Goal: Transaction & Acquisition: Subscribe to service/newsletter

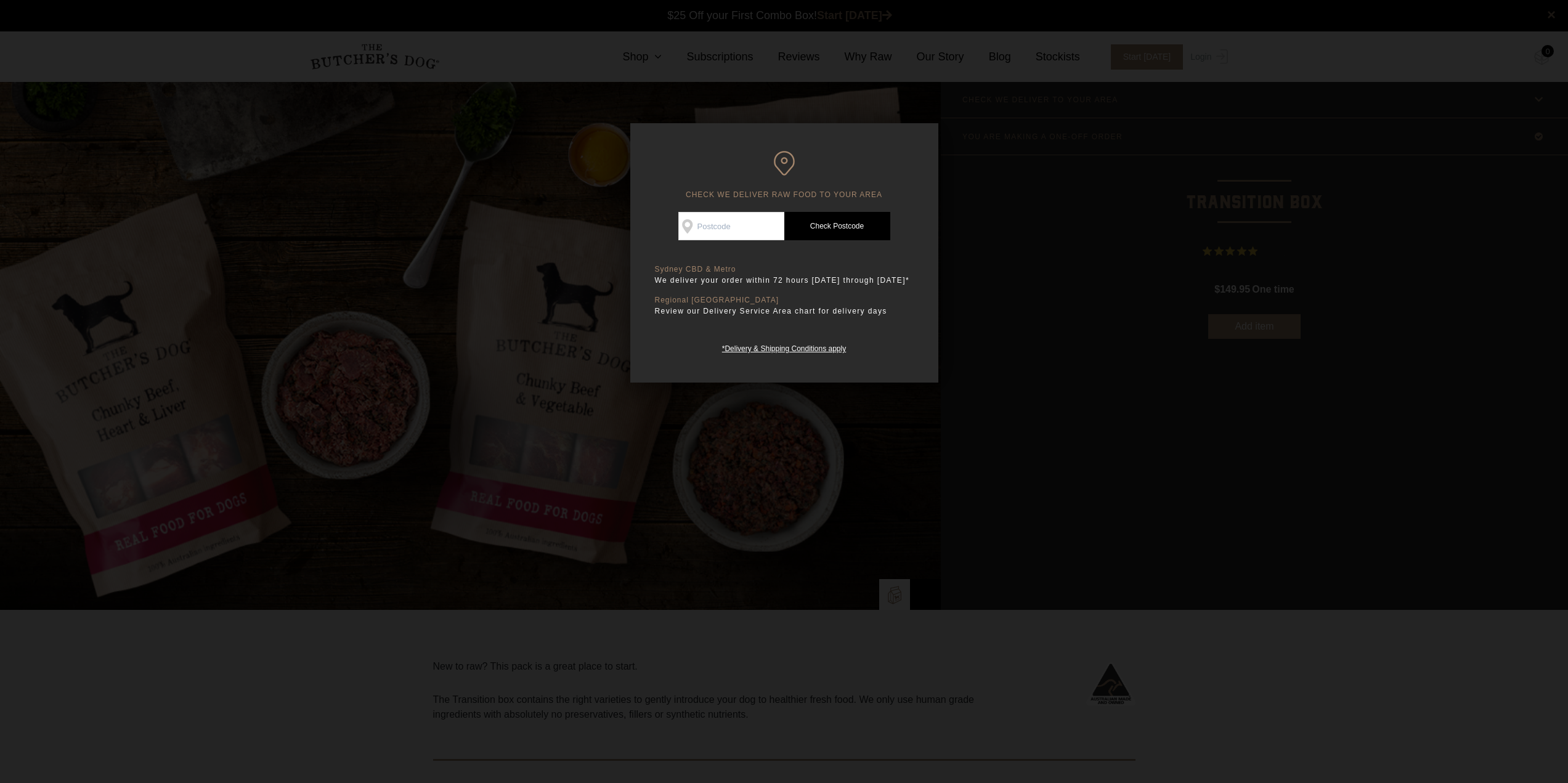
click at [710, 231] on input "Check Availability At" at bounding box center [732, 226] width 106 height 28
type input "2259"
click at [847, 212] on link "Check Postcode" at bounding box center [837, 226] width 106 height 28
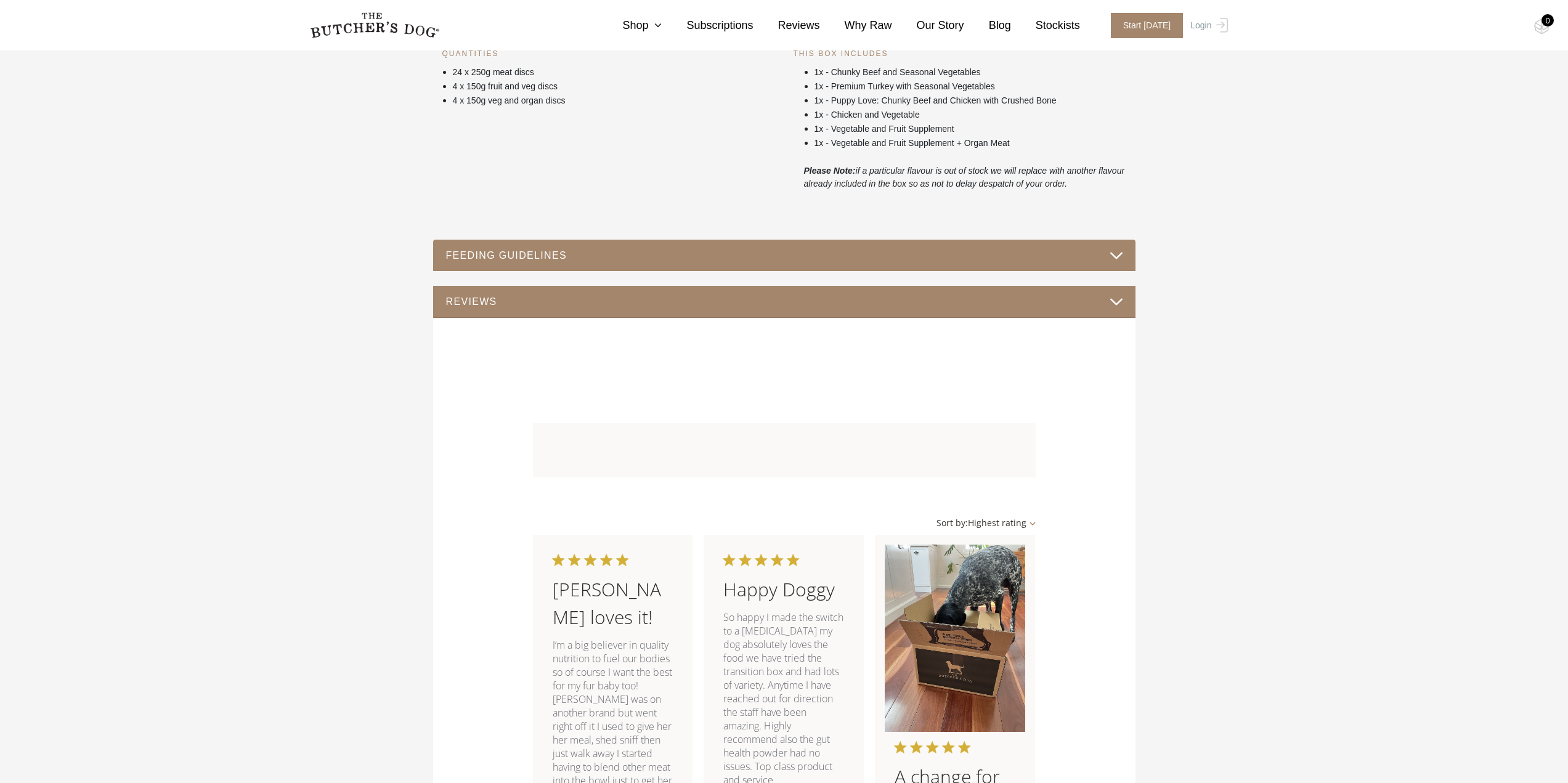
scroll to position [678, 0]
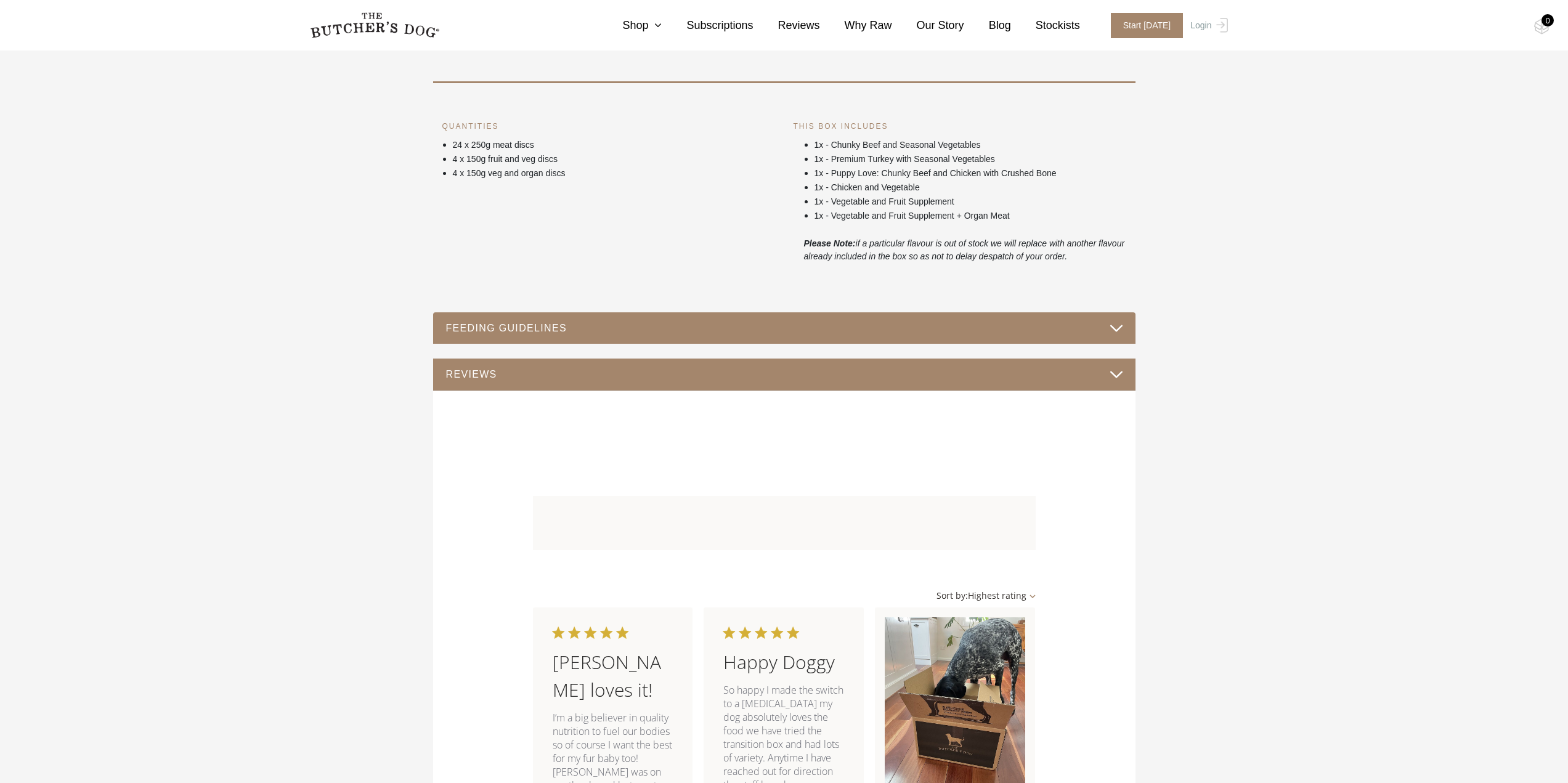
click at [1130, 323] on div "FEEDING GUIDELINES" at bounding box center [784, 328] width 702 height 32
click at [1120, 324] on button "FEEDING GUIDELINES" at bounding box center [784, 328] width 678 height 17
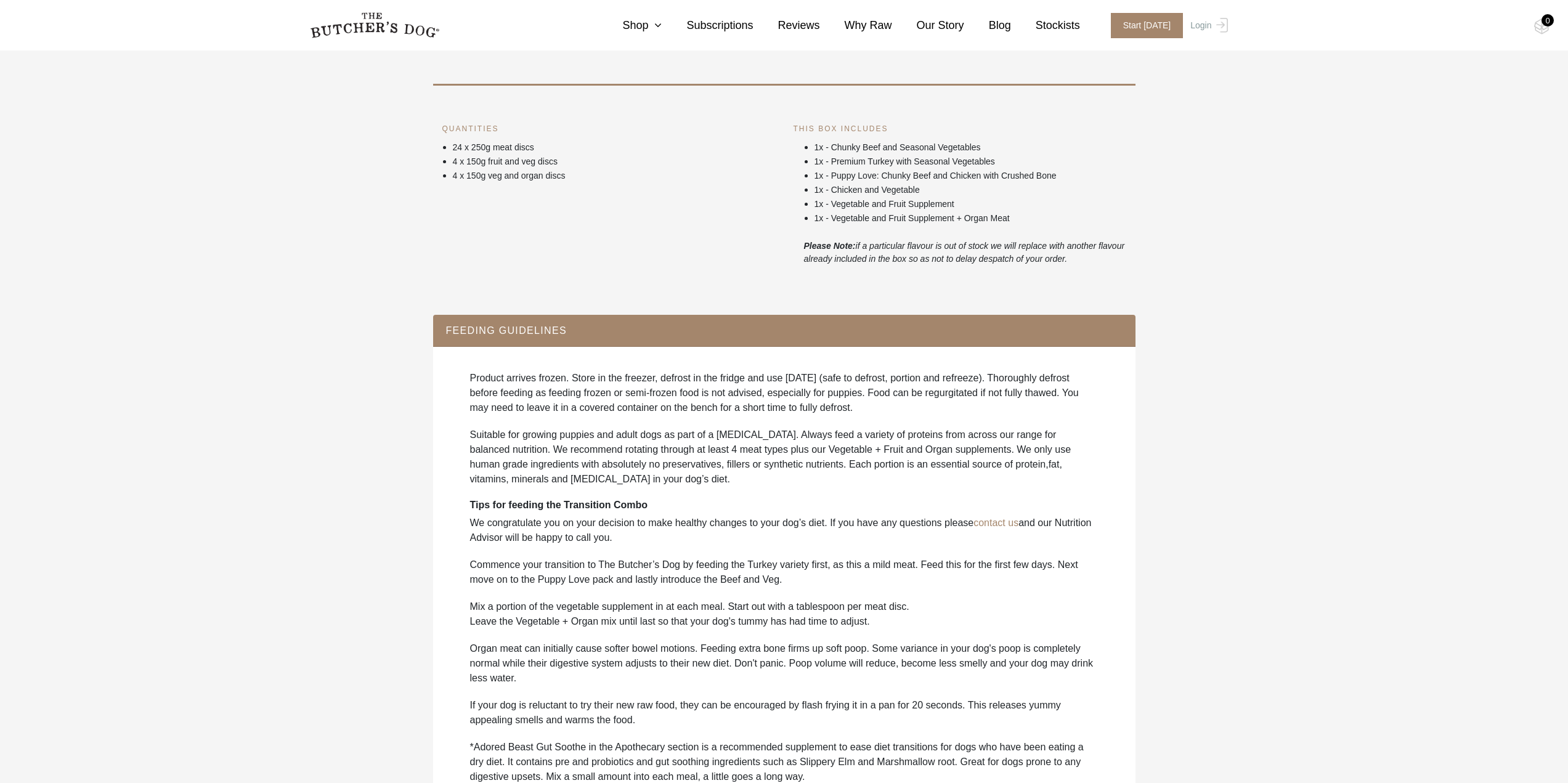
scroll to position [493, 0]
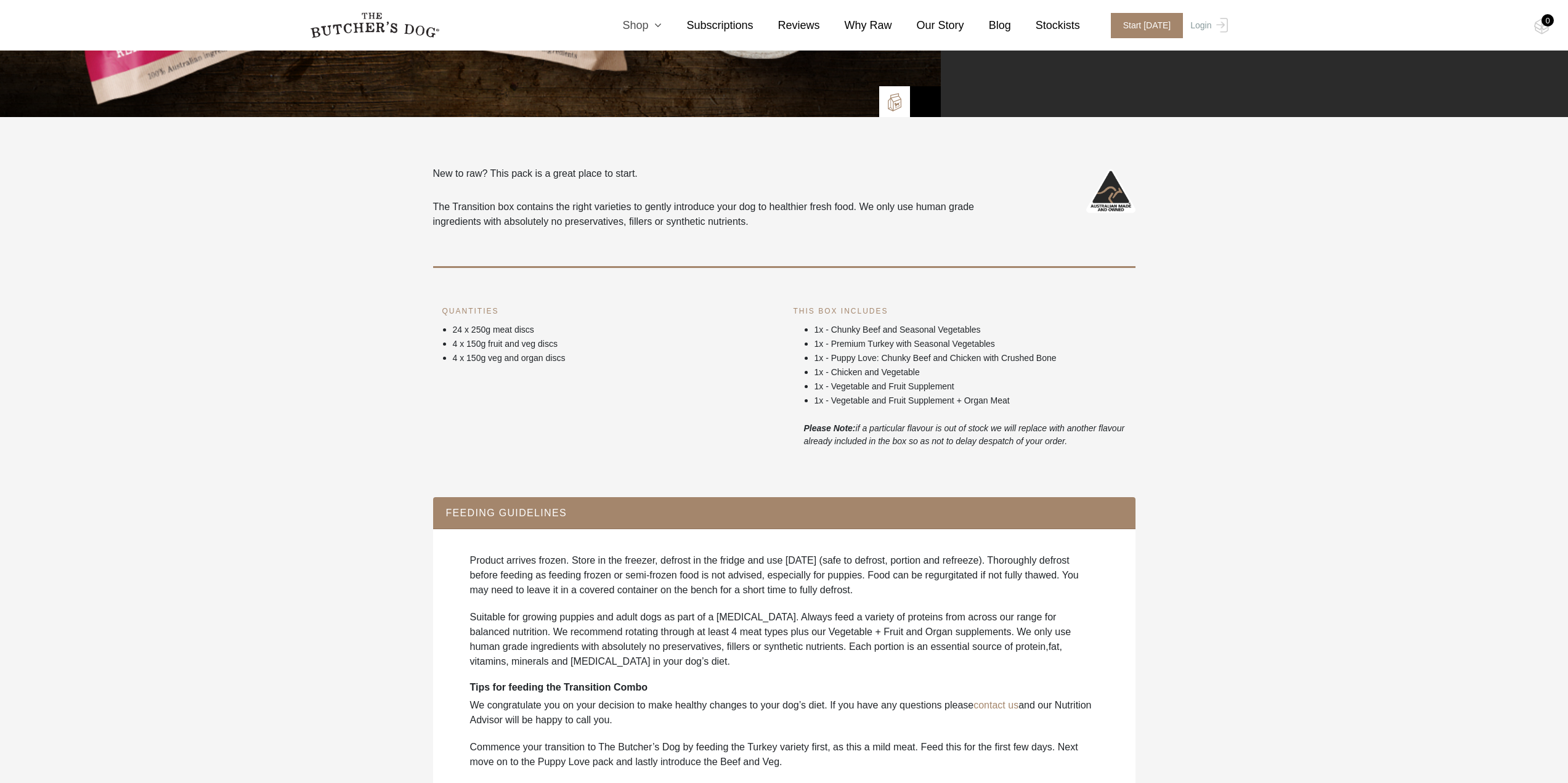
click at [662, 20] on icon at bounding box center [655, 25] width 14 height 11
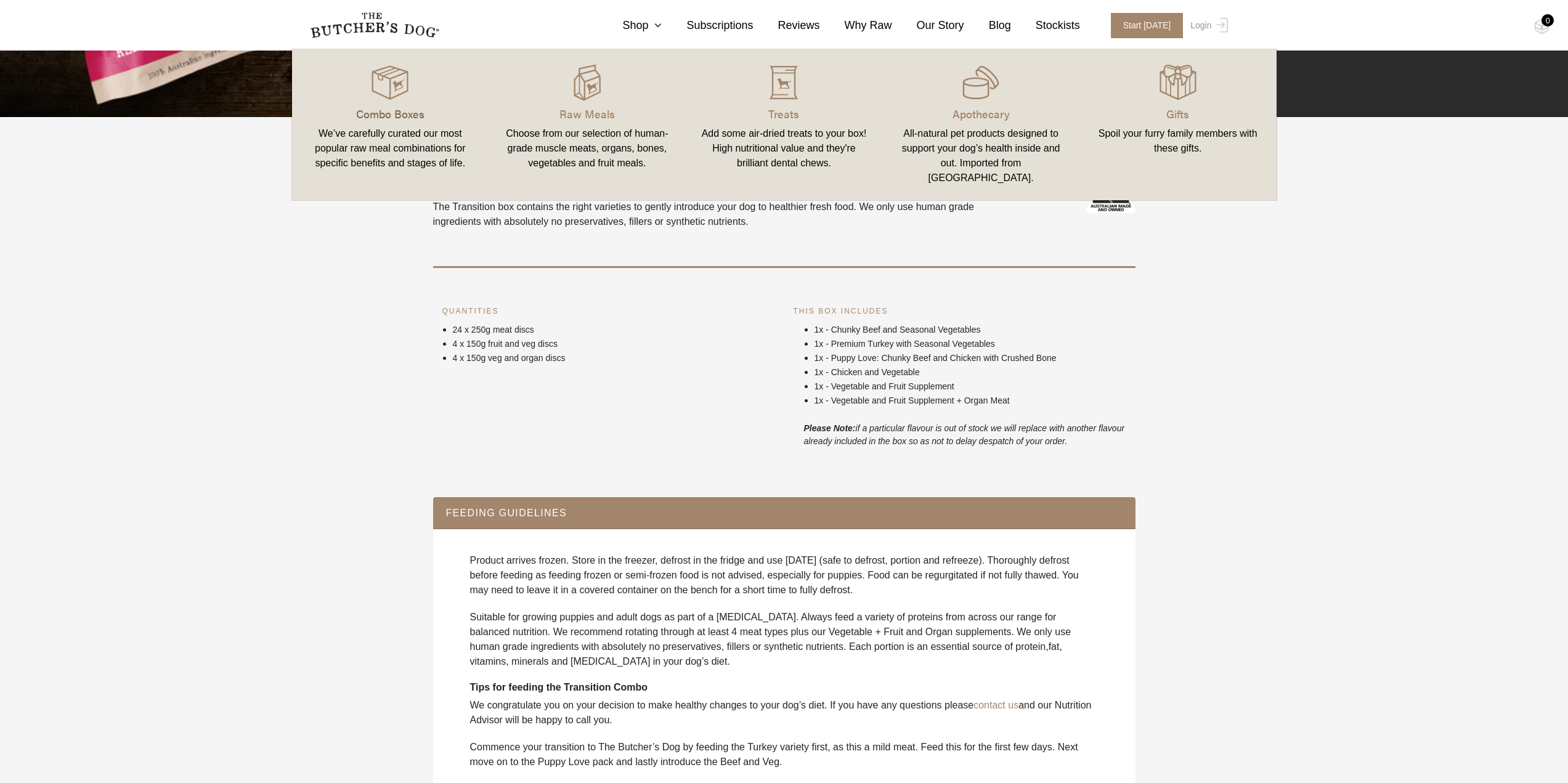
click at [381, 116] on p "Combo Boxes" at bounding box center [390, 113] width 168 height 17
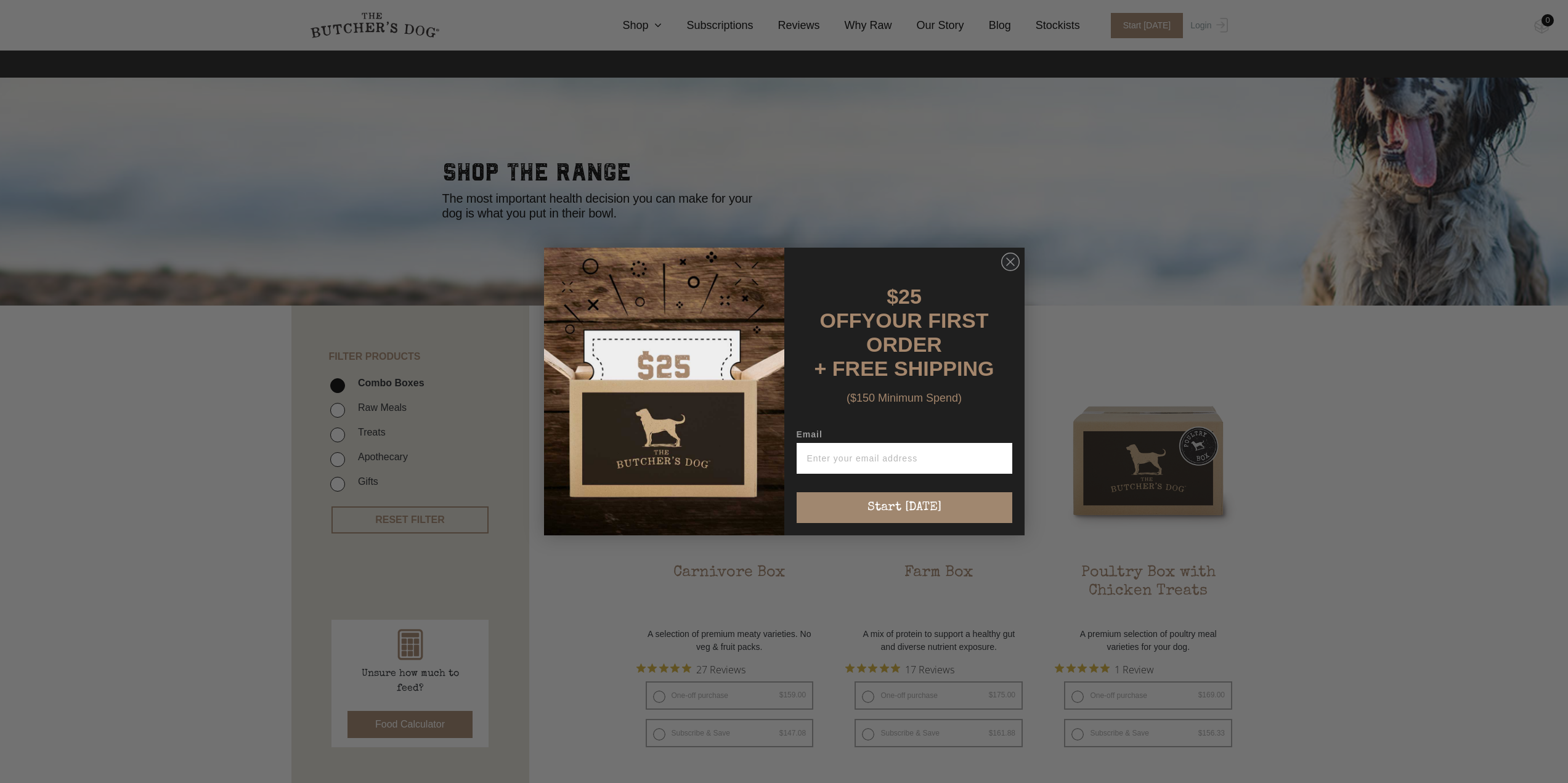
scroll to position [247, 0]
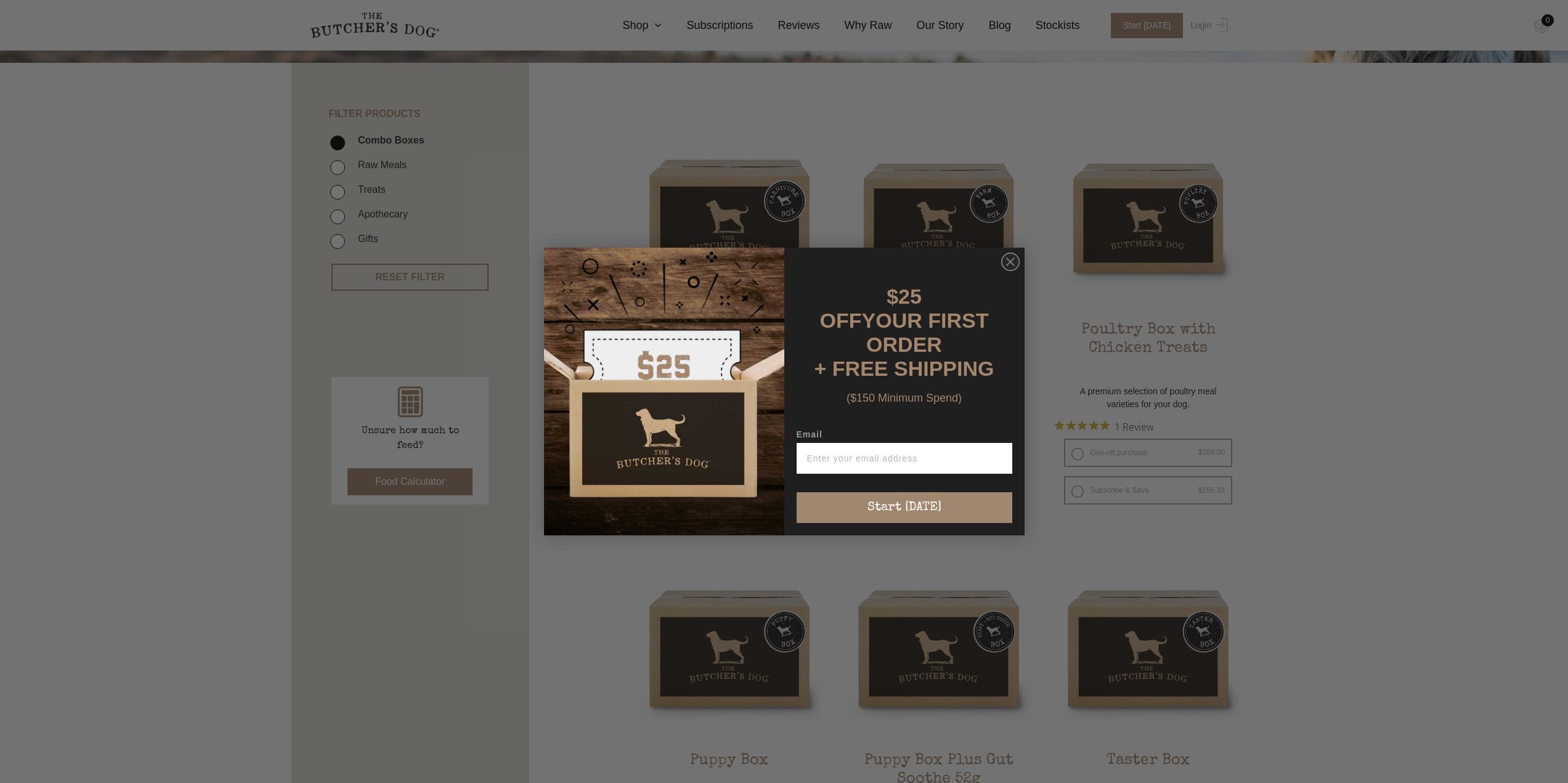
drag, startPoint x: 1008, startPoint y: 262, endPoint x: 1022, endPoint y: 262, distance: 14.0
click at [1010, 262] on circle "Close dialog" at bounding box center [1010, 262] width 18 height 18
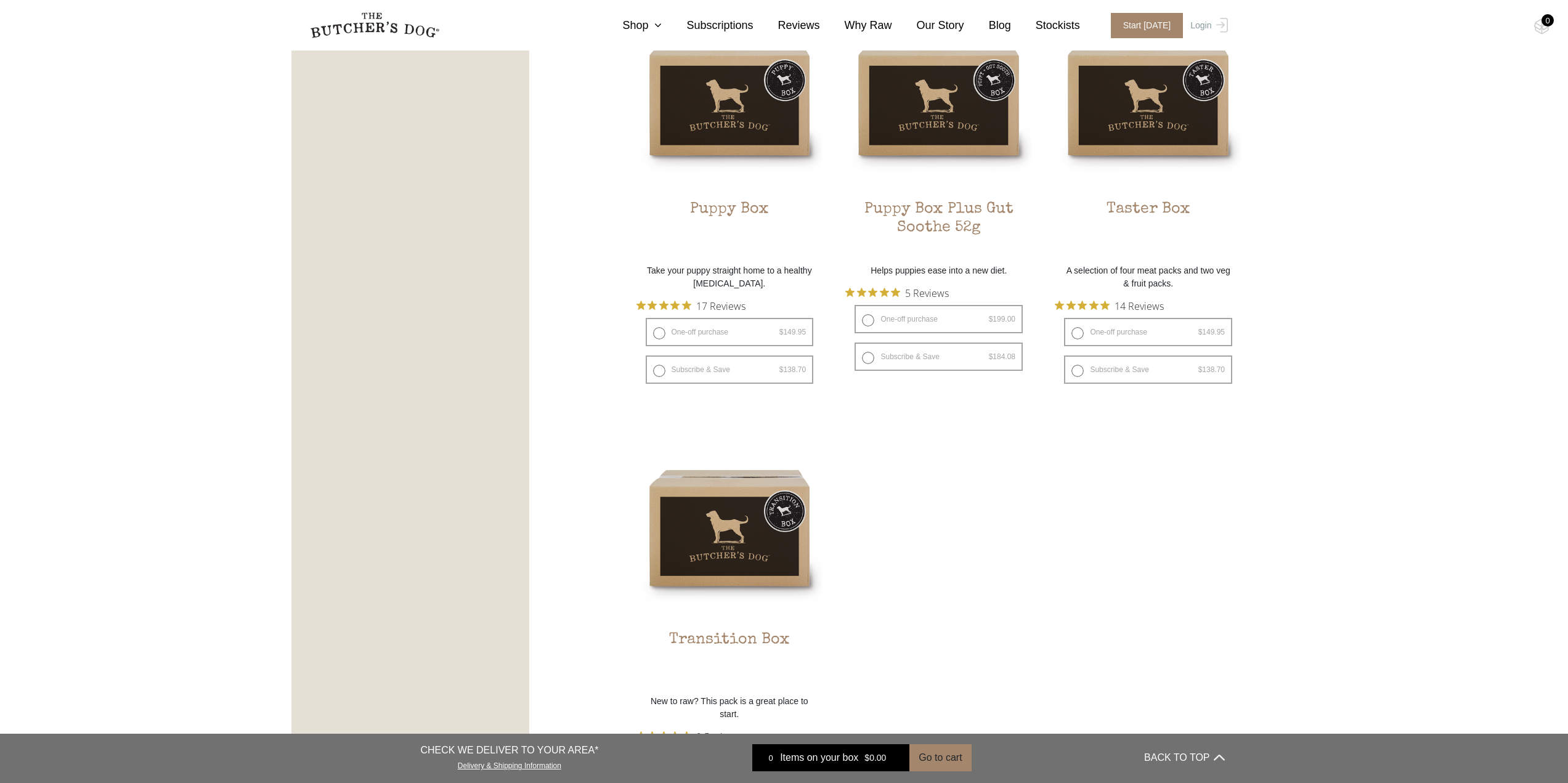
scroll to position [678, 0]
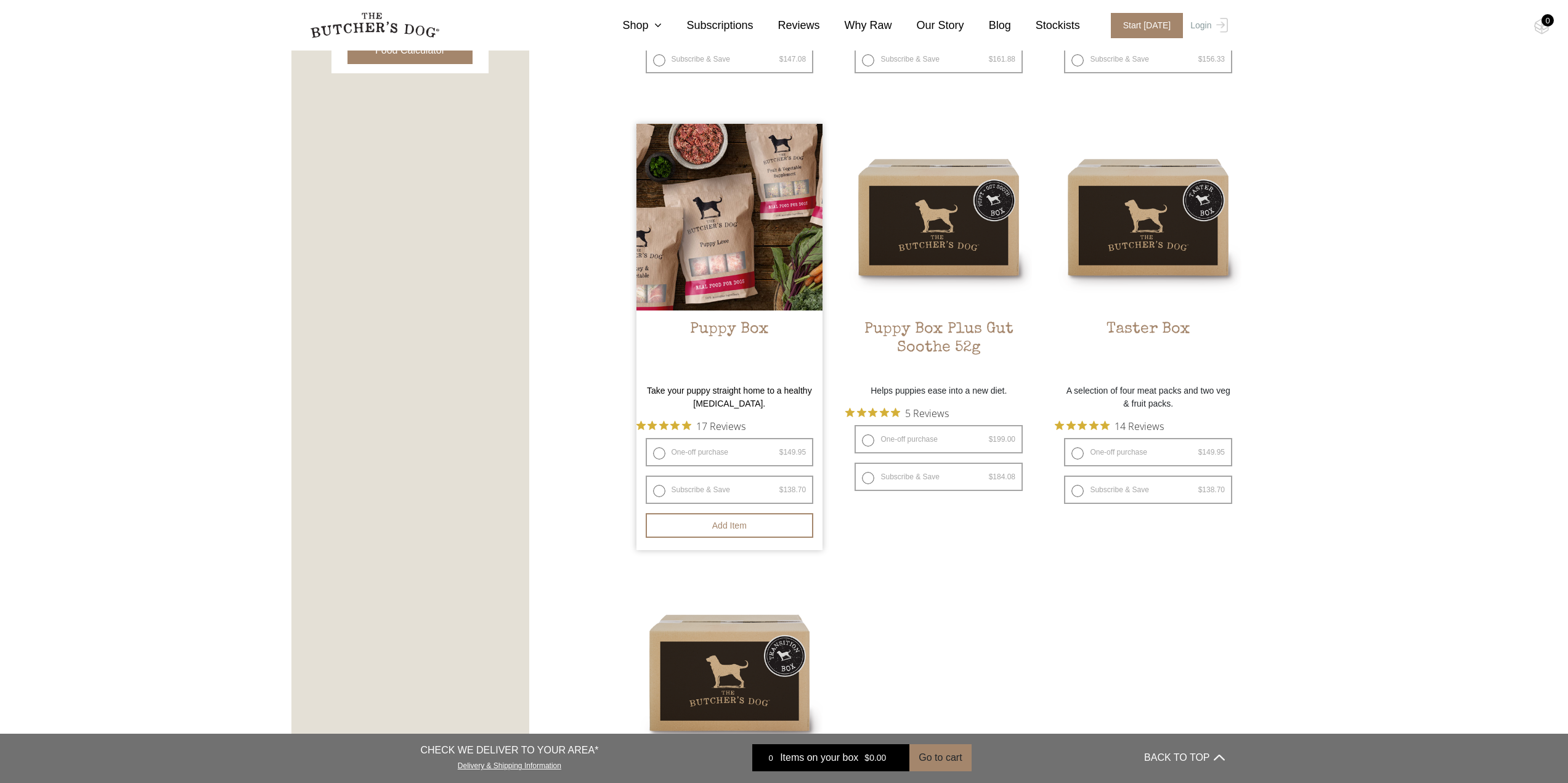
click at [765, 320] on link "Puppy Box $ 149.95 — or subscribe and save 7.5%" at bounding box center [730, 251] width 187 height 254
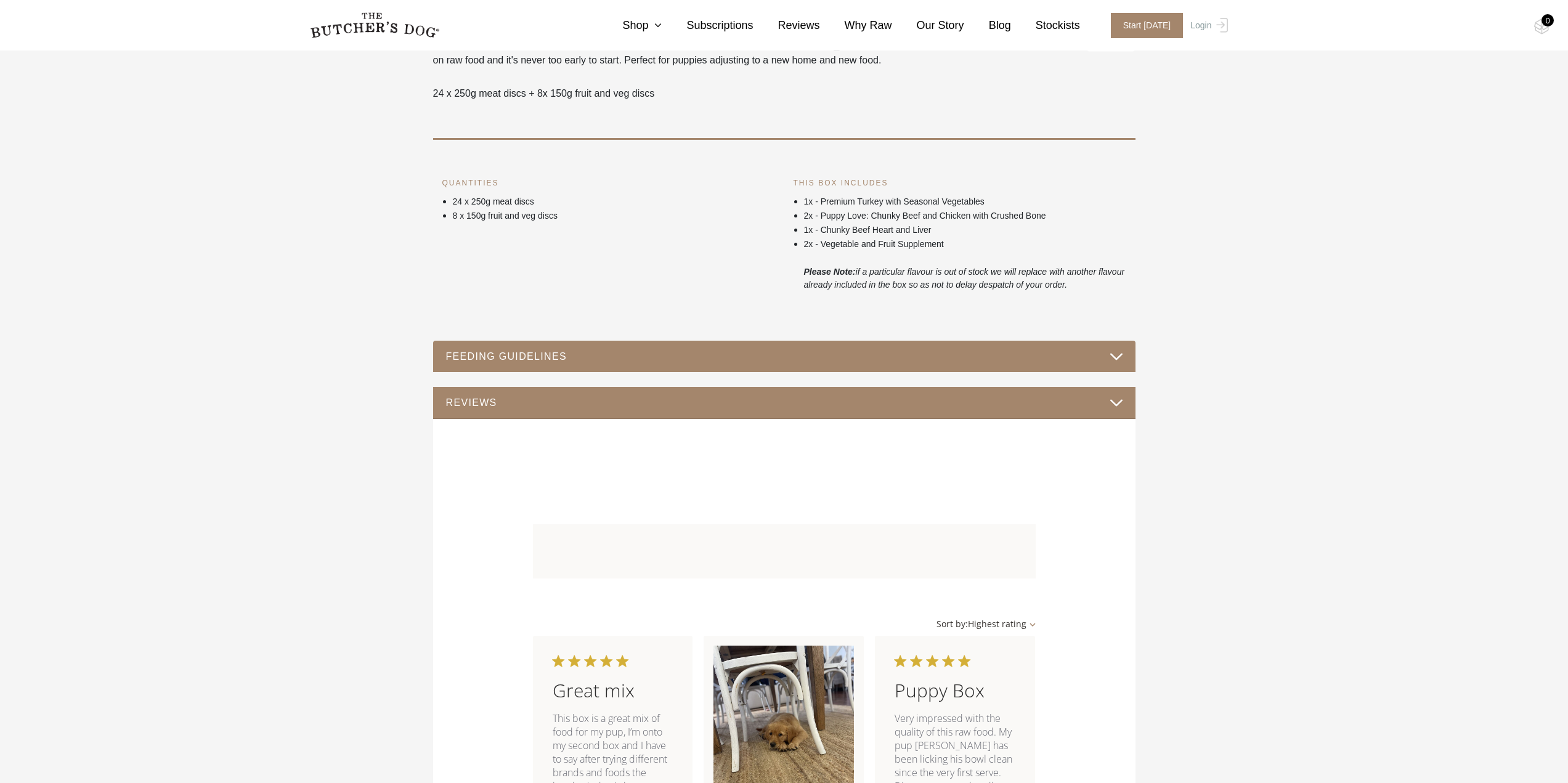
scroll to position [678, 0]
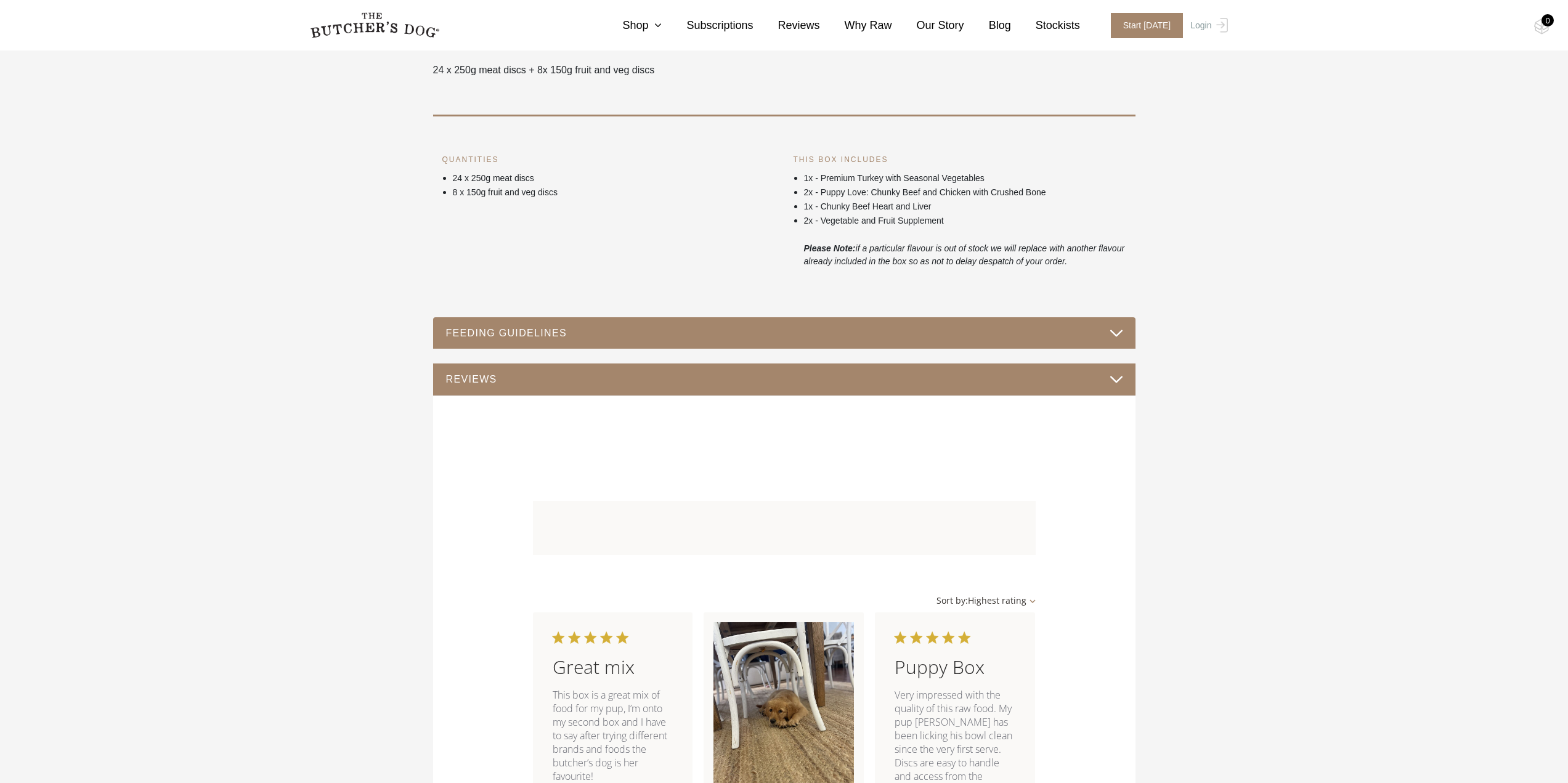
click at [1115, 334] on button "FEEDING GUIDELINES" at bounding box center [784, 333] width 678 height 17
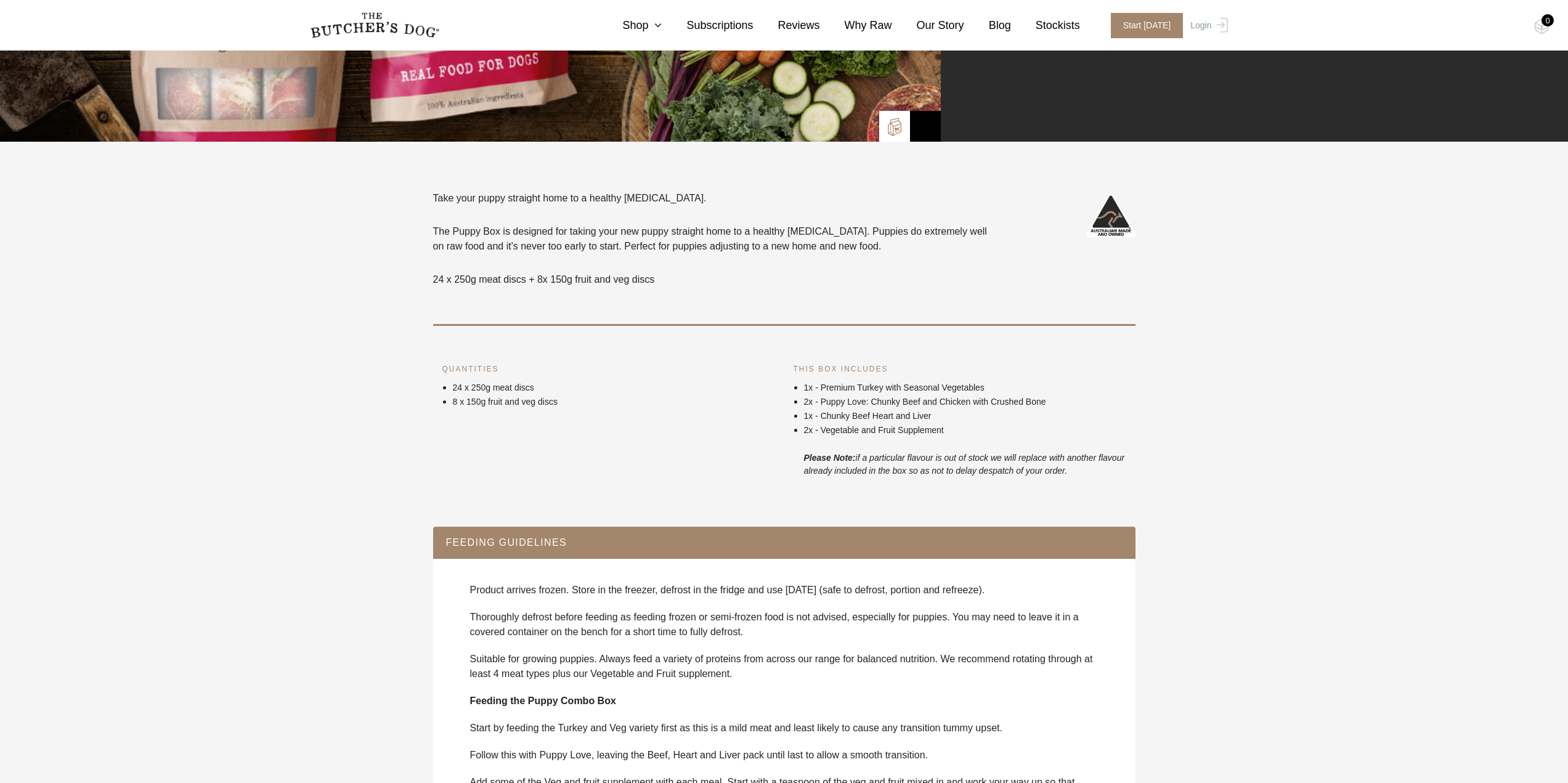
scroll to position [0, 0]
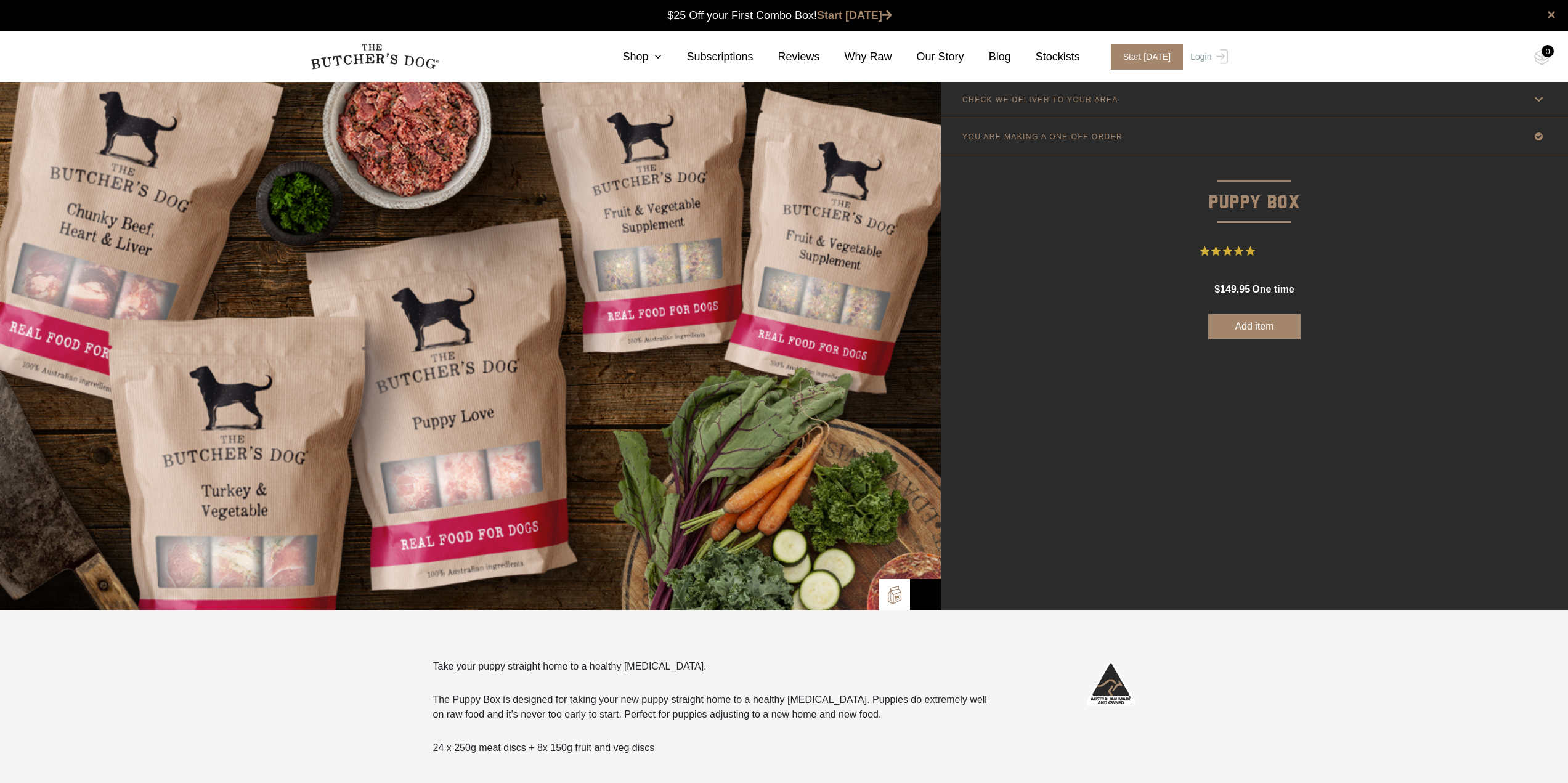
click at [1537, 95] on icon at bounding box center [1540, 99] width 16 height 16
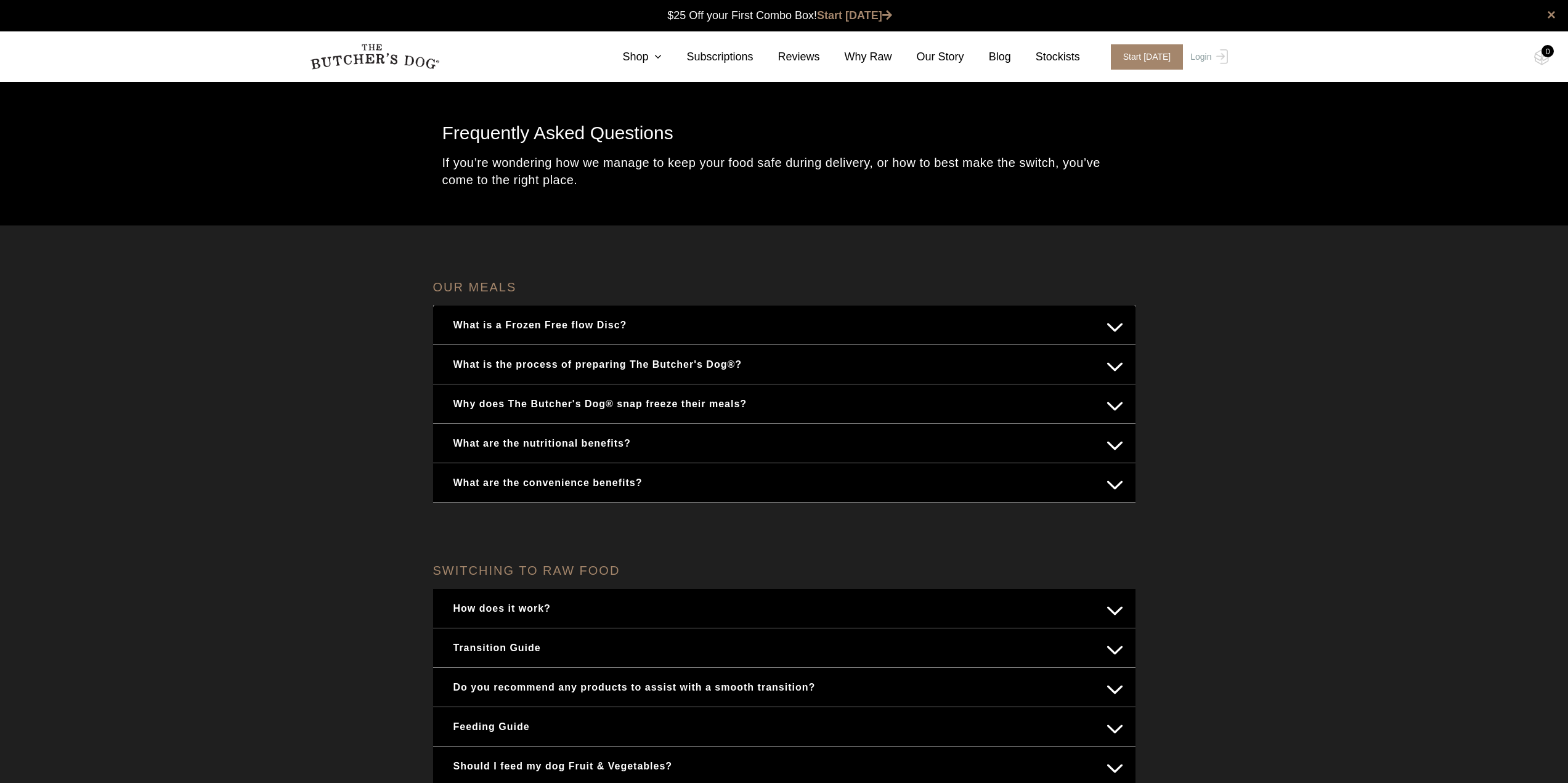
click at [641, 326] on button "What is a Frozen Free flow Disc?" at bounding box center [784, 325] width 678 height 24
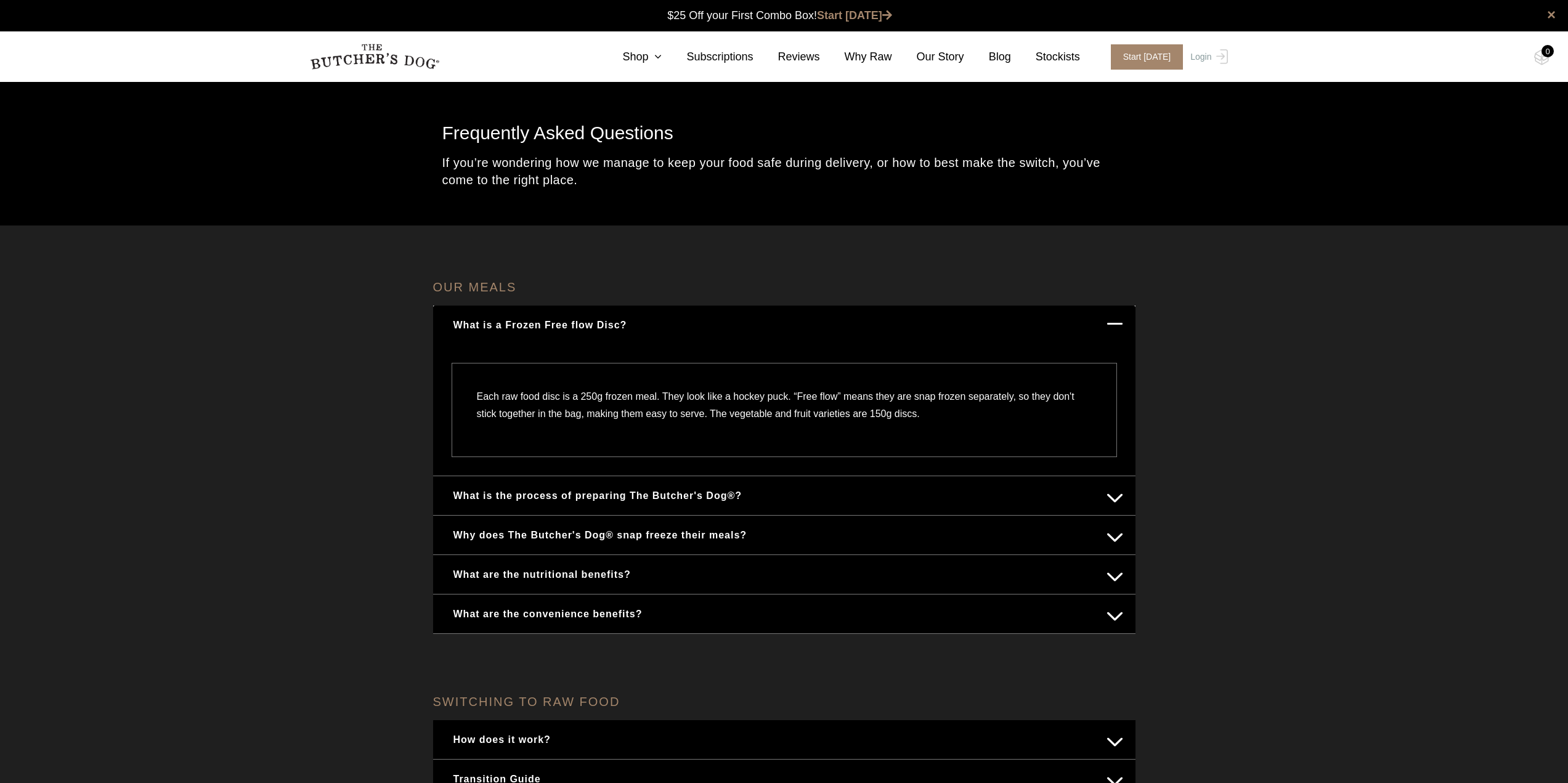
click at [643, 322] on button "What is a Frozen Free flow Disc?" at bounding box center [784, 325] width 678 height 24
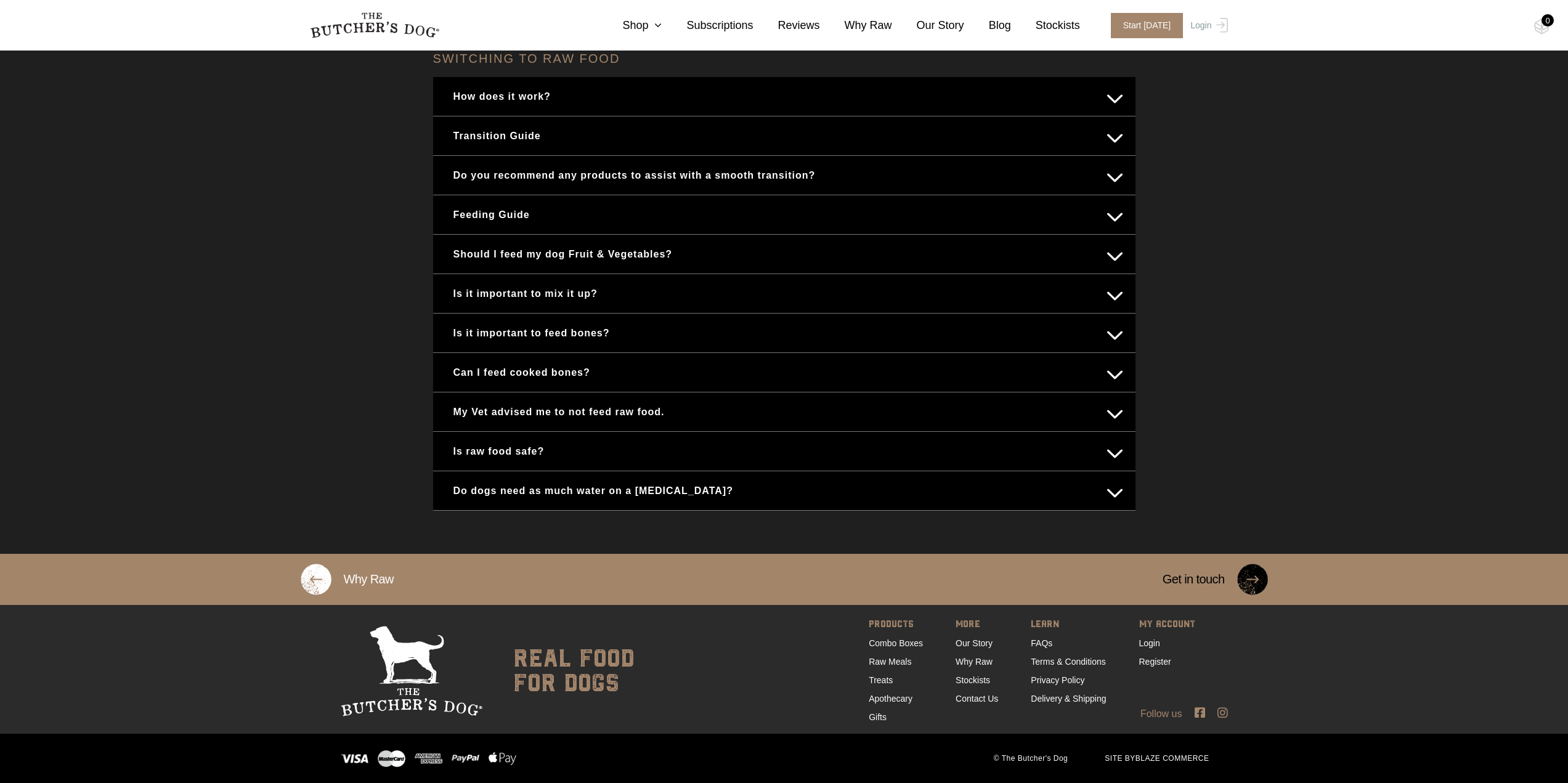
scroll to position [515, 0]
click at [891, 660] on link "Raw Meals" at bounding box center [889, 662] width 42 height 10
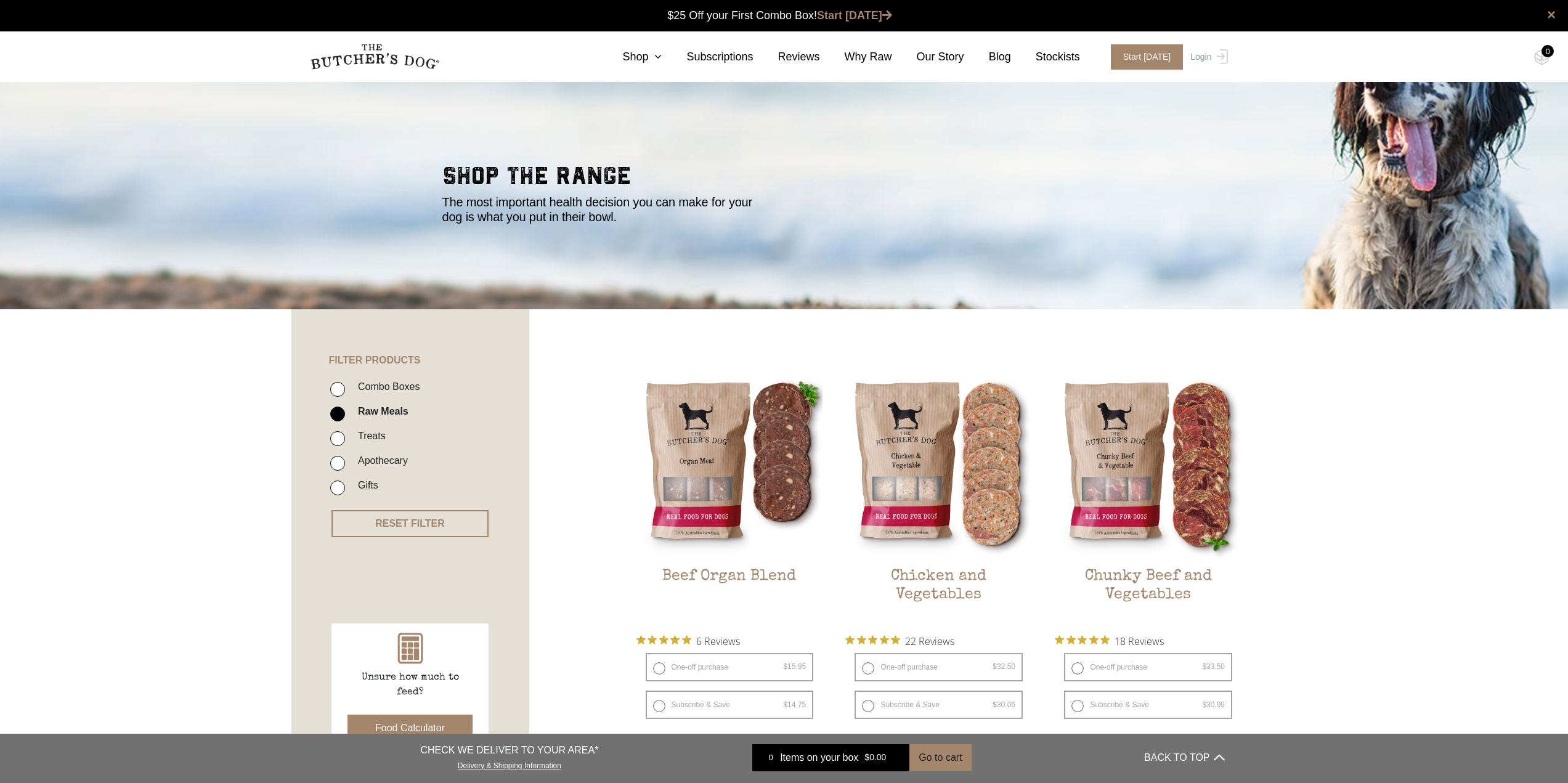
click at [362, 391] on label "Combo Boxes" at bounding box center [386, 386] width 69 height 17
click at [345, 391] on input "Combo Boxes" at bounding box center [337, 389] width 15 height 15
checkbox input "true"
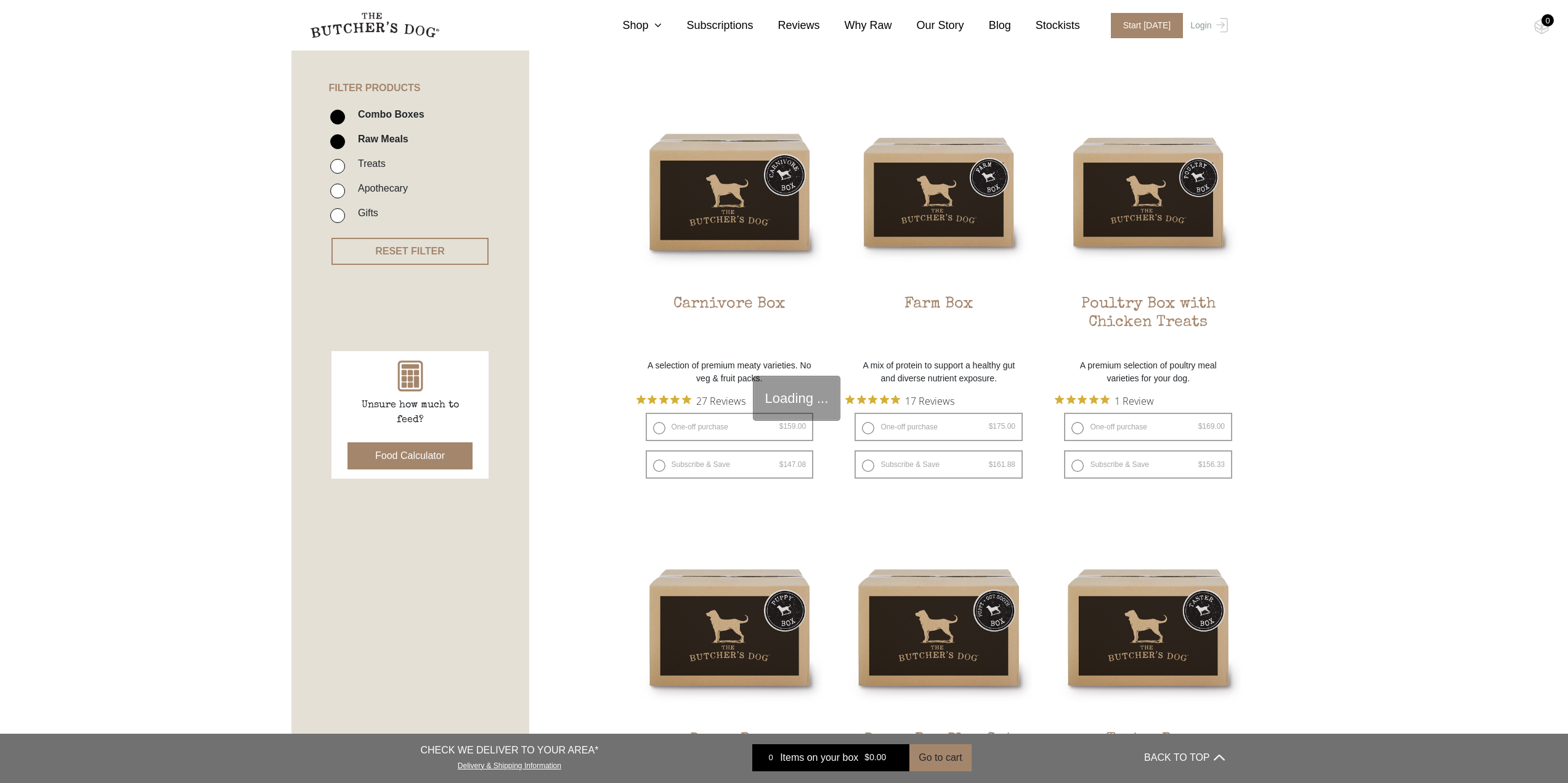
scroll to position [278, 0]
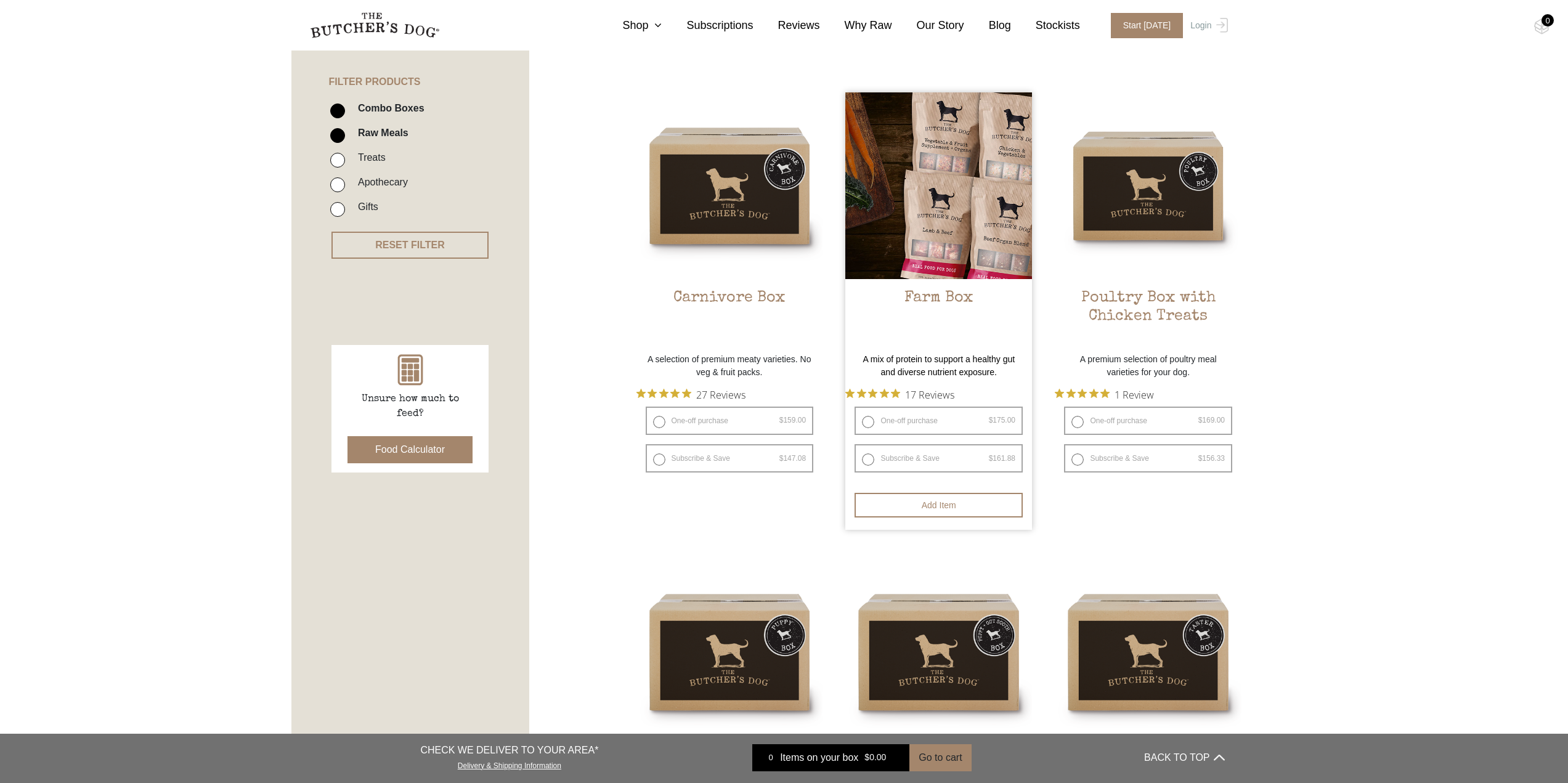
click at [943, 305] on h2 "Farm Box" at bounding box center [938, 317] width 187 height 58
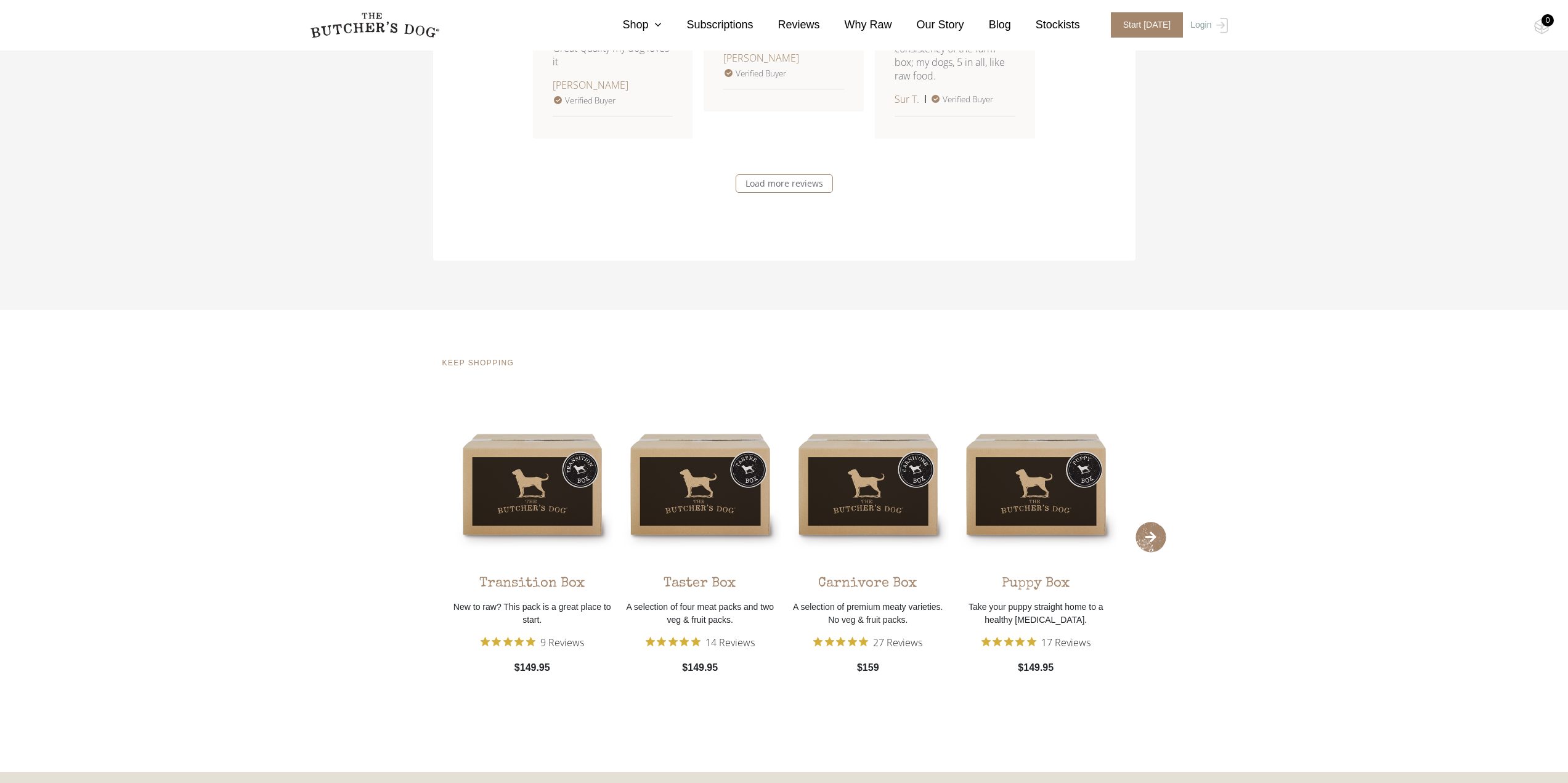
scroll to position [2156, 0]
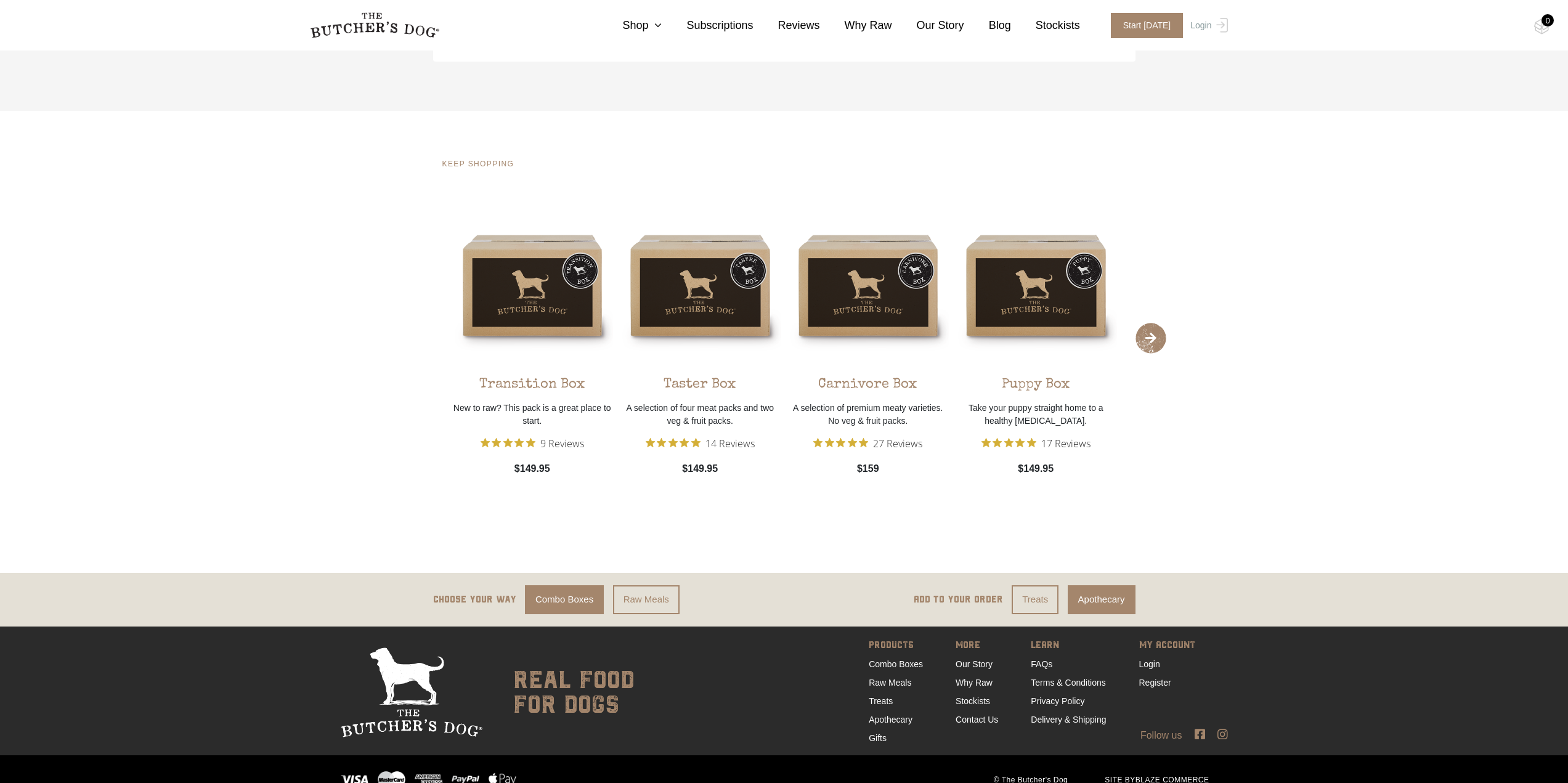
click at [1111, 609] on link "Apothecary" at bounding box center [1101, 599] width 68 height 28
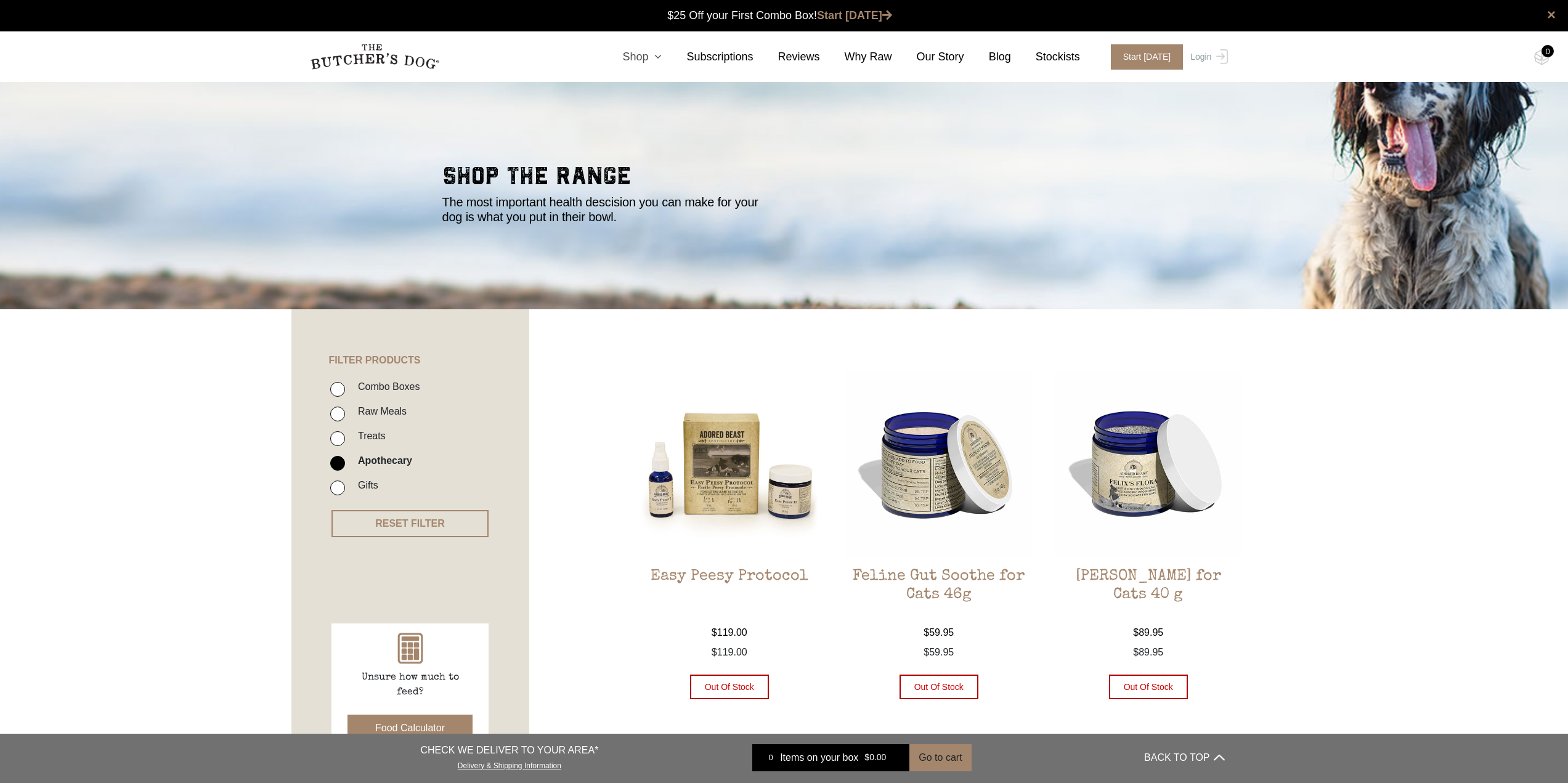
click at [662, 65] on link "Shop" at bounding box center [629, 57] width 64 height 17
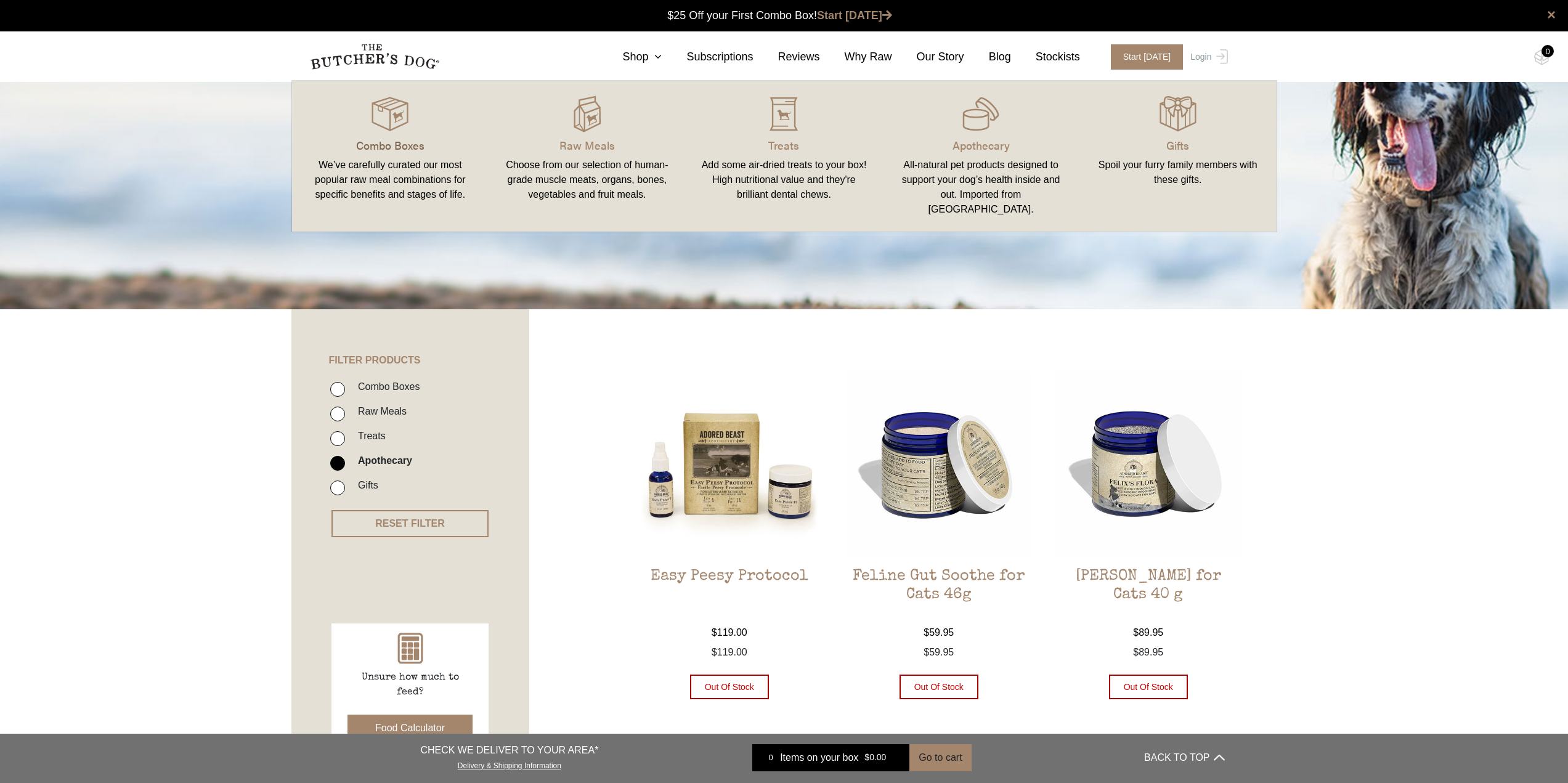
click at [408, 145] on p "Combo Boxes" at bounding box center [390, 144] width 168 height 17
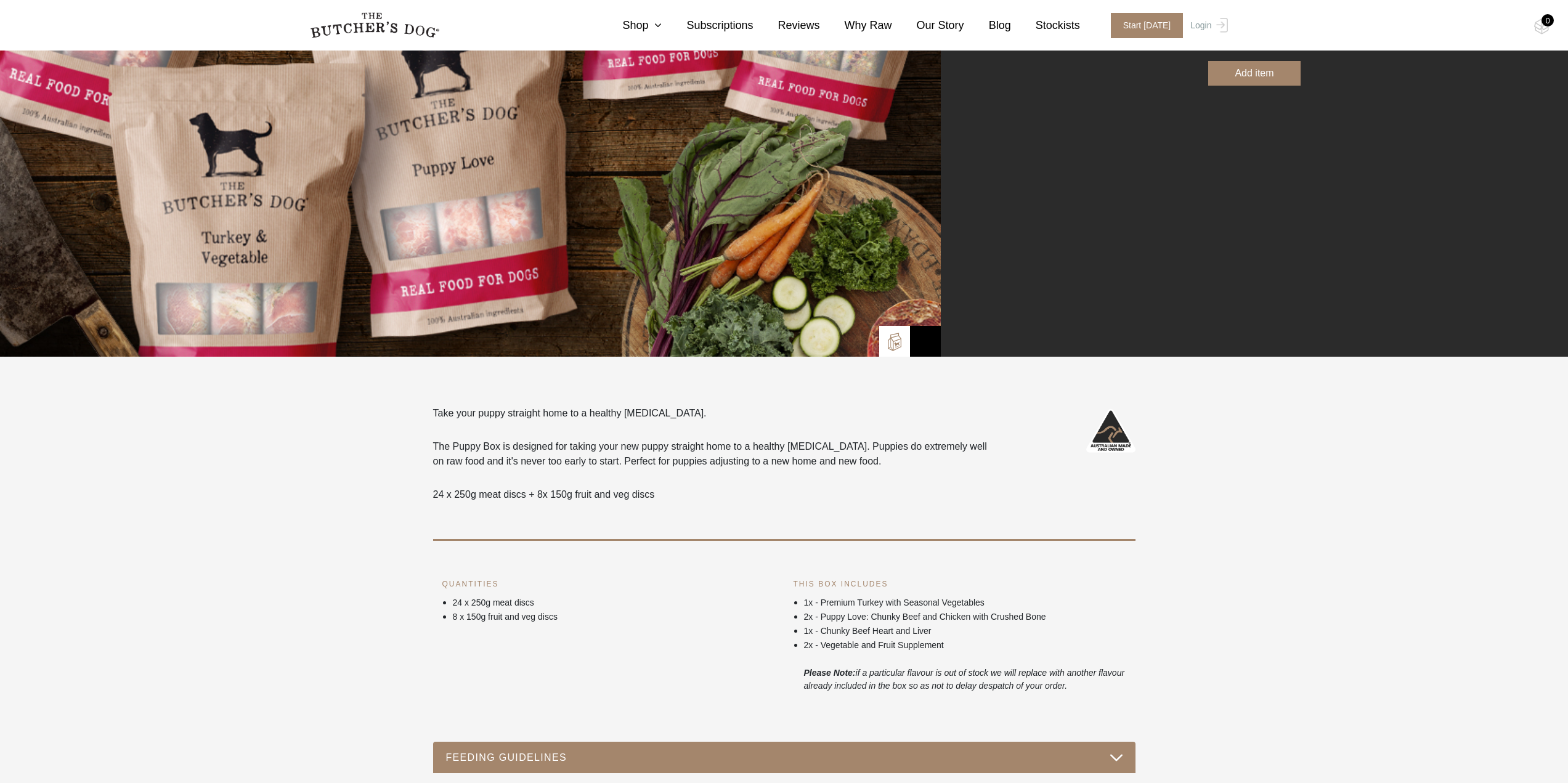
scroll to position [493, 0]
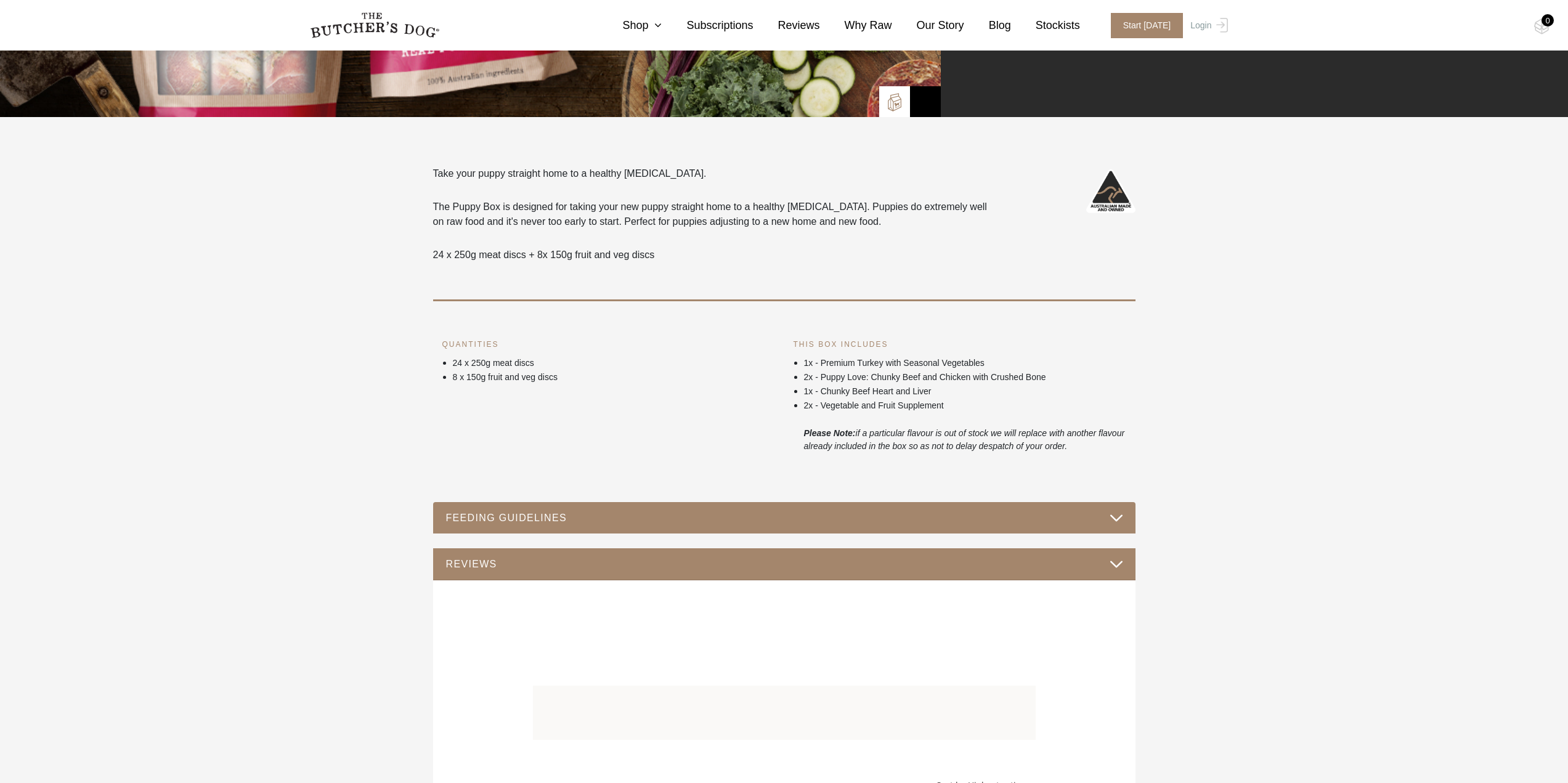
click at [1122, 513] on button "FEEDING GUIDELINES" at bounding box center [784, 518] width 678 height 17
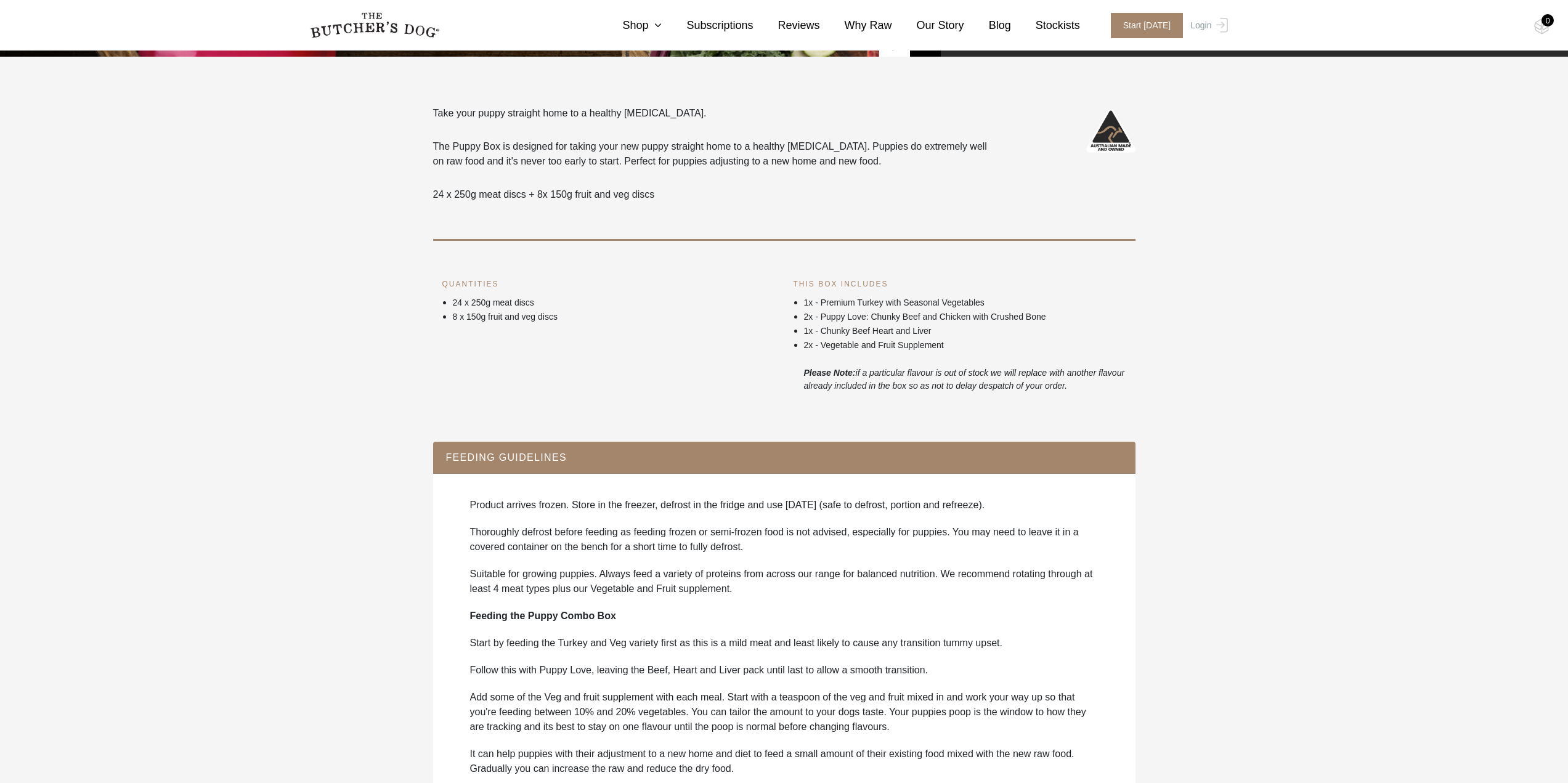
scroll to position [678, 0]
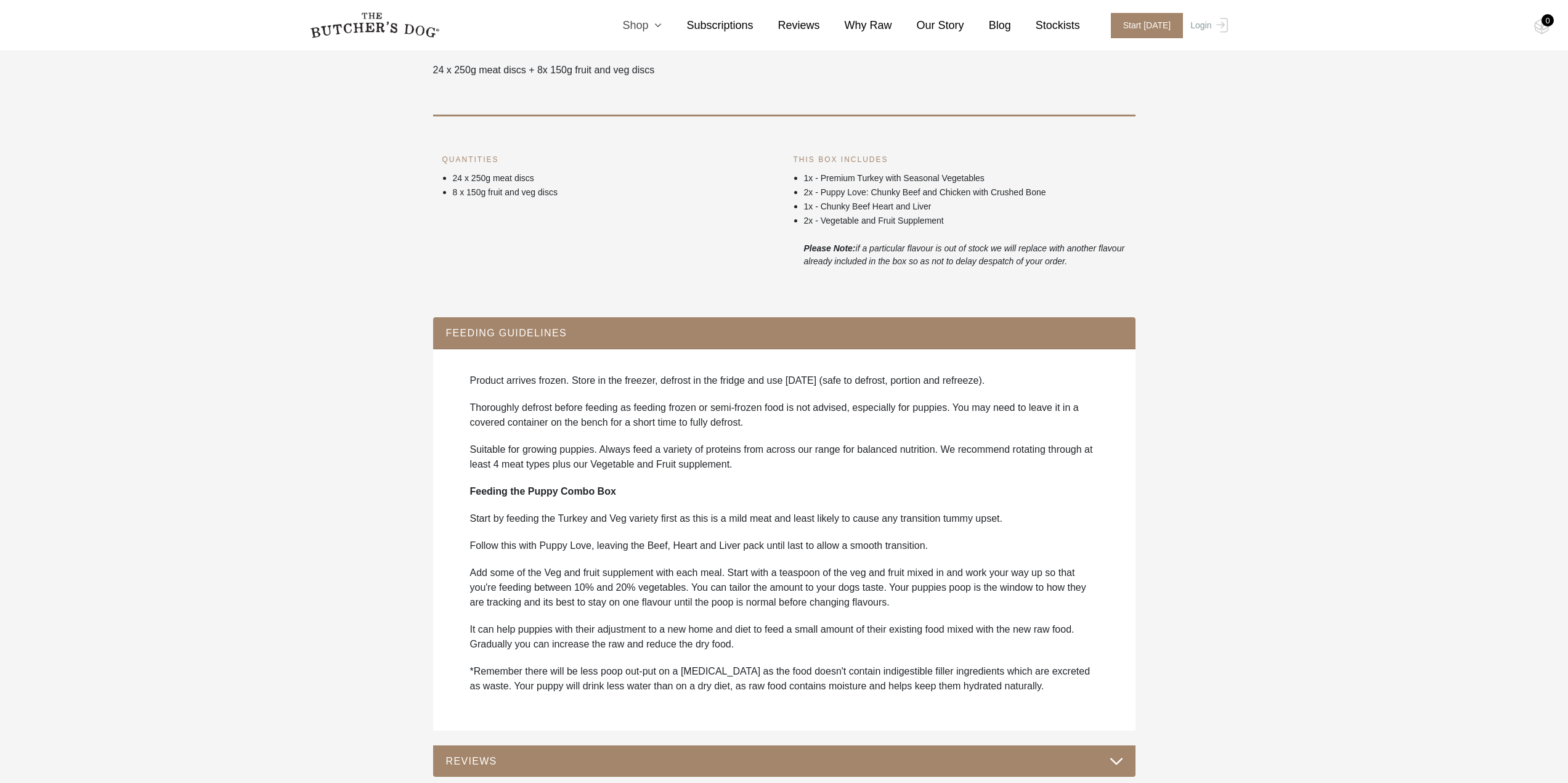
click at [662, 27] on icon at bounding box center [655, 25] width 14 height 11
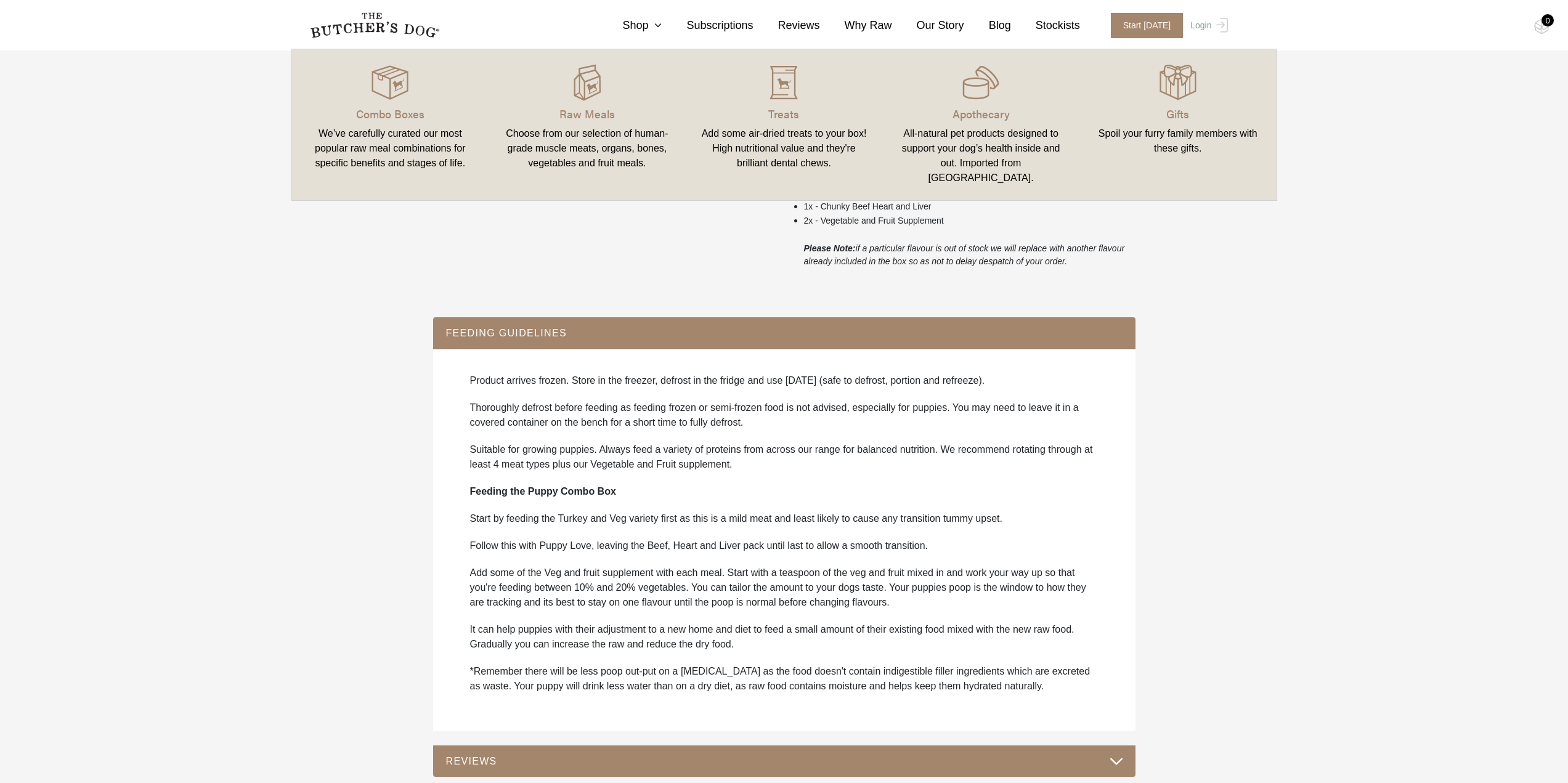
click at [373, 28] on img at bounding box center [374, 26] width 130 height 26
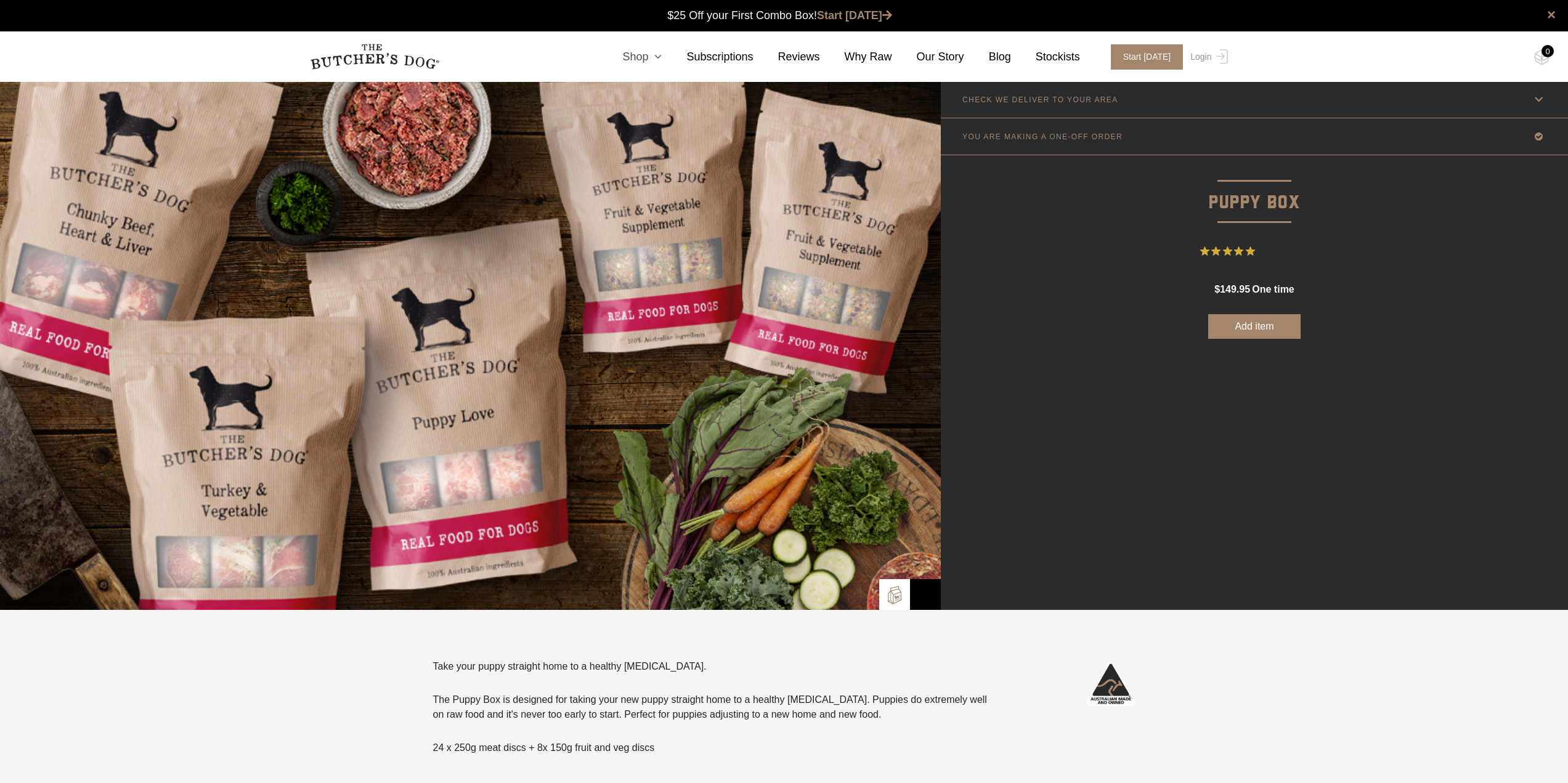
click at [662, 53] on icon at bounding box center [655, 56] width 14 height 11
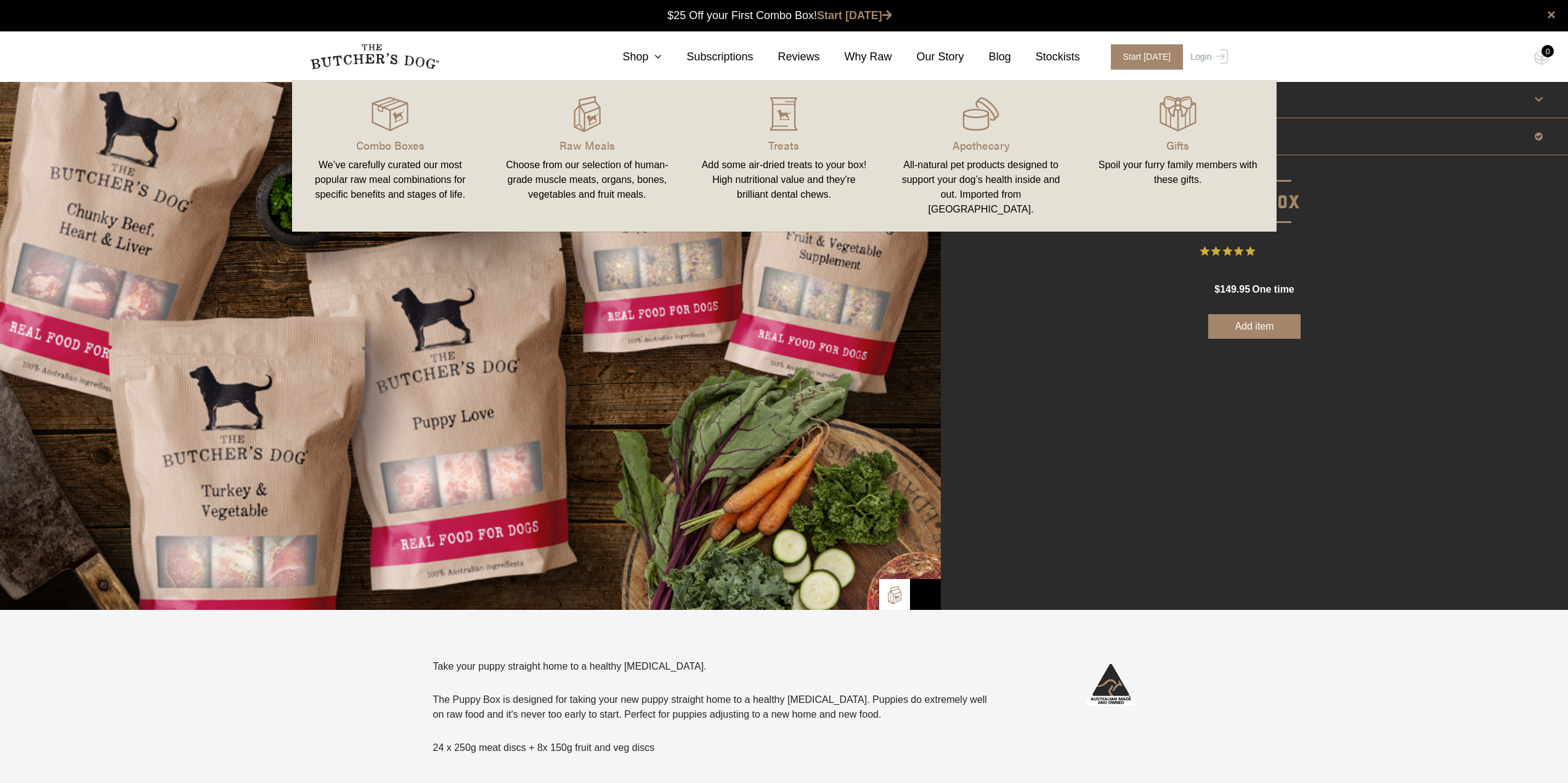
click at [788, 159] on div "Add some air-dried treats to your box! High nutritional value and they're brill…" at bounding box center [784, 180] width 168 height 44
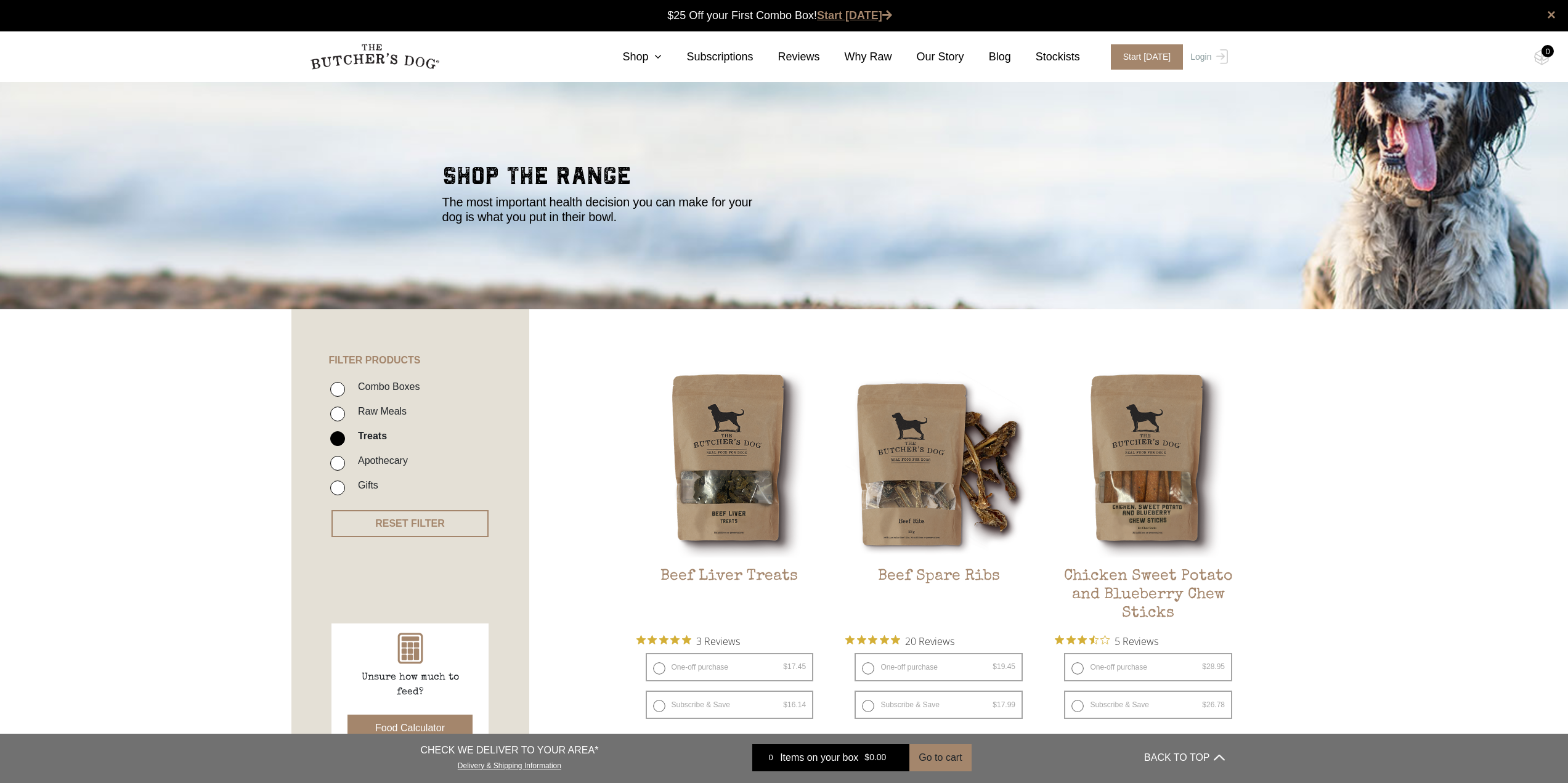
click at [838, 15] on link "Start [DATE]" at bounding box center [855, 15] width 76 height 13
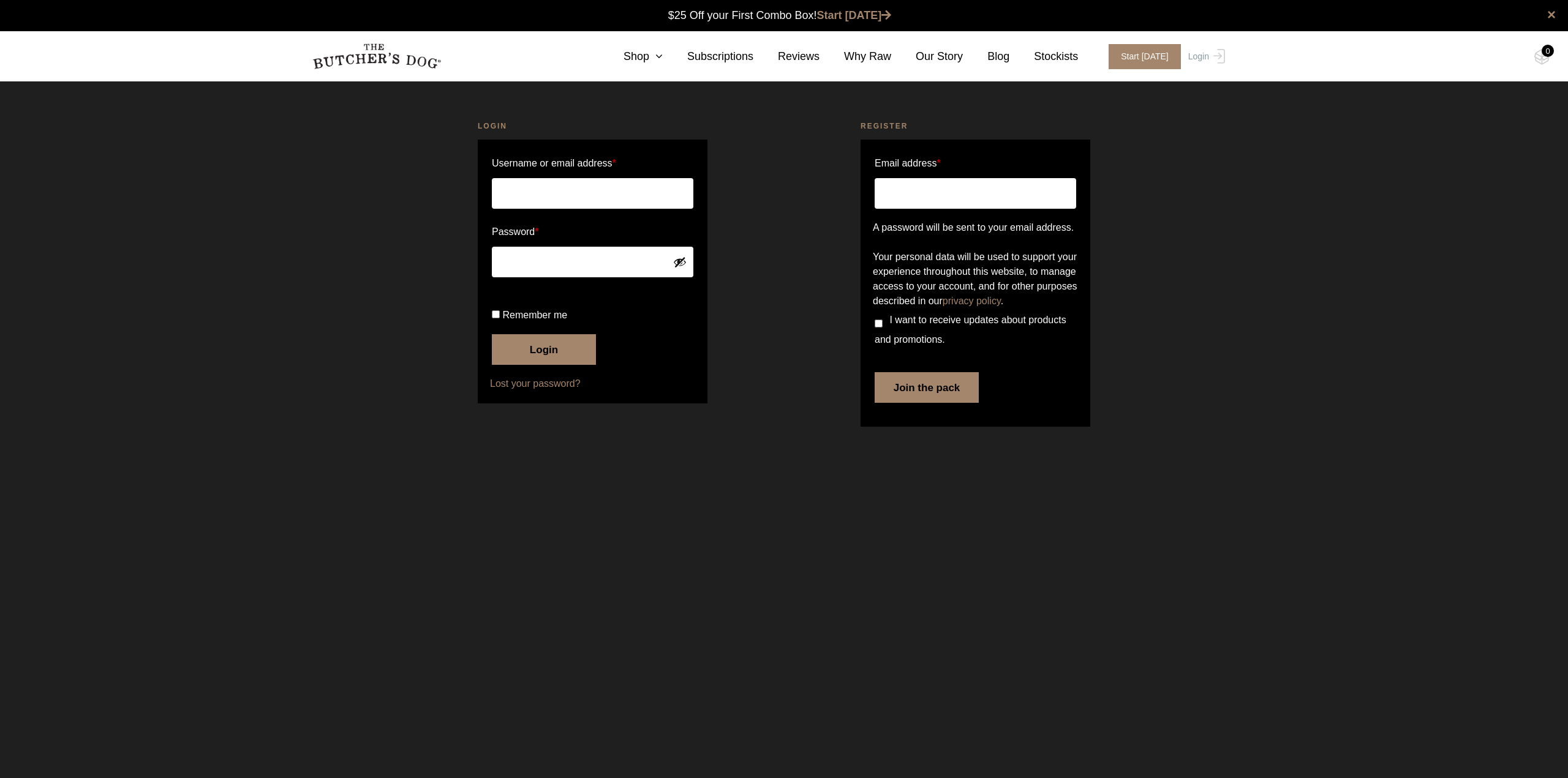
click at [986, 199] on input "Email address *" at bounding box center [975, 193] width 201 height 30
type input "[EMAIL_ADDRESS][DOMAIN_NAME]"
click at [921, 403] on button "Join the pack" at bounding box center [927, 387] width 104 height 30
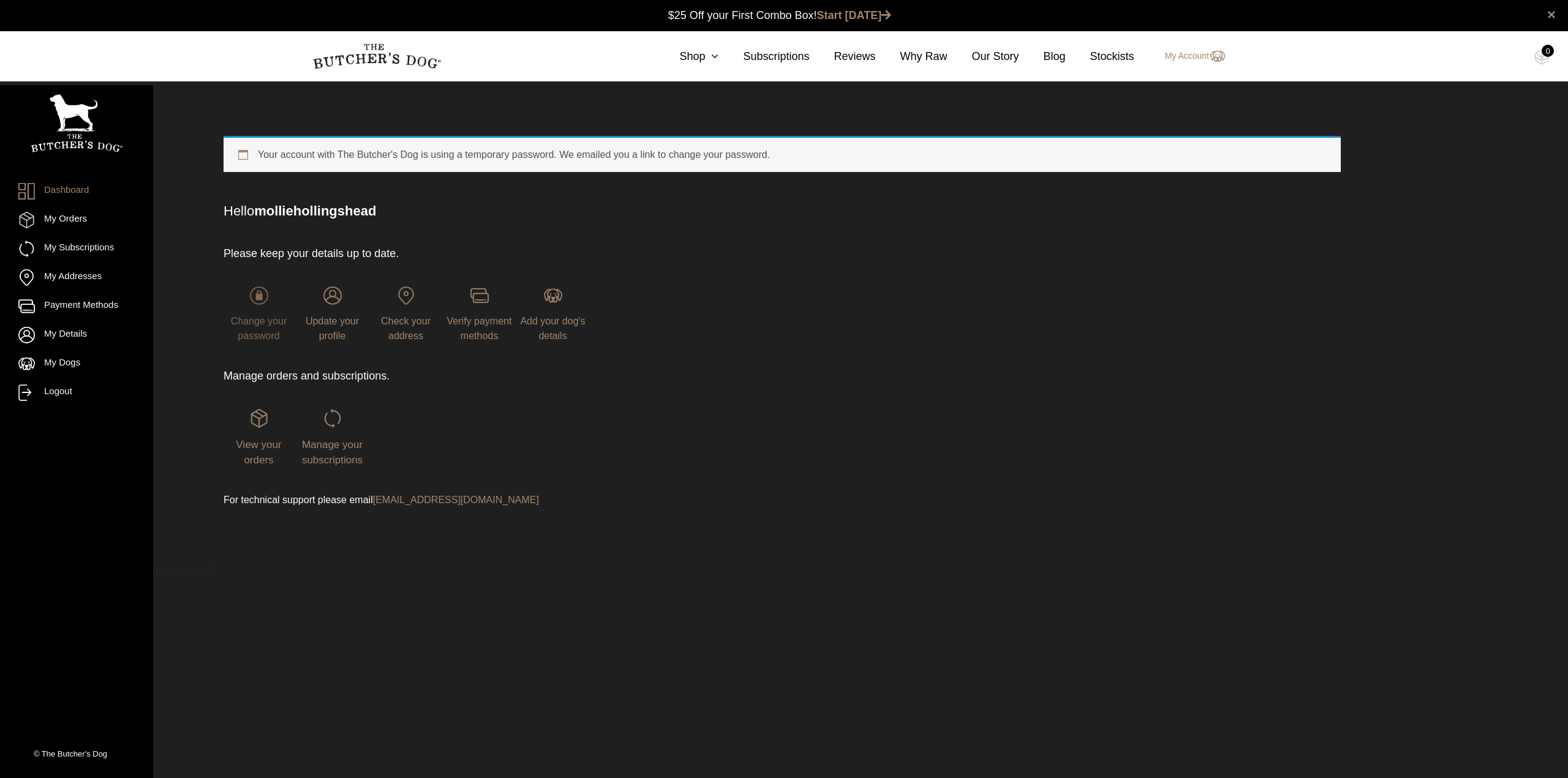
click at [257, 331] on span "Change your password" at bounding box center [259, 329] width 57 height 25
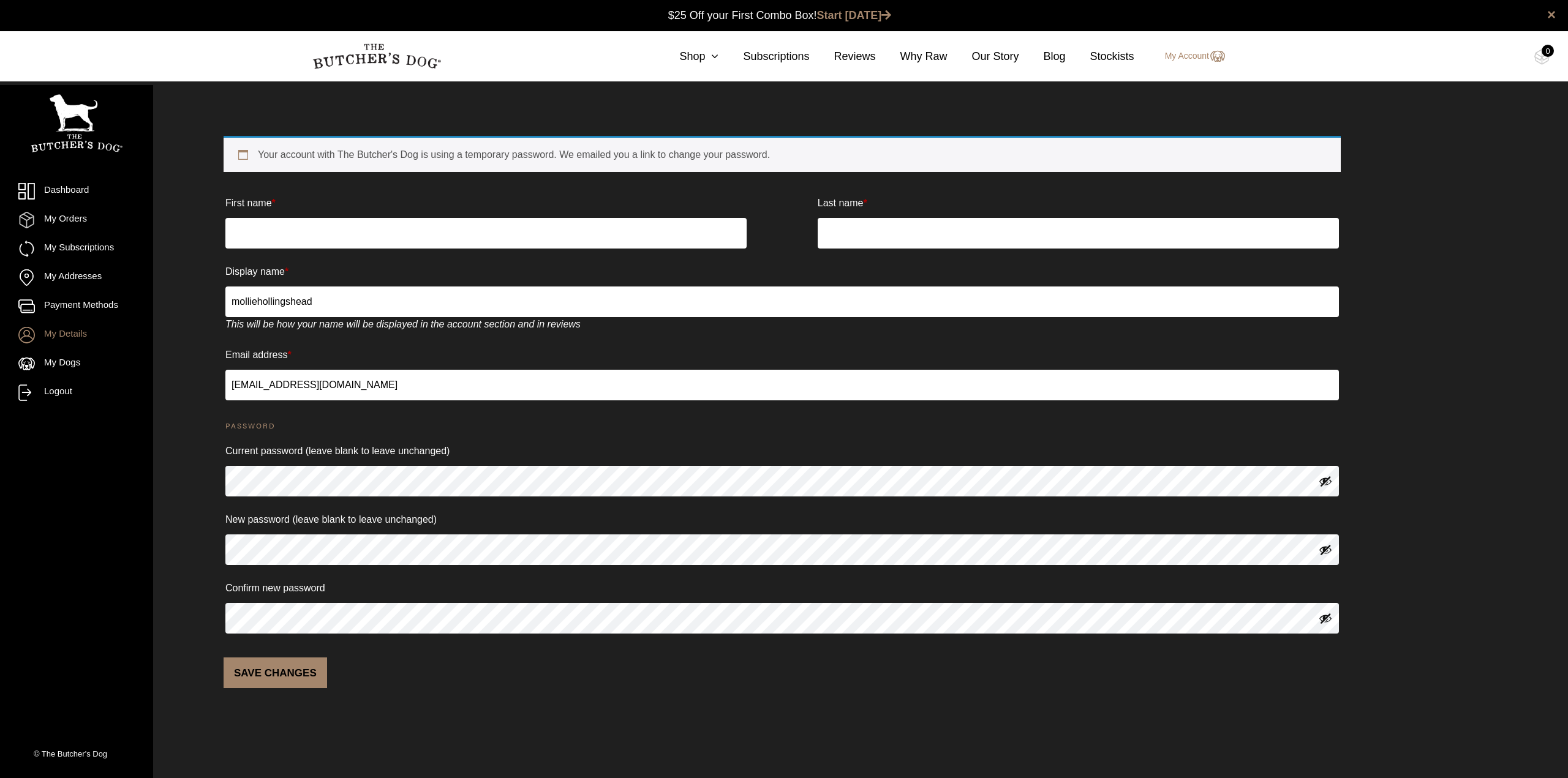
drag, startPoint x: 248, startPoint y: 254, endPoint x: 251, endPoint y: 239, distance: 15.3
click at [248, 252] on form "First name * Last name * Display name * molliehollingshead This will be how you…" at bounding box center [782, 439] width 1117 height 497
click at [251, 237] on input "First name *" at bounding box center [486, 232] width 521 height 30
type input "Mollie"
click at [914, 231] on input "Last name *" at bounding box center [1078, 232] width 521 height 30
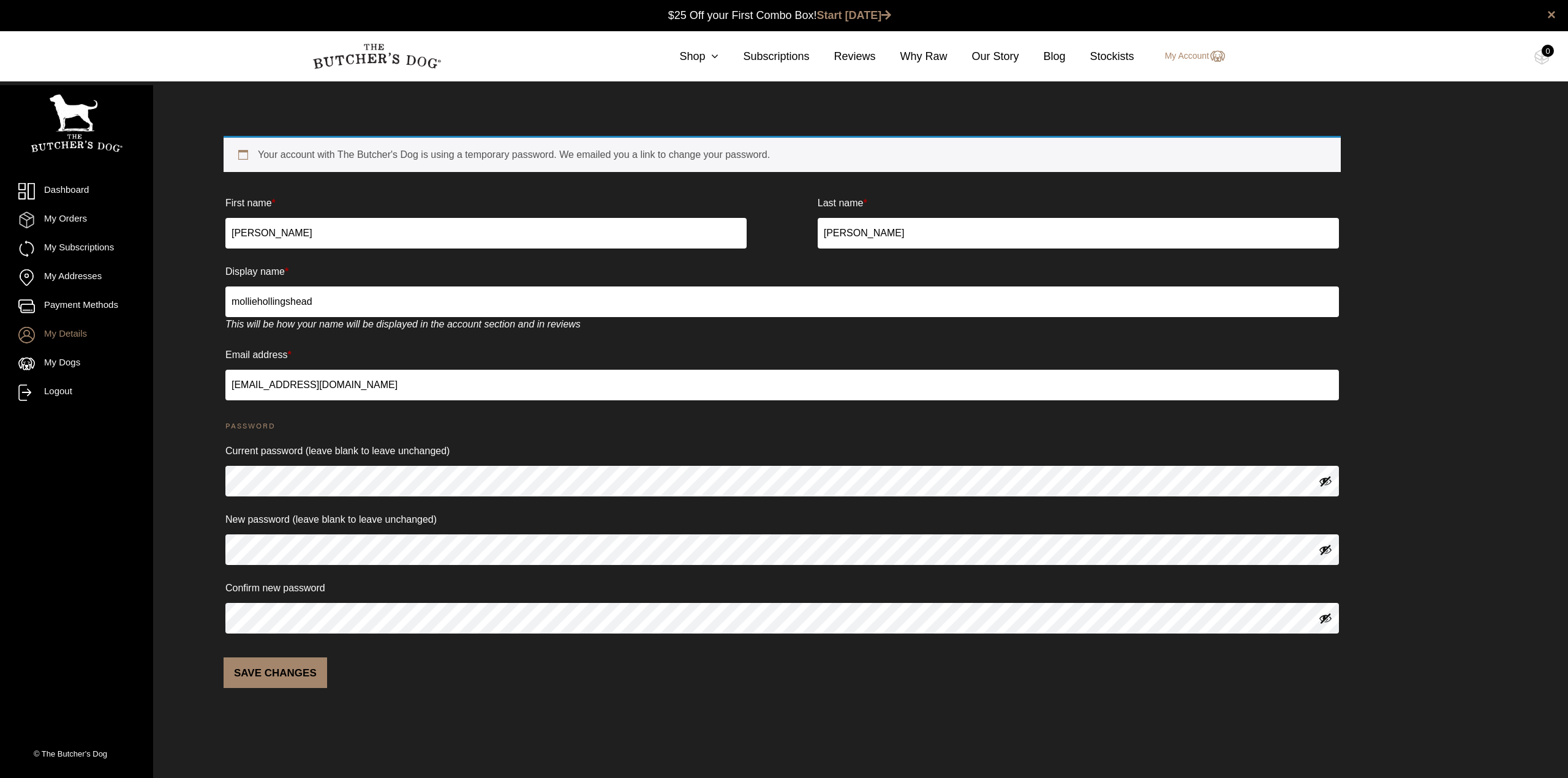
type input "Hollingshead"
click at [155, 503] on div "Dashboard My Orders My Subscriptions My Addresses Payment Methods My Details My…" at bounding box center [784, 412] width 1568 height 613
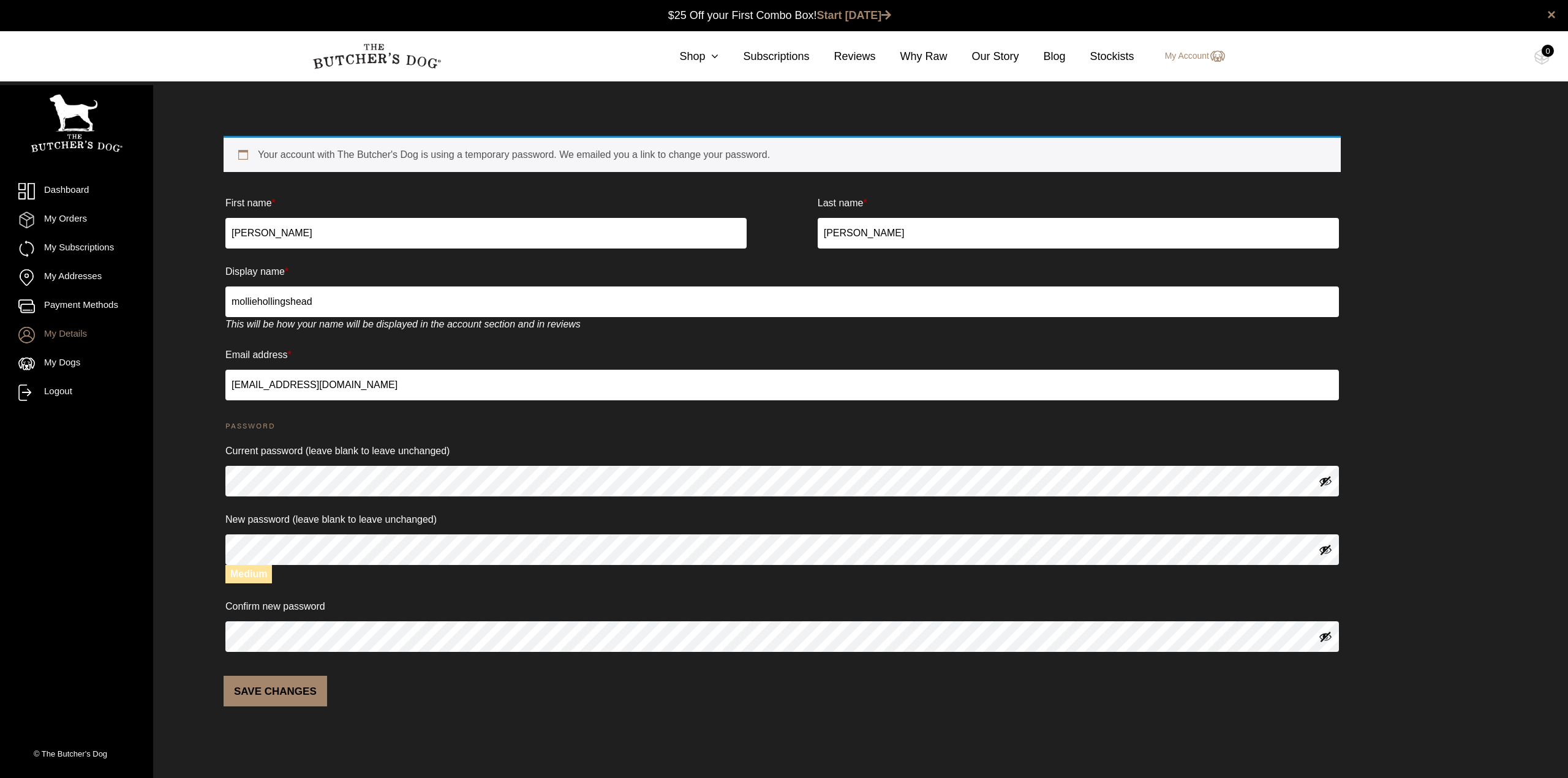
click at [543, 682] on p "Save changes" at bounding box center [782, 685] width 1117 height 43
click at [293, 691] on button "Save changes" at bounding box center [275, 690] width 103 height 30
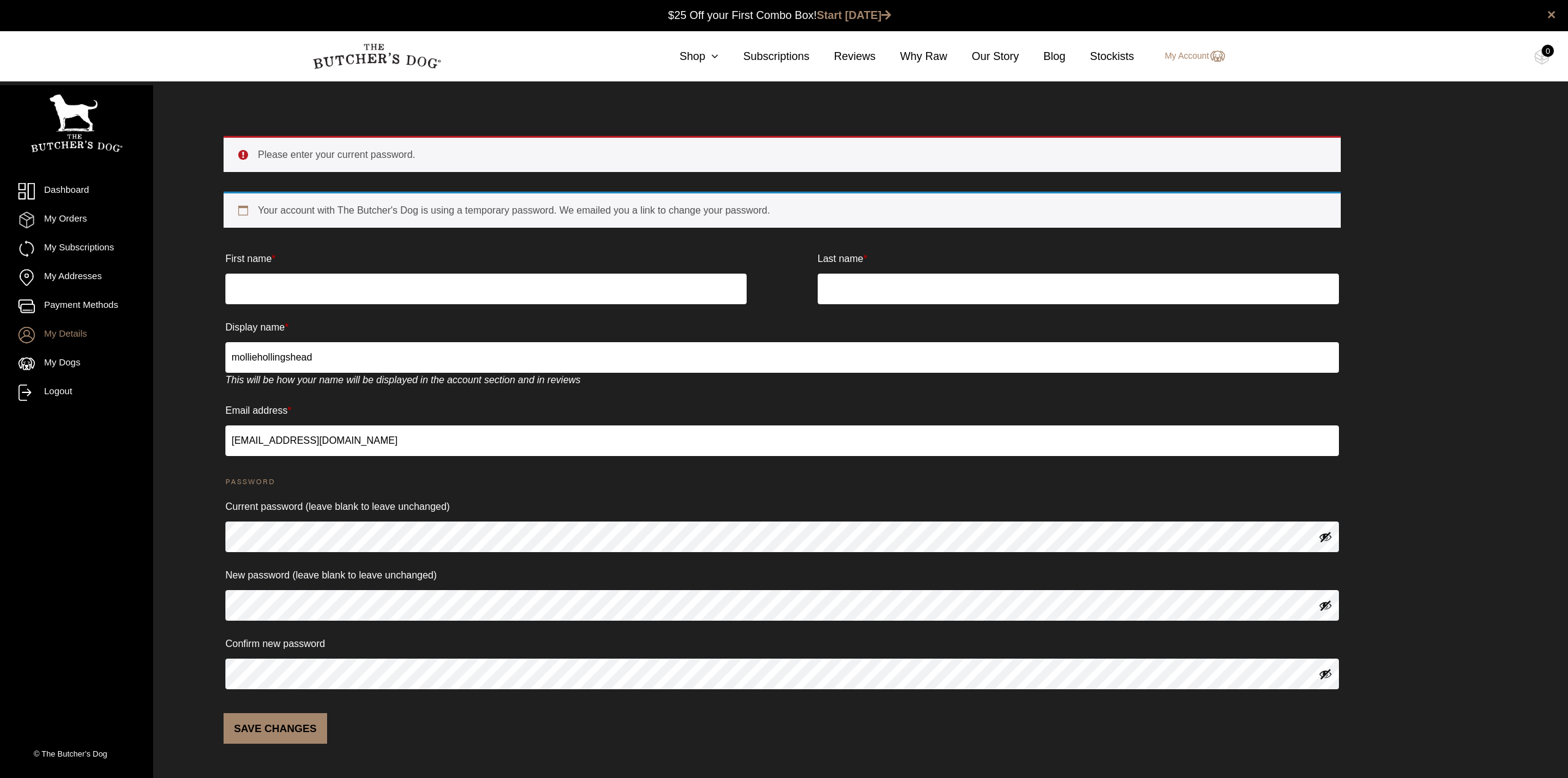
click at [364, 279] on input "First name *" at bounding box center [486, 288] width 521 height 30
type input "Mollie"
click at [868, 288] on input "Last name *" at bounding box center [1078, 288] width 521 height 30
type input "Hollingshead"
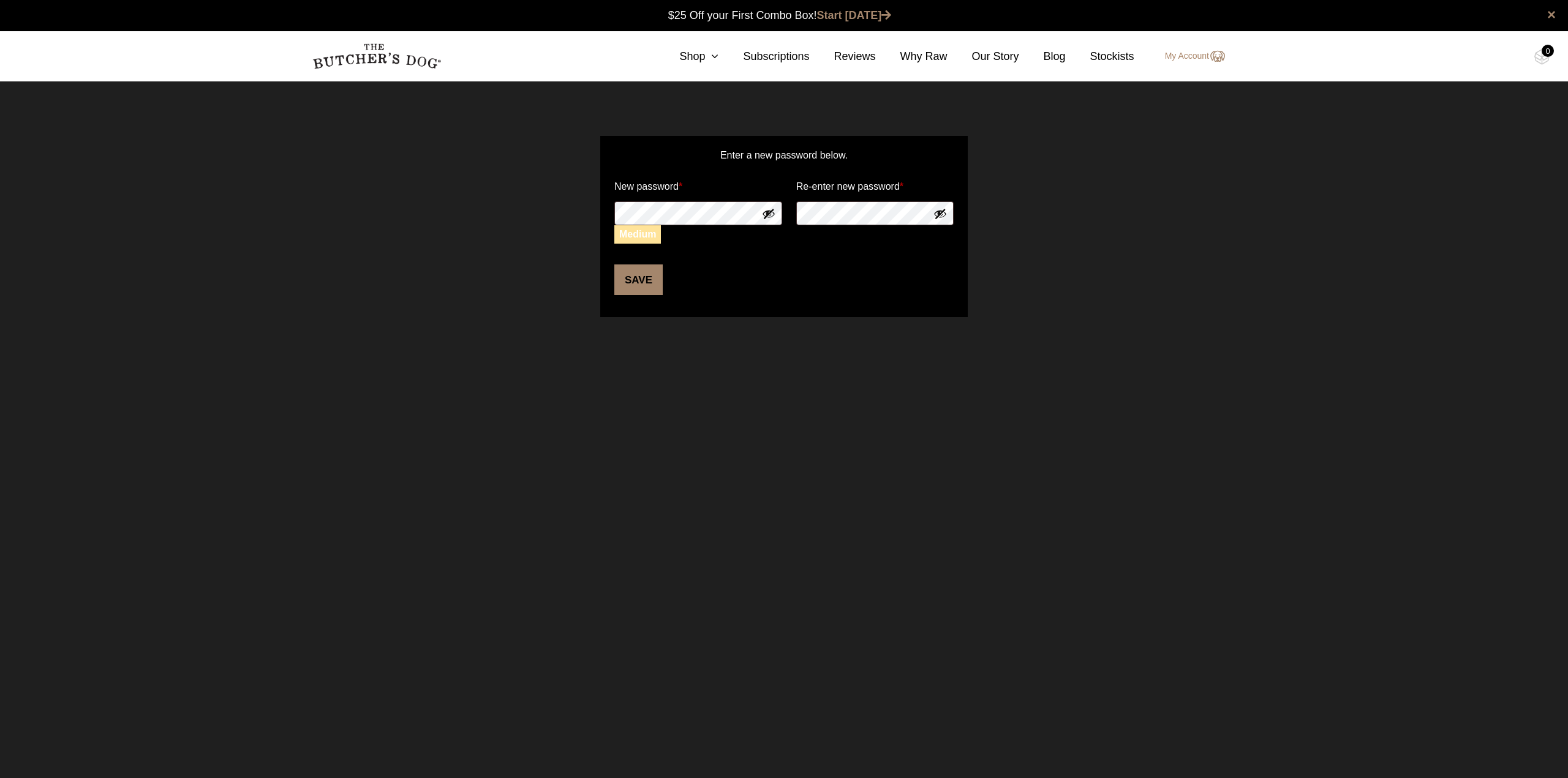
click at [648, 278] on button "Save" at bounding box center [639, 279] width 49 height 30
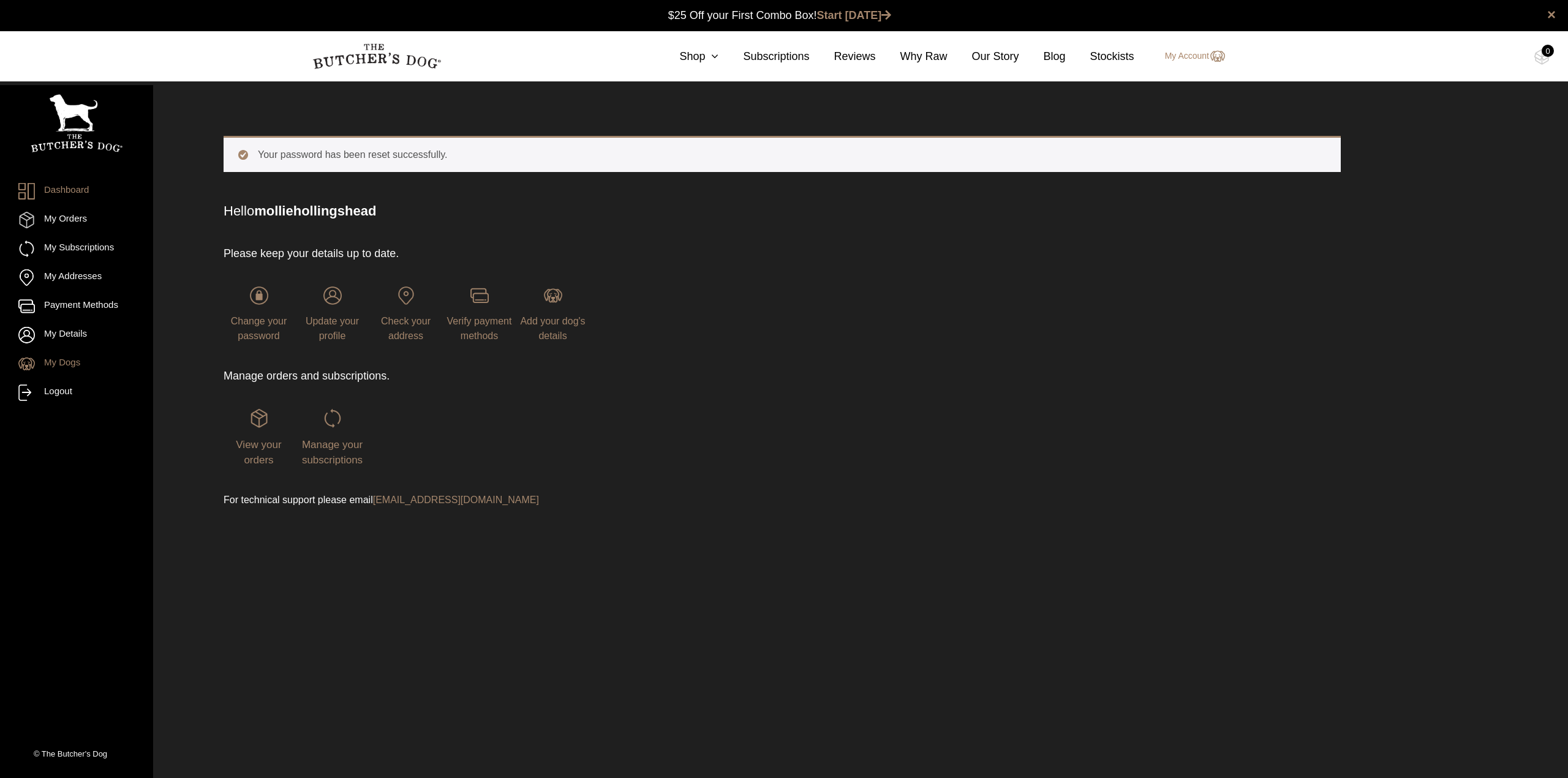
click at [53, 357] on link "My Dogs" at bounding box center [76, 363] width 116 height 17
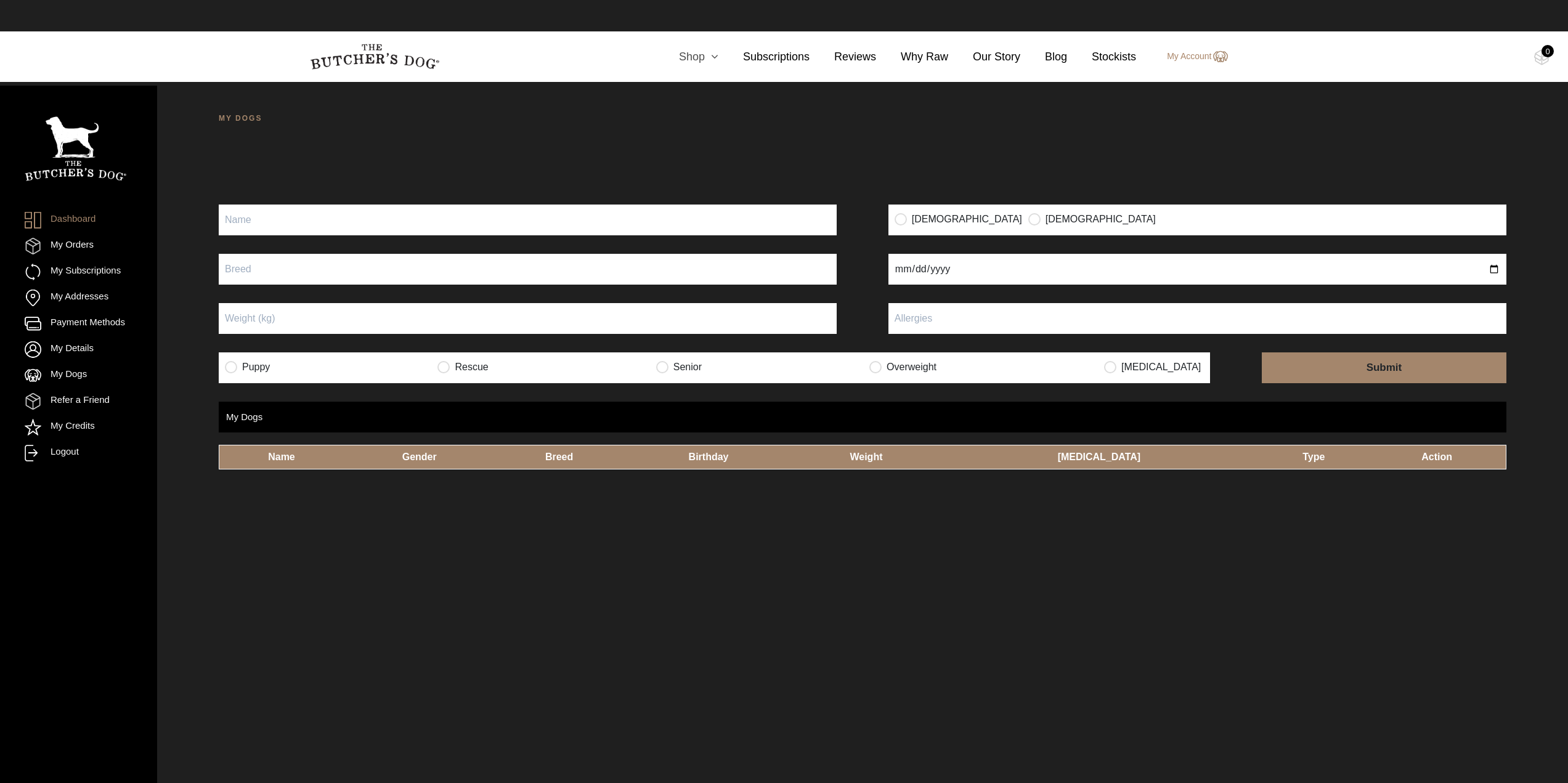
click at [704, 61] on link "Shop" at bounding box center [686, 57] width 64 height 17
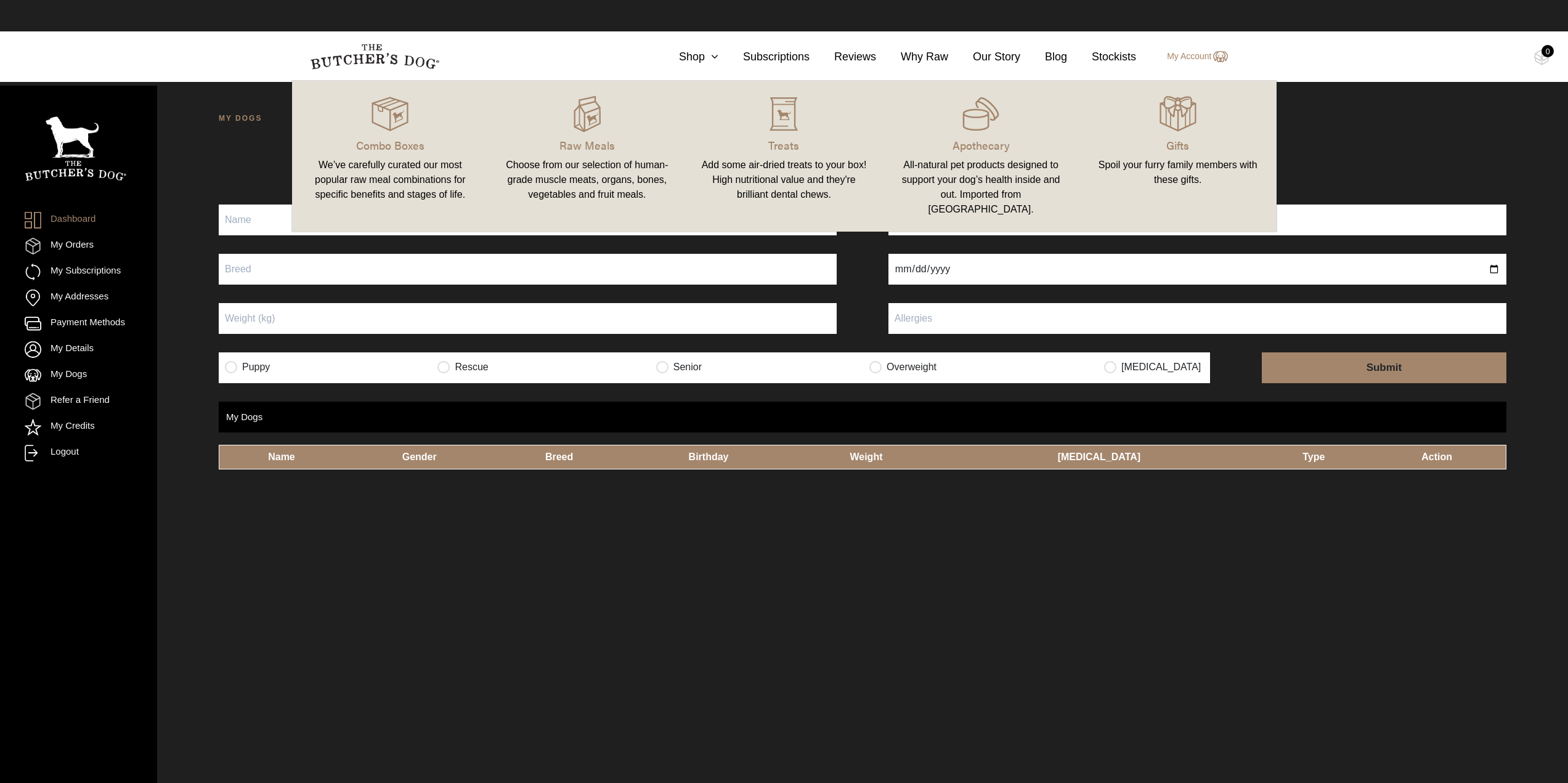
click at [397, 155] on link "Combo Boxes We’ve carefully curated our most popular raw meal combinations for …" at bounding box center [390, 156] width 197 height 127
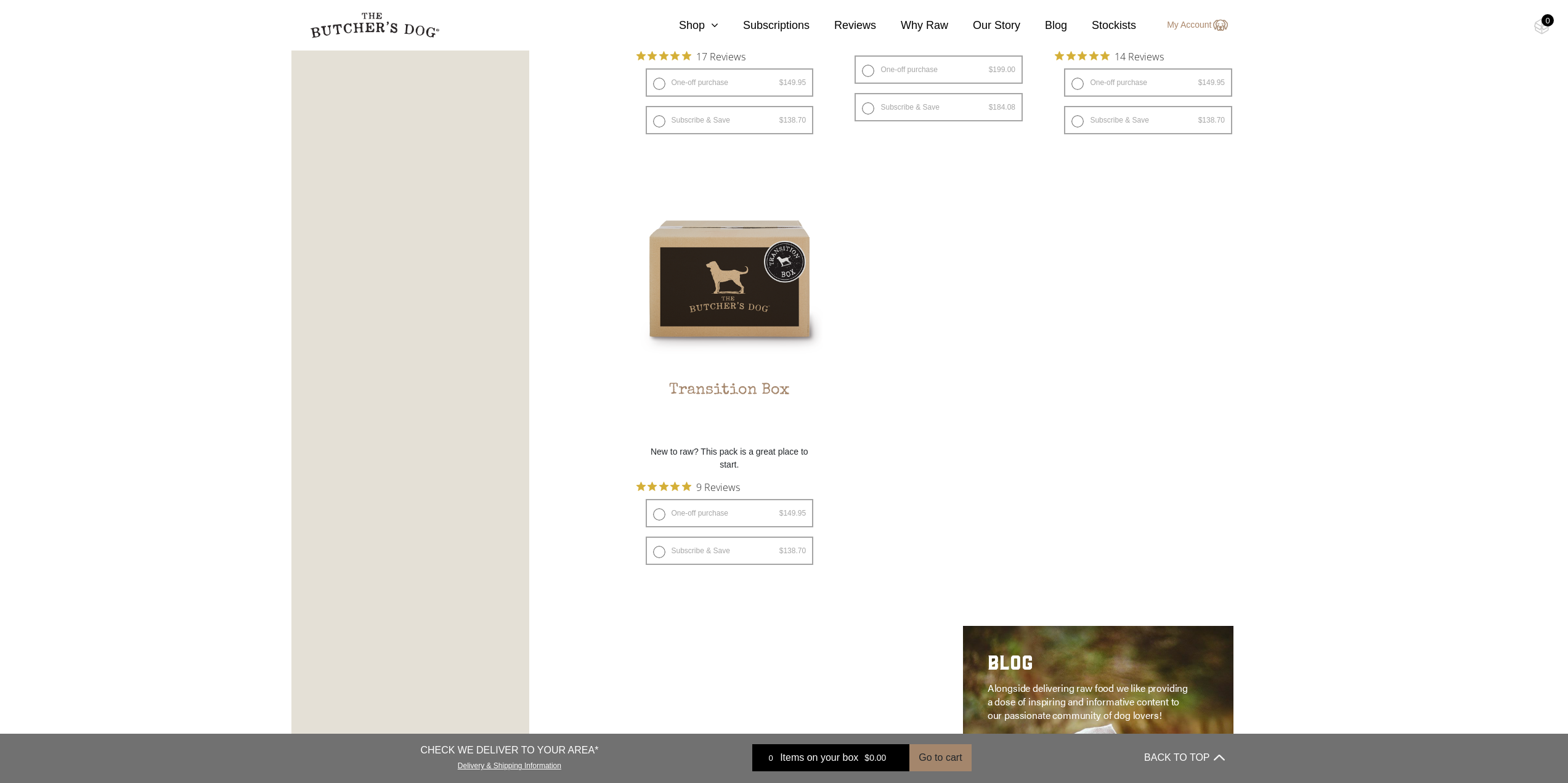
scroll to position [678, 0]
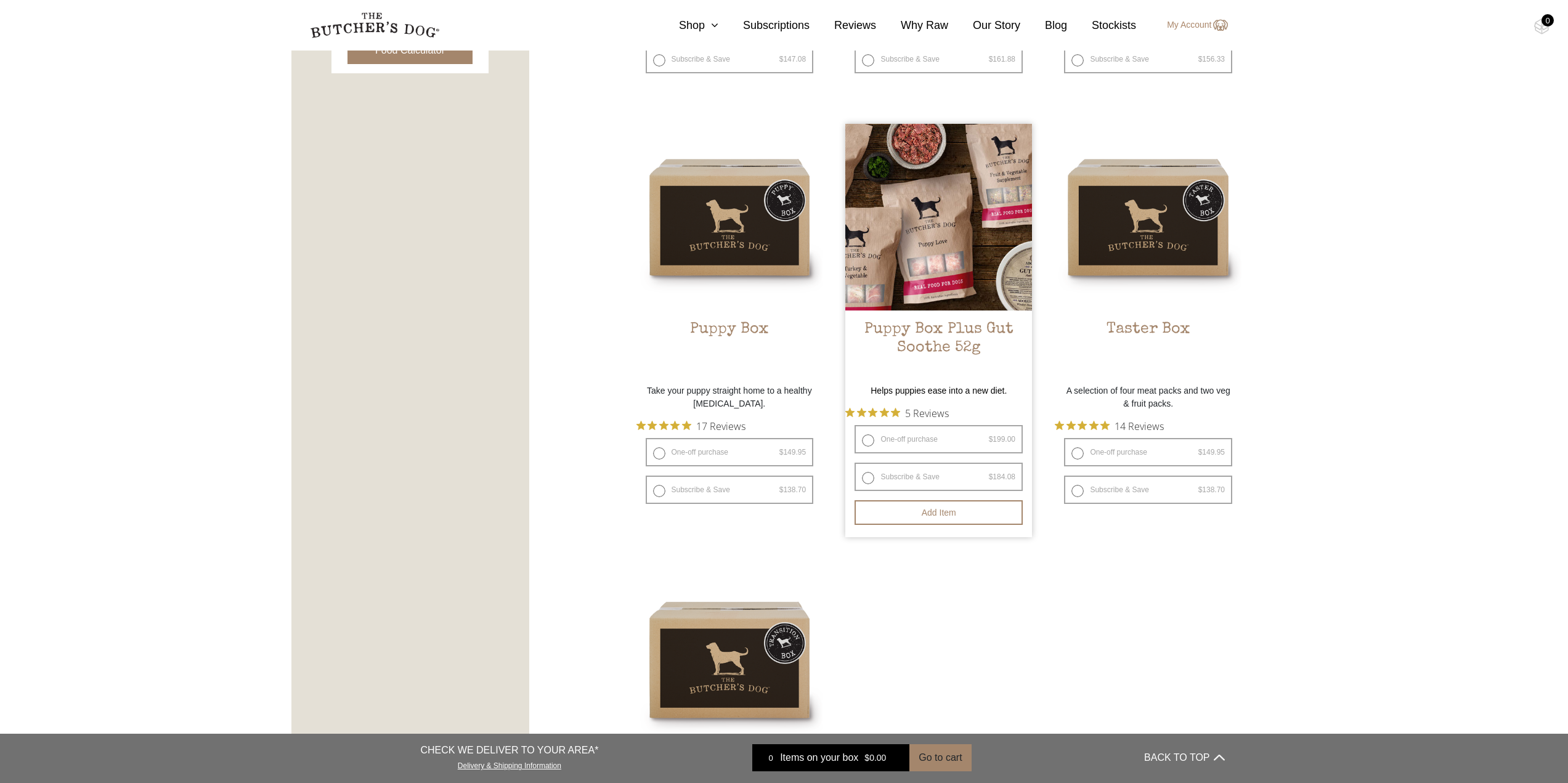
click at [980, 274] on img at bounding box center [938, 217] width 187 height 187
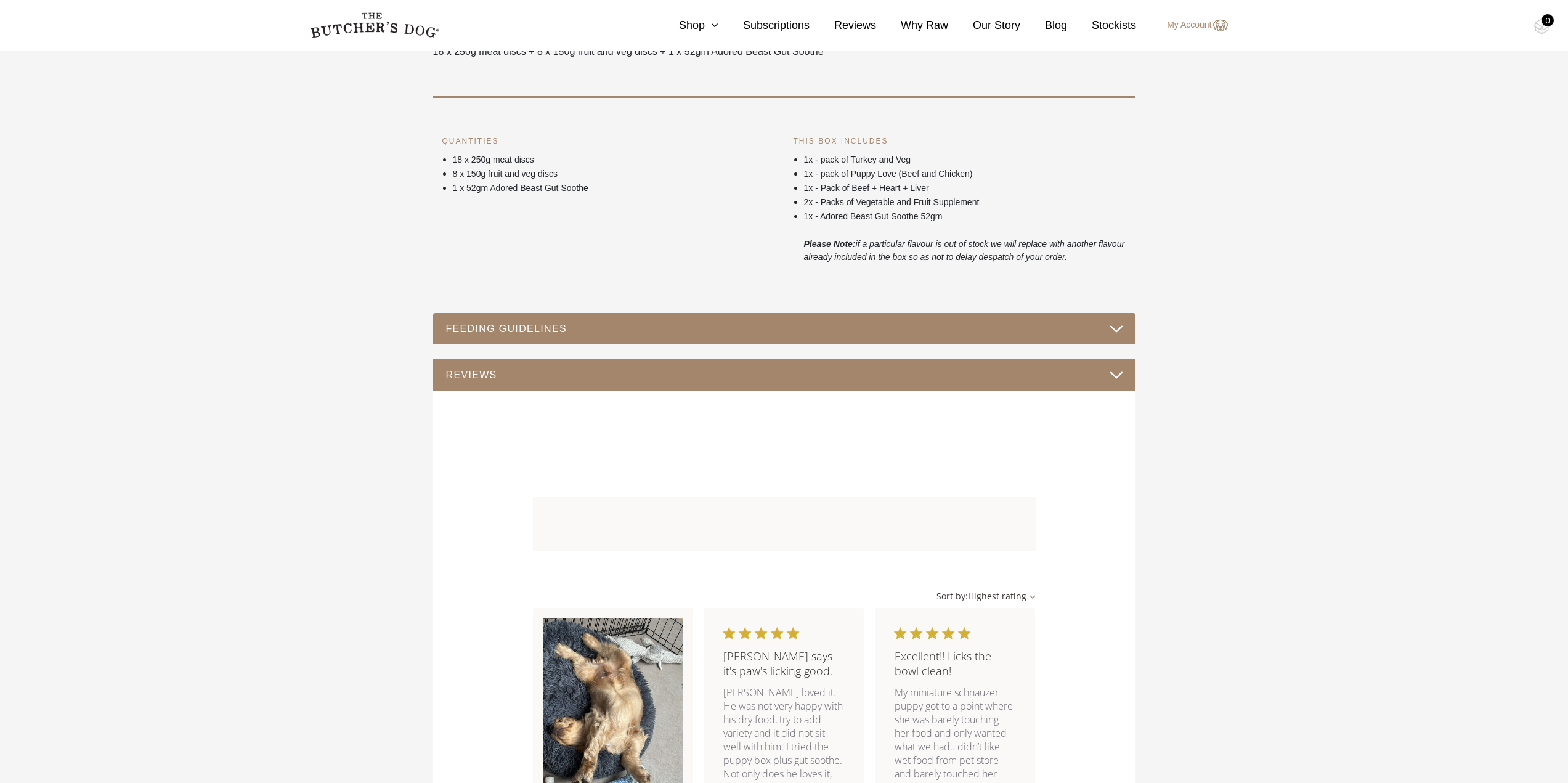
scroll to position [740, 0]
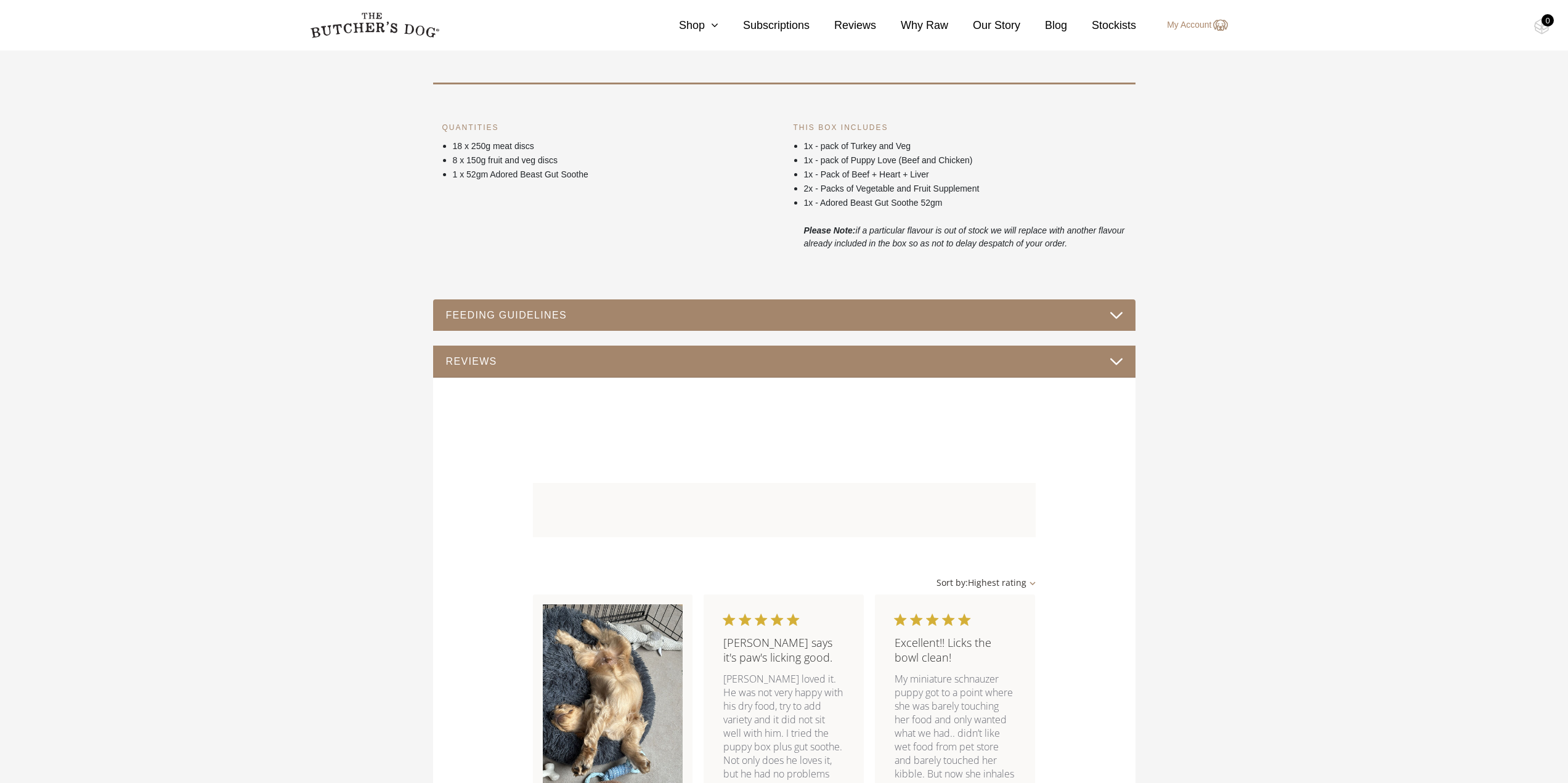
click at [1120, 305] on div "FEEDING GUIDELINES" at bounding box center [784, 315] width 702 height 32
click at [1116, 311] on button "FEEDING GUIDELINES" at bounding box center [784, 314] width 678 height 17
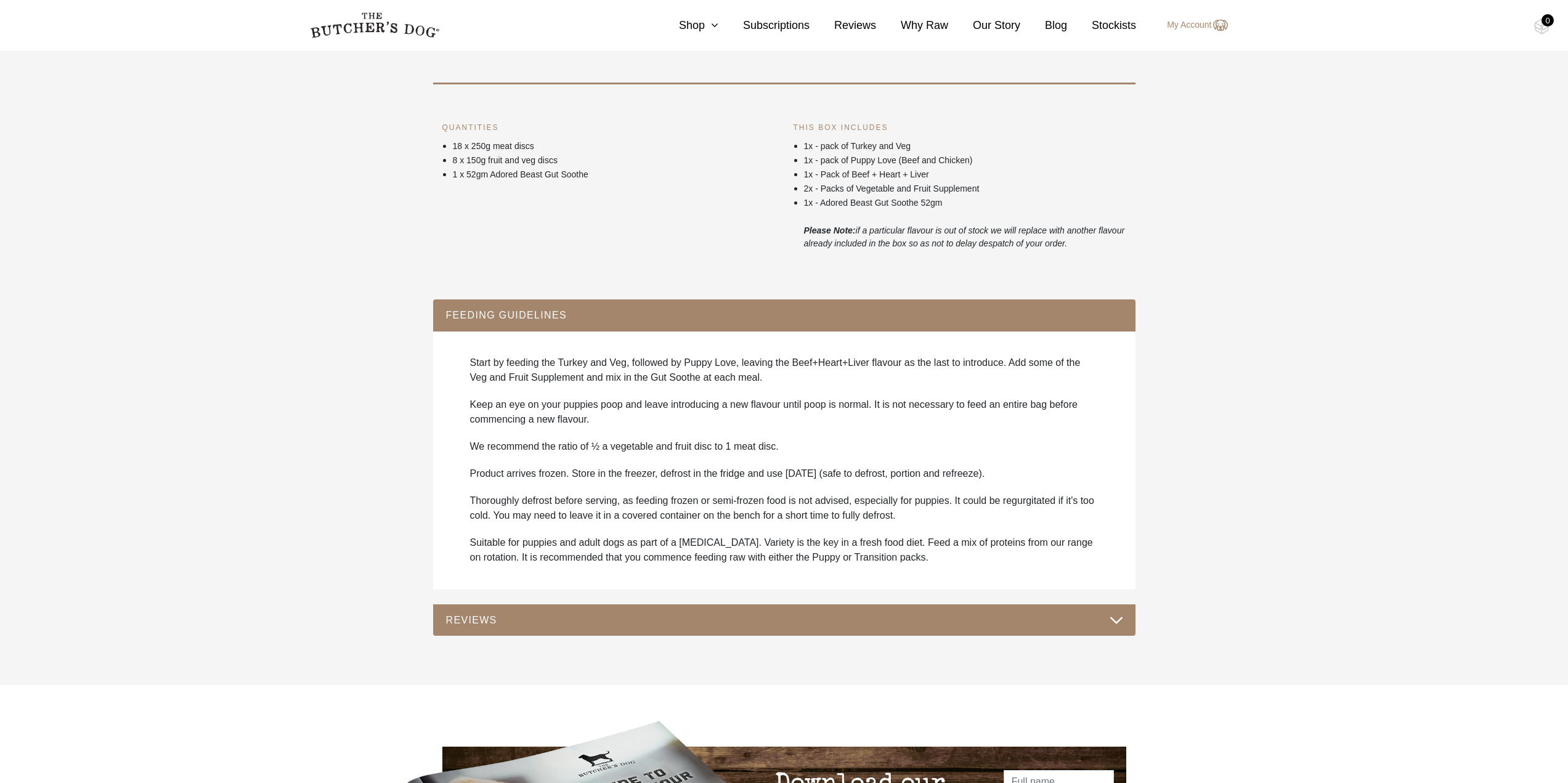
click at [844, 200] on p "1x - Adored Beast Gut Soothe 52gm" at bounding box center [965, 202] width 322 height 13
click at [1145, 212] on section "Helps puppies ease into a new diet. This box has been specific curated to help …" at bounding box center [784, 277] width 1568 height 814
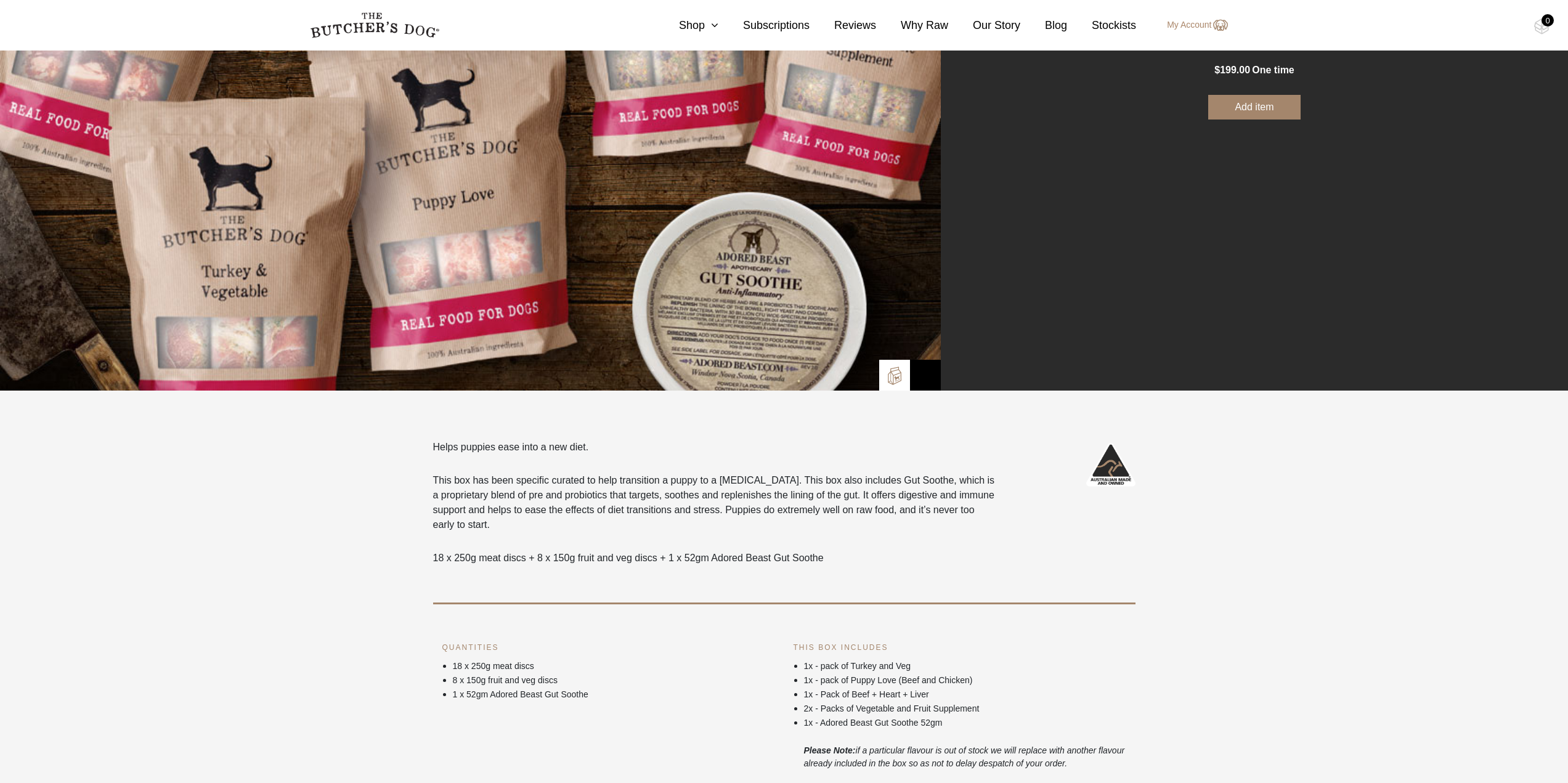
scroll to position [0, 0]
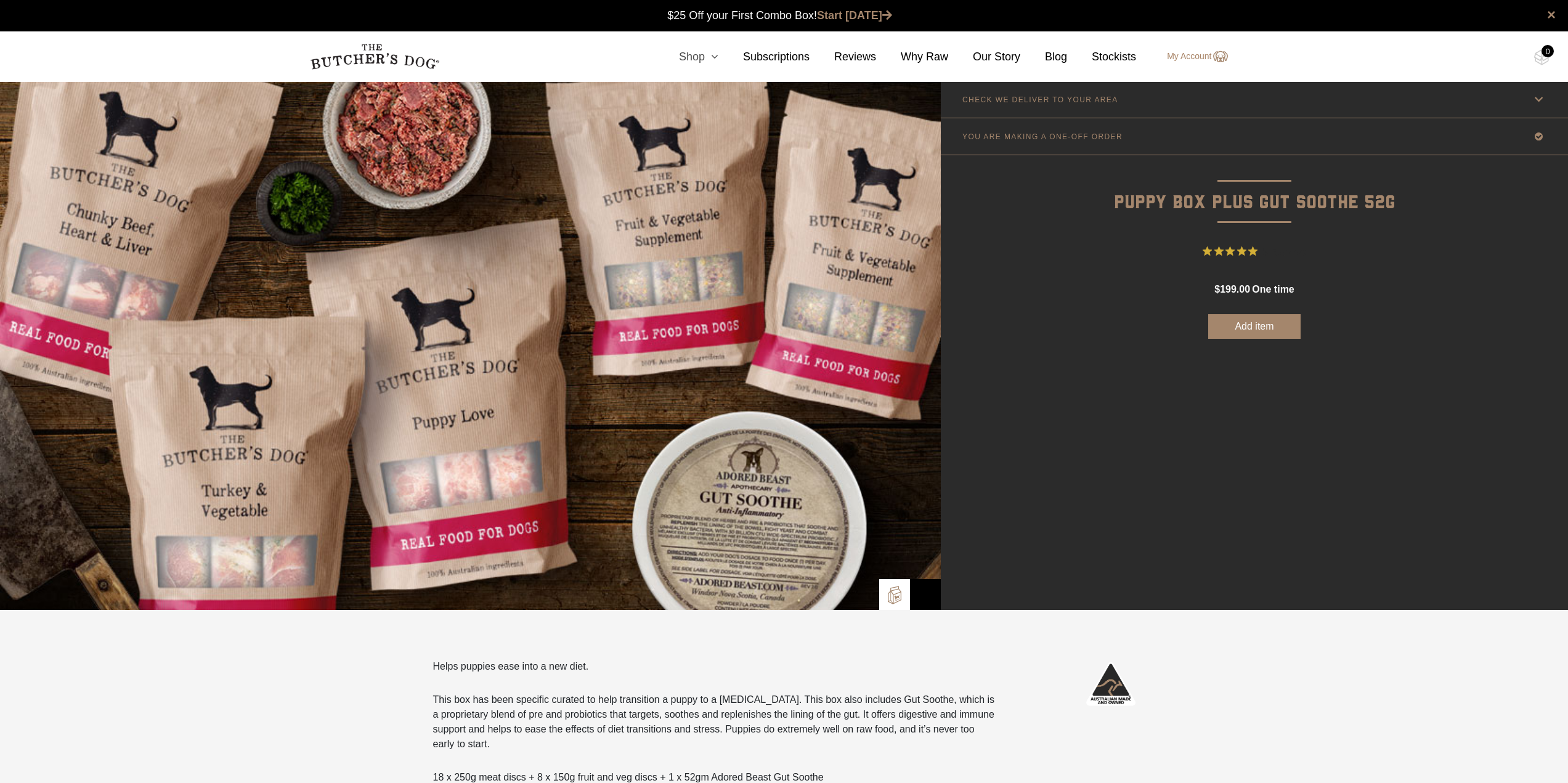
click at [718, 49] on link "Shop" at bounding box center [686, 57] width 64 height 17
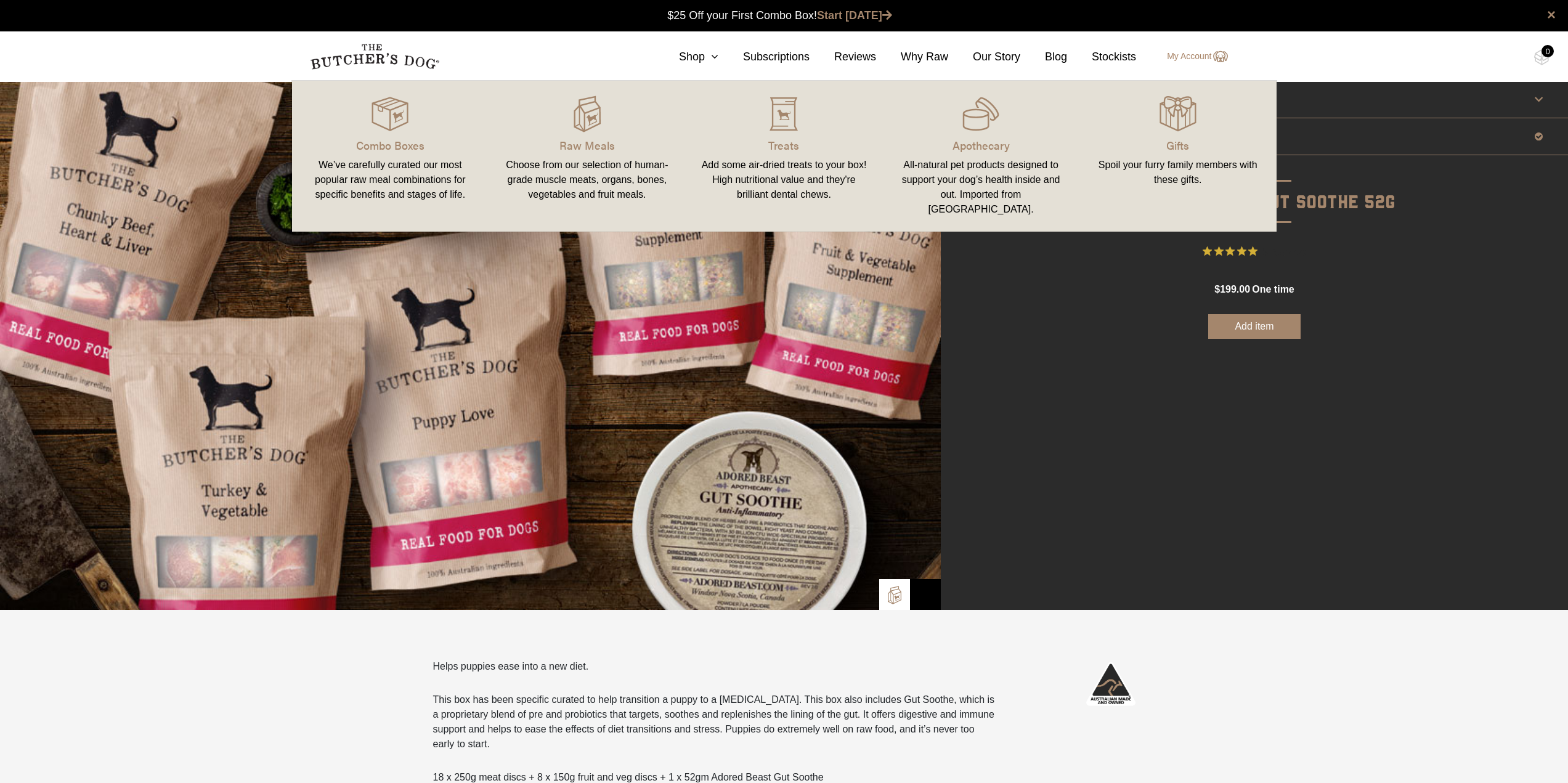
click at [958, 164] on div "All-natural pet products designed to support your dog’s health inside and out. …" at bounding box center [980, 188] width 168 height 59
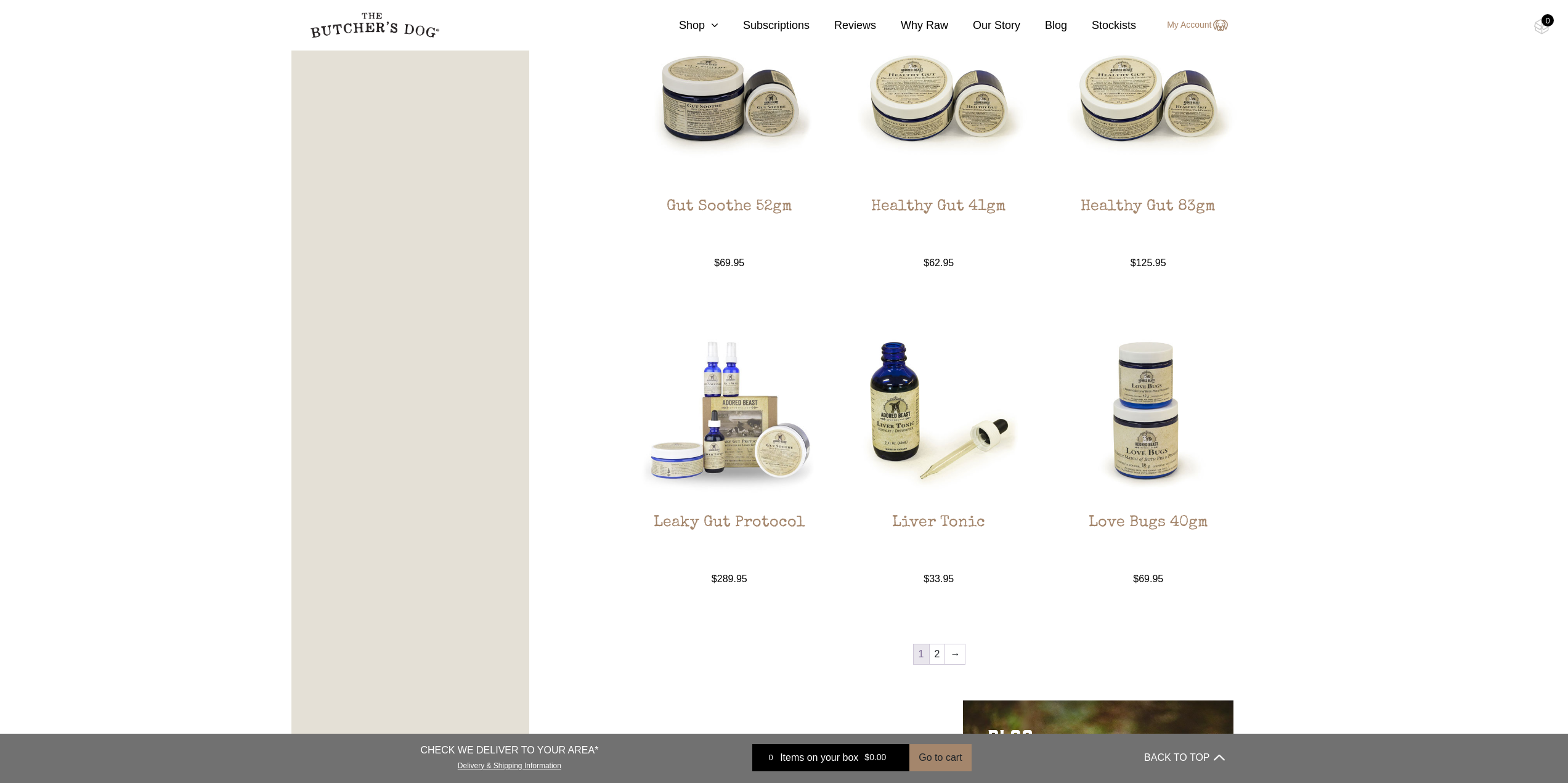
scroll to position [1047, 0]
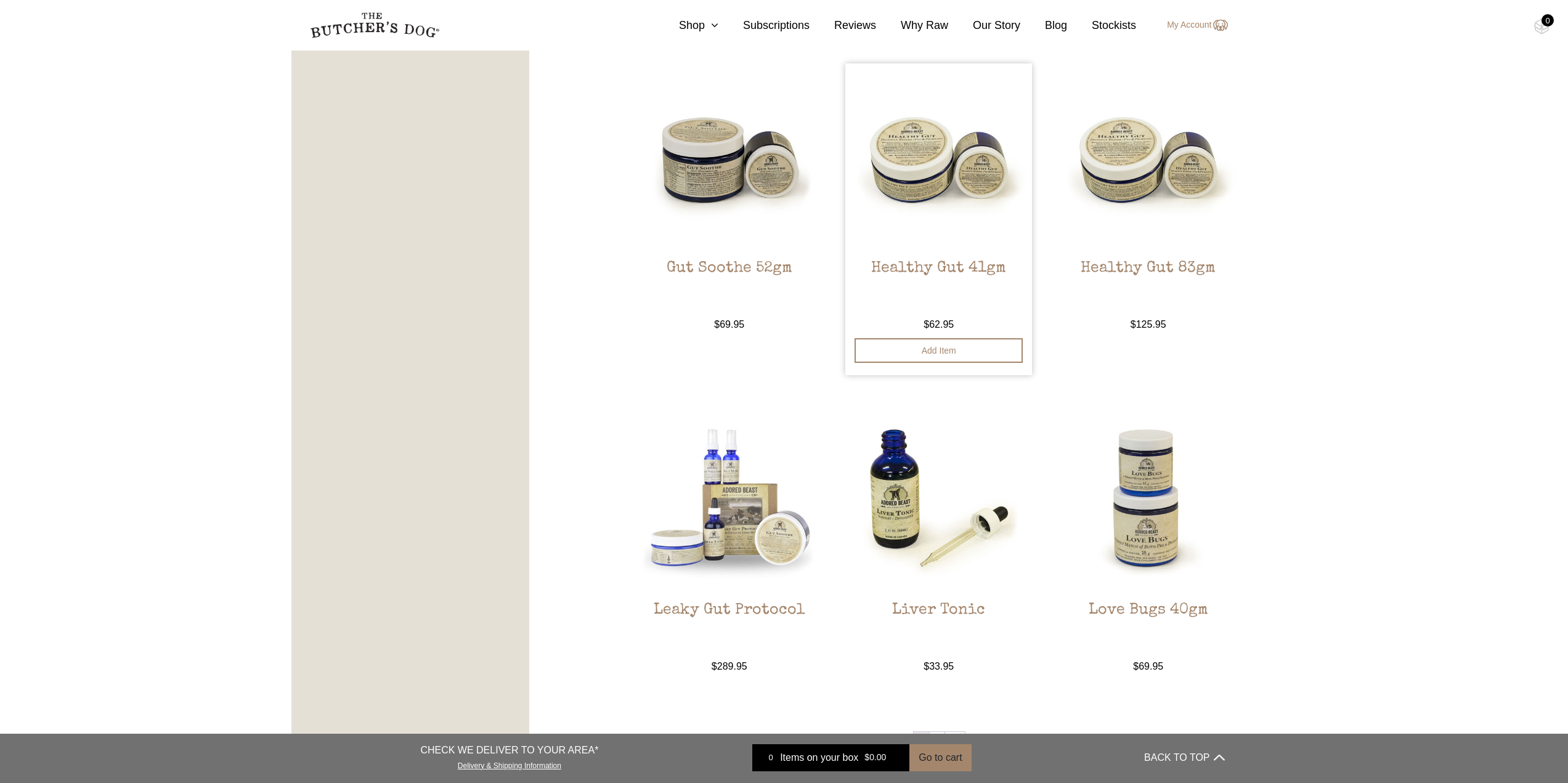
click at [966, 206] on img at bounding box center [938, 157] width 187 height 187
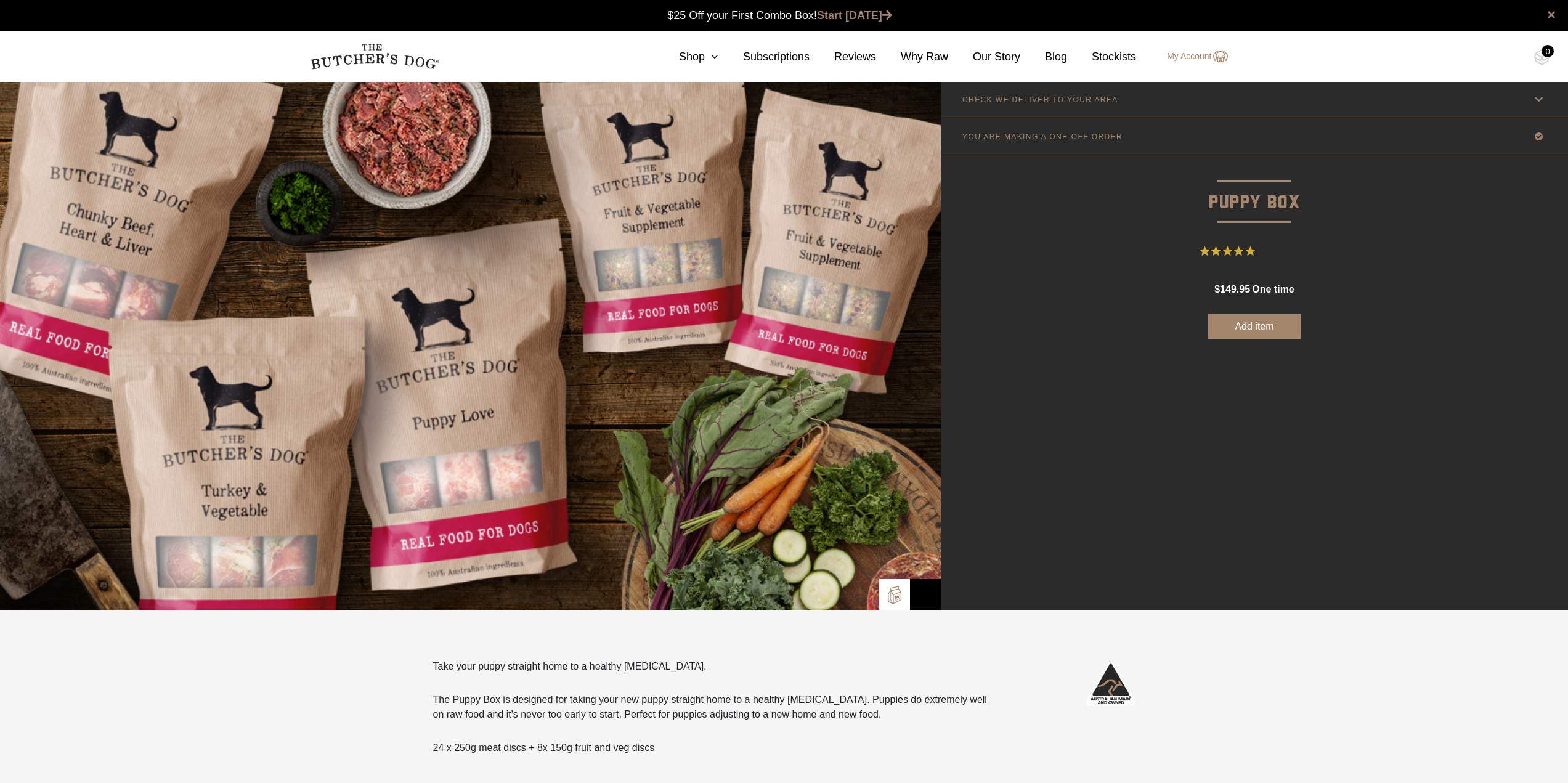
click at [1241, 325] on button "Add item" at bounding box center [1255, 326] width 92 height 25
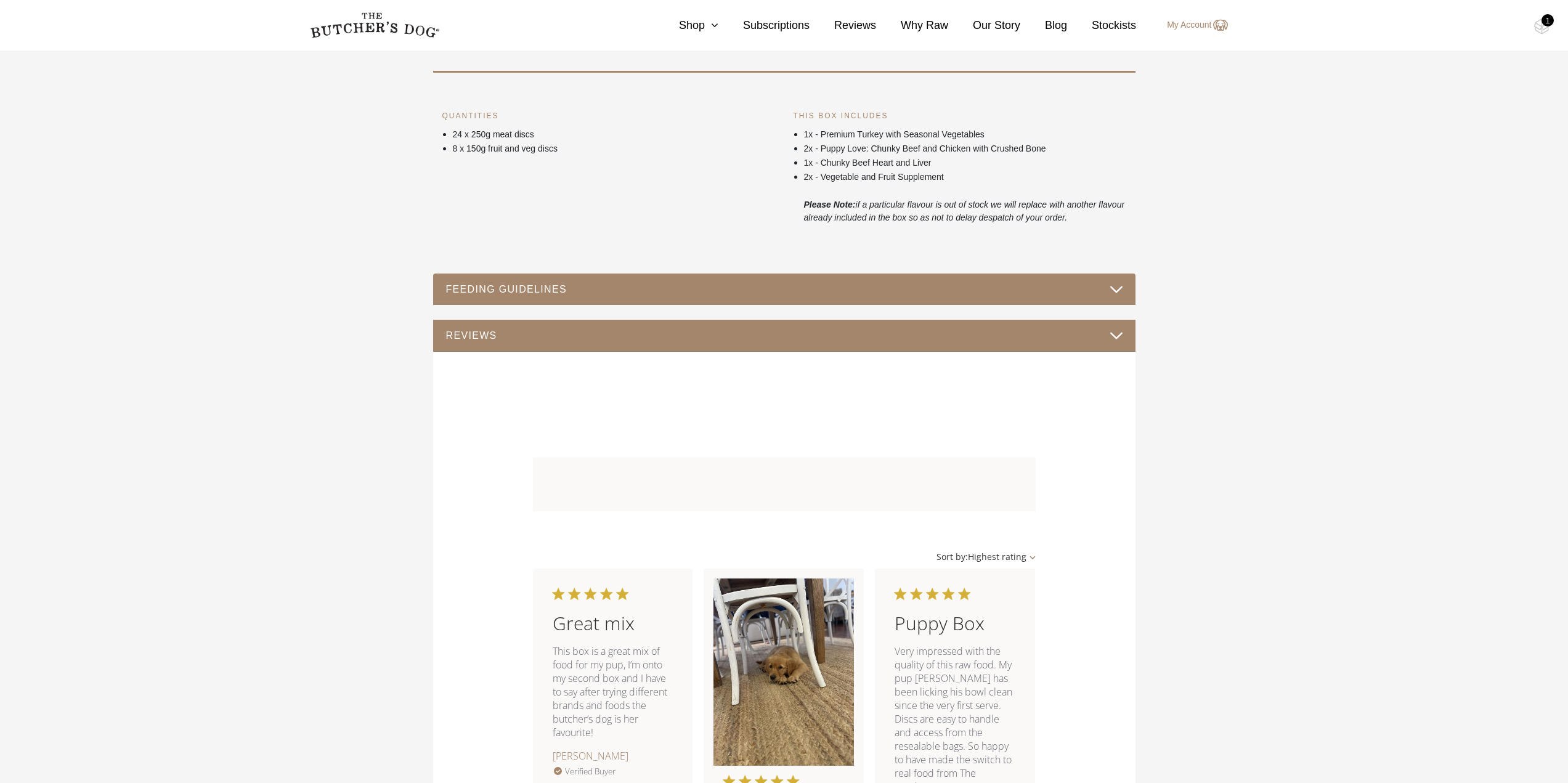
scroll to position [496, 0]
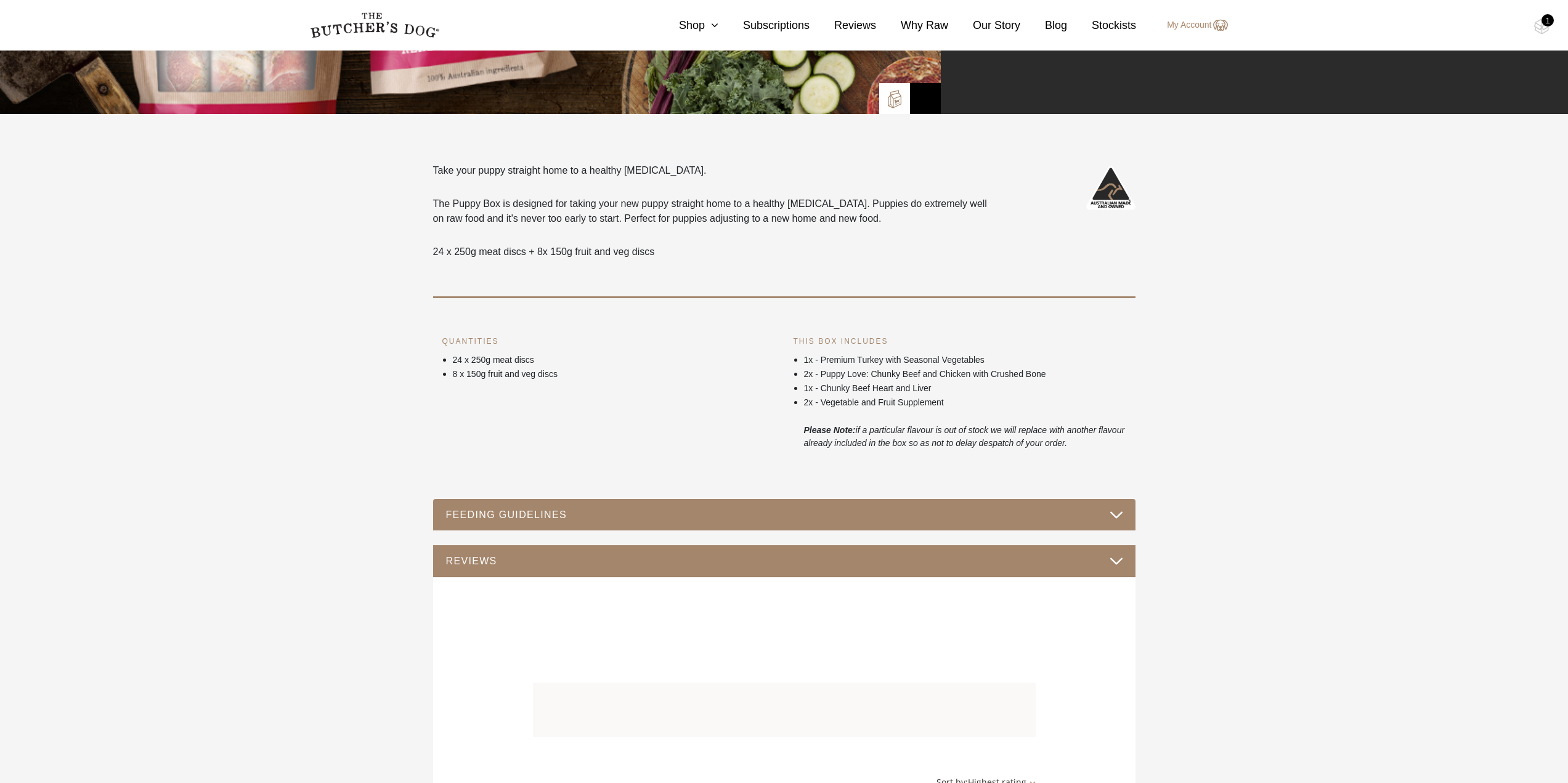
click at [1547, 22] on div "1" at bounding box center [1547, 20] width 13 height 13
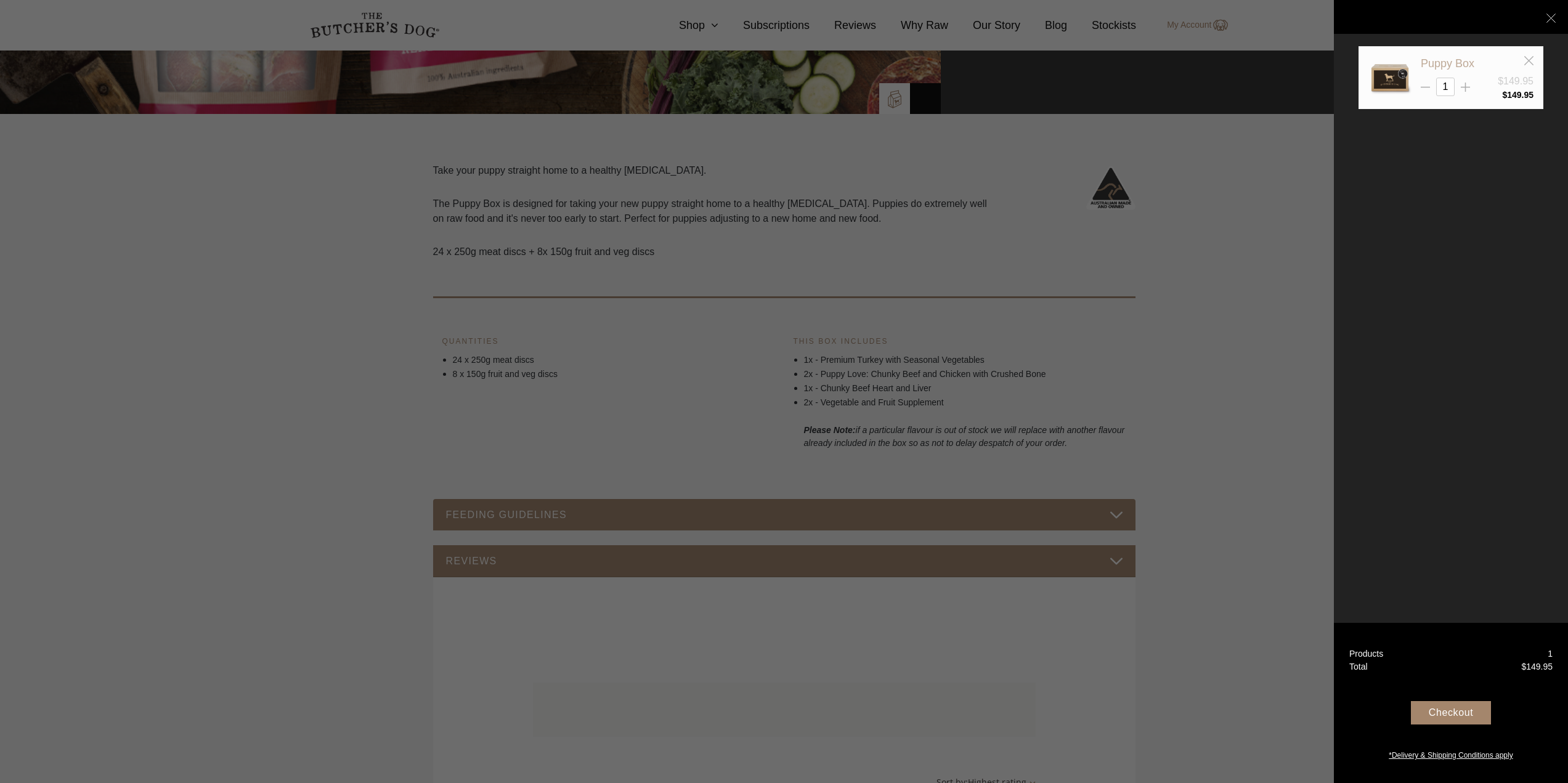
click at [1457, 64] on link "Puppy Box" at bounding box center [1447, 63] width 54 height 13
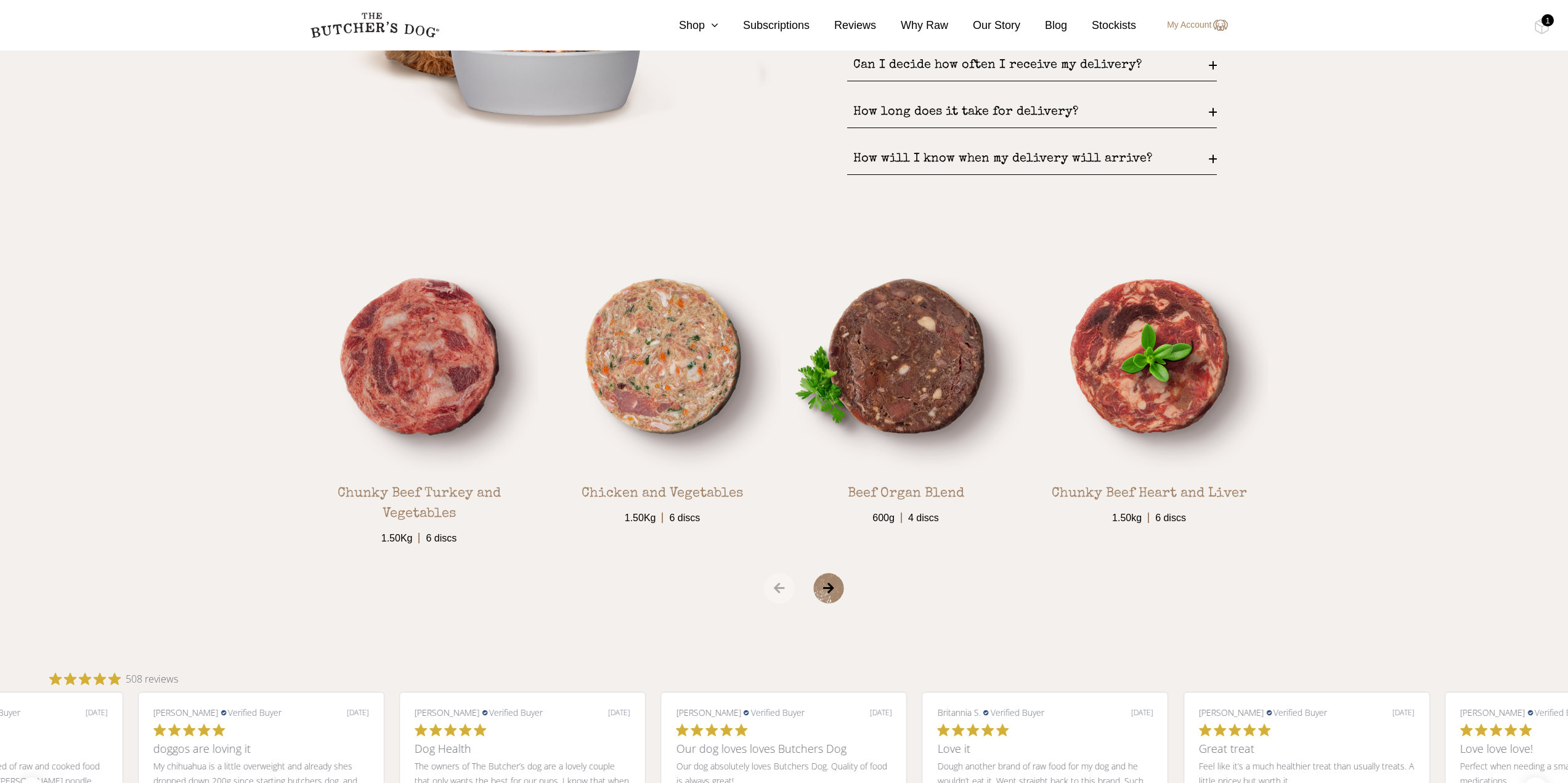
scroll to position [2465, 0]
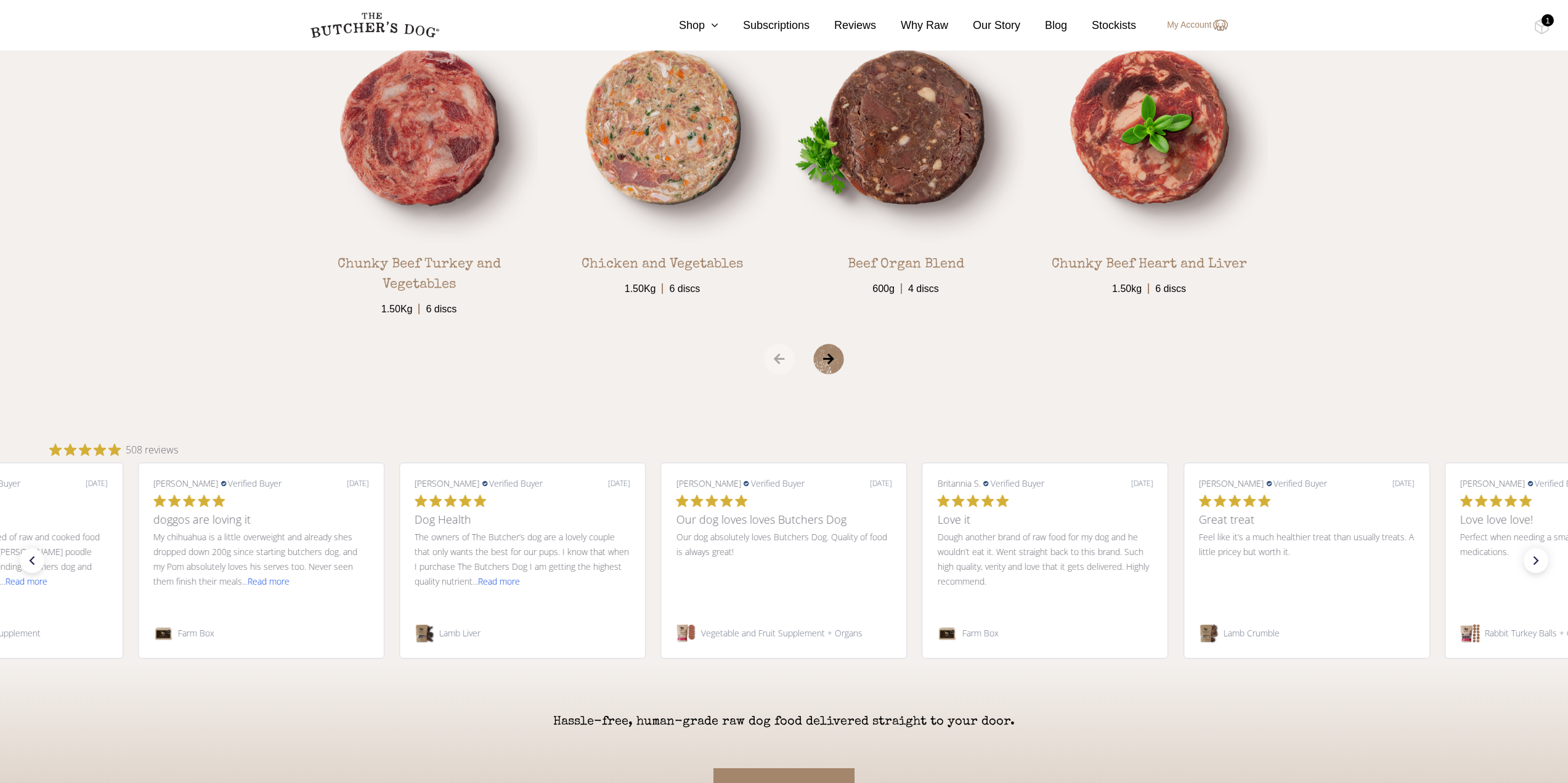
click at [837, 358] on span "›" at bounding box center [844, 359] width 62 height 30
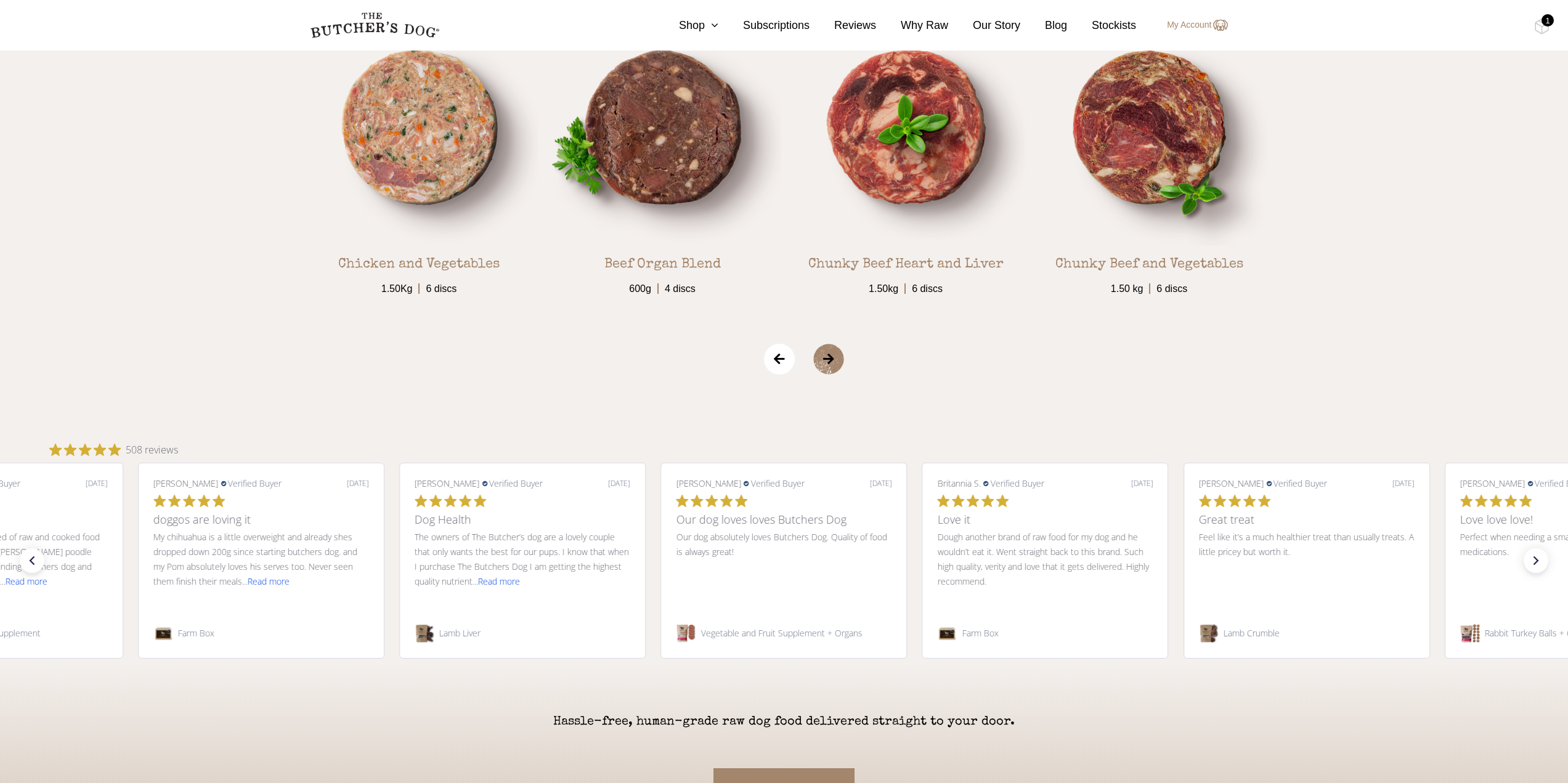
click at [837, 358] on span "›" at bounding box center [844, 359] width 62 height 30
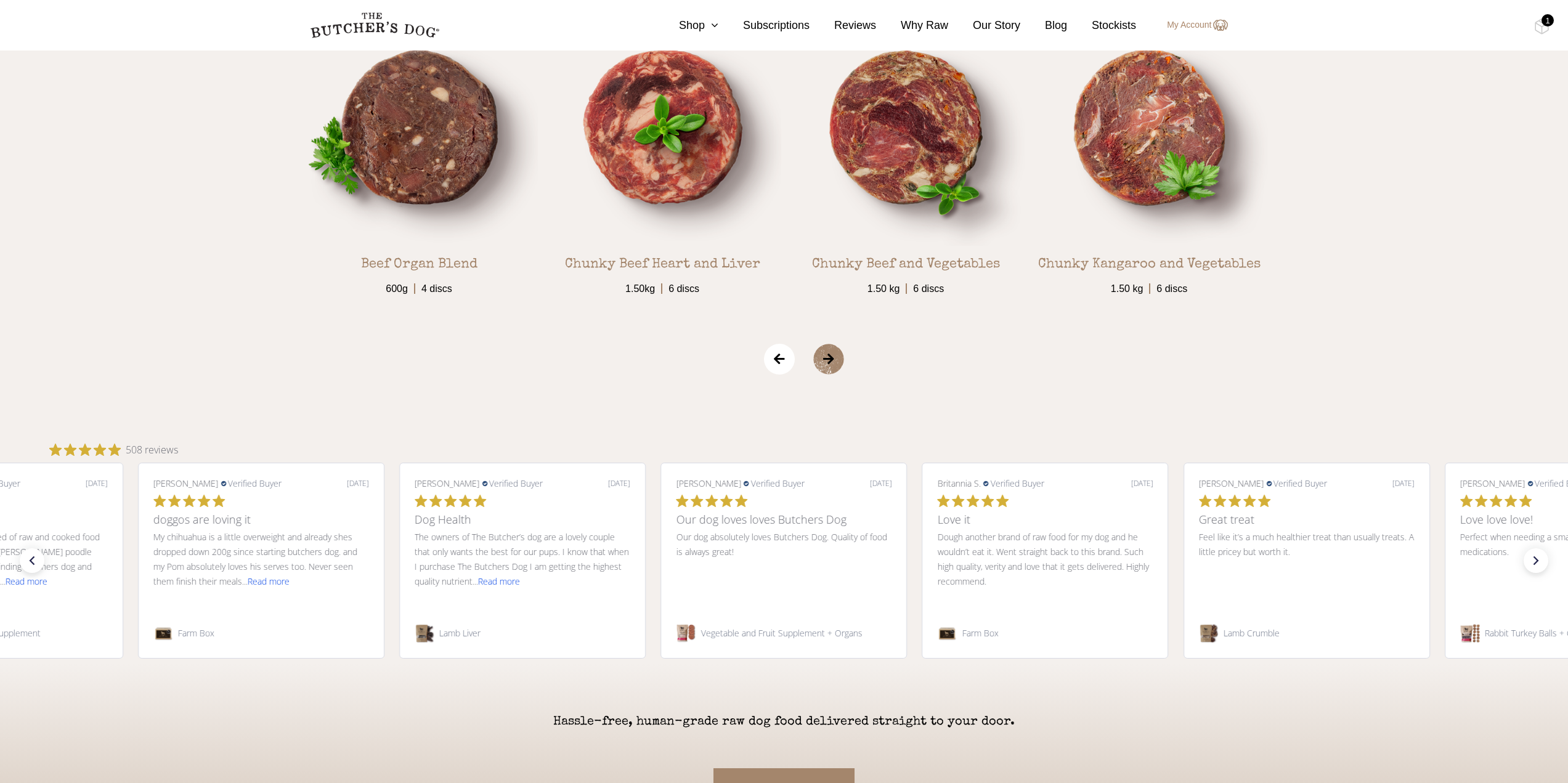
click at [837, 358] on span "›" at bounding box center [844, 359] width 62 height 30
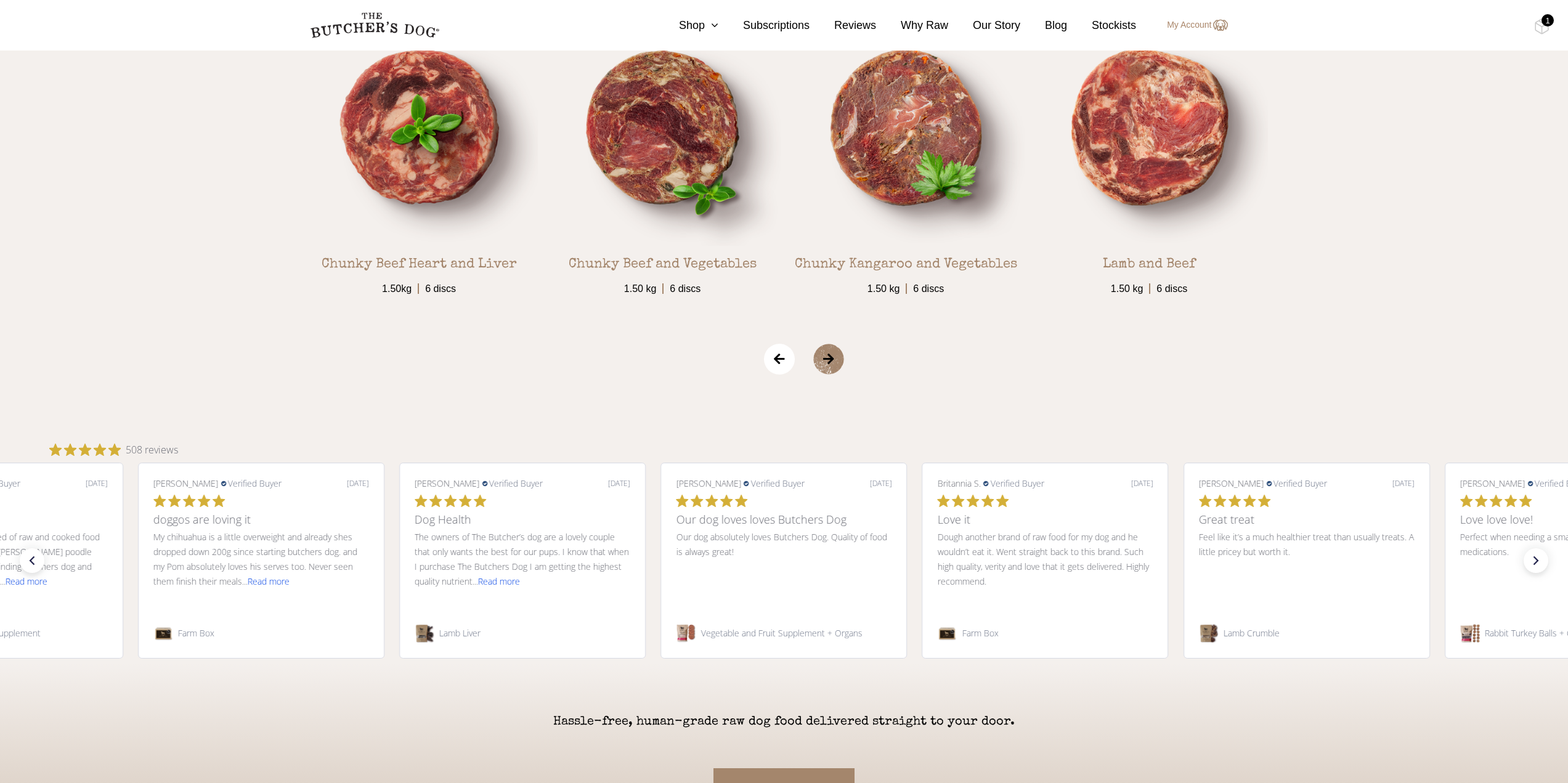
click at [837, 358] on span "›" at bounding box center [844, 359] width 62 height 30
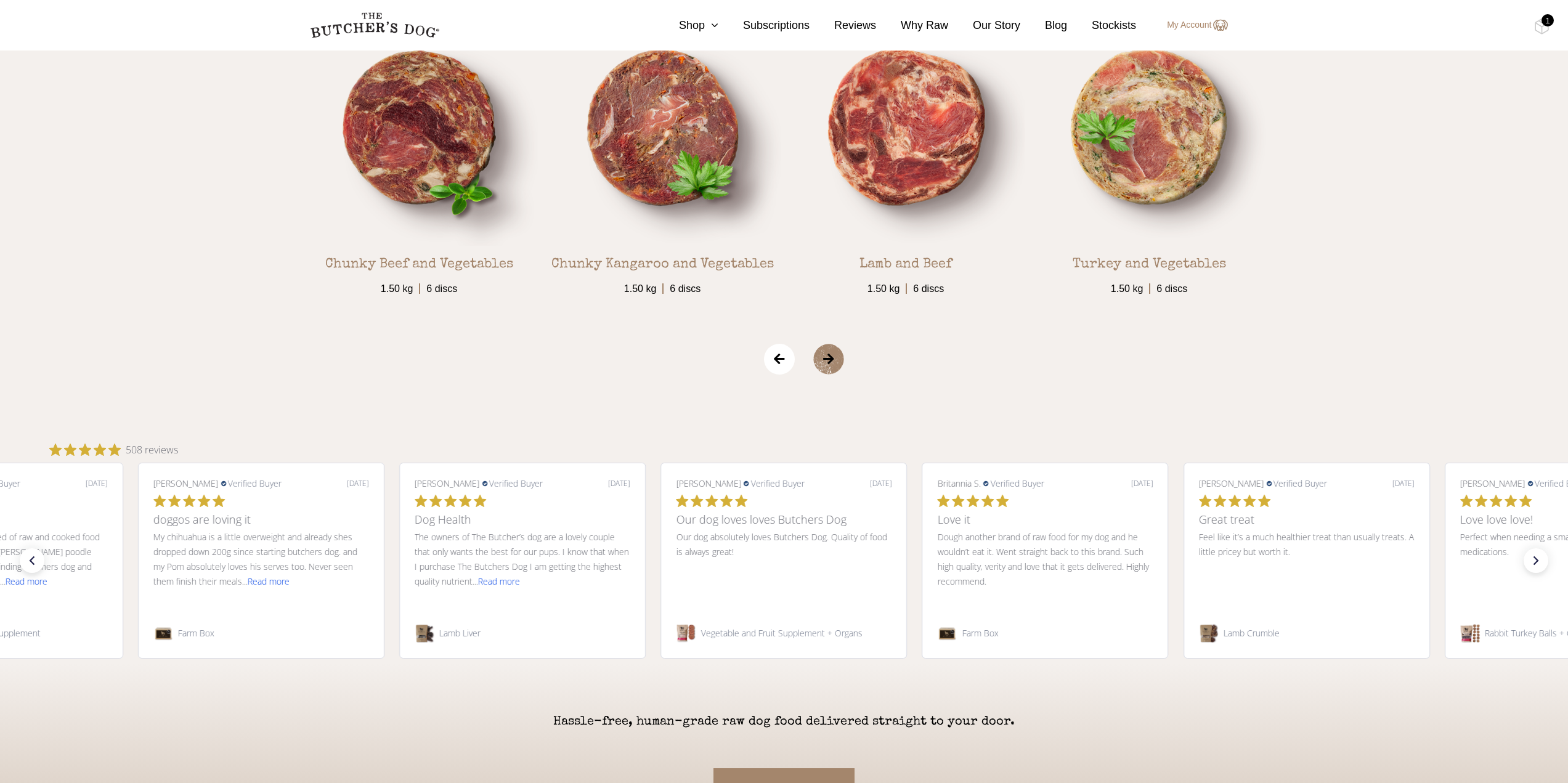
click at [837, 358] on span "›" at bounding box center [844, 359] width 62 height 30
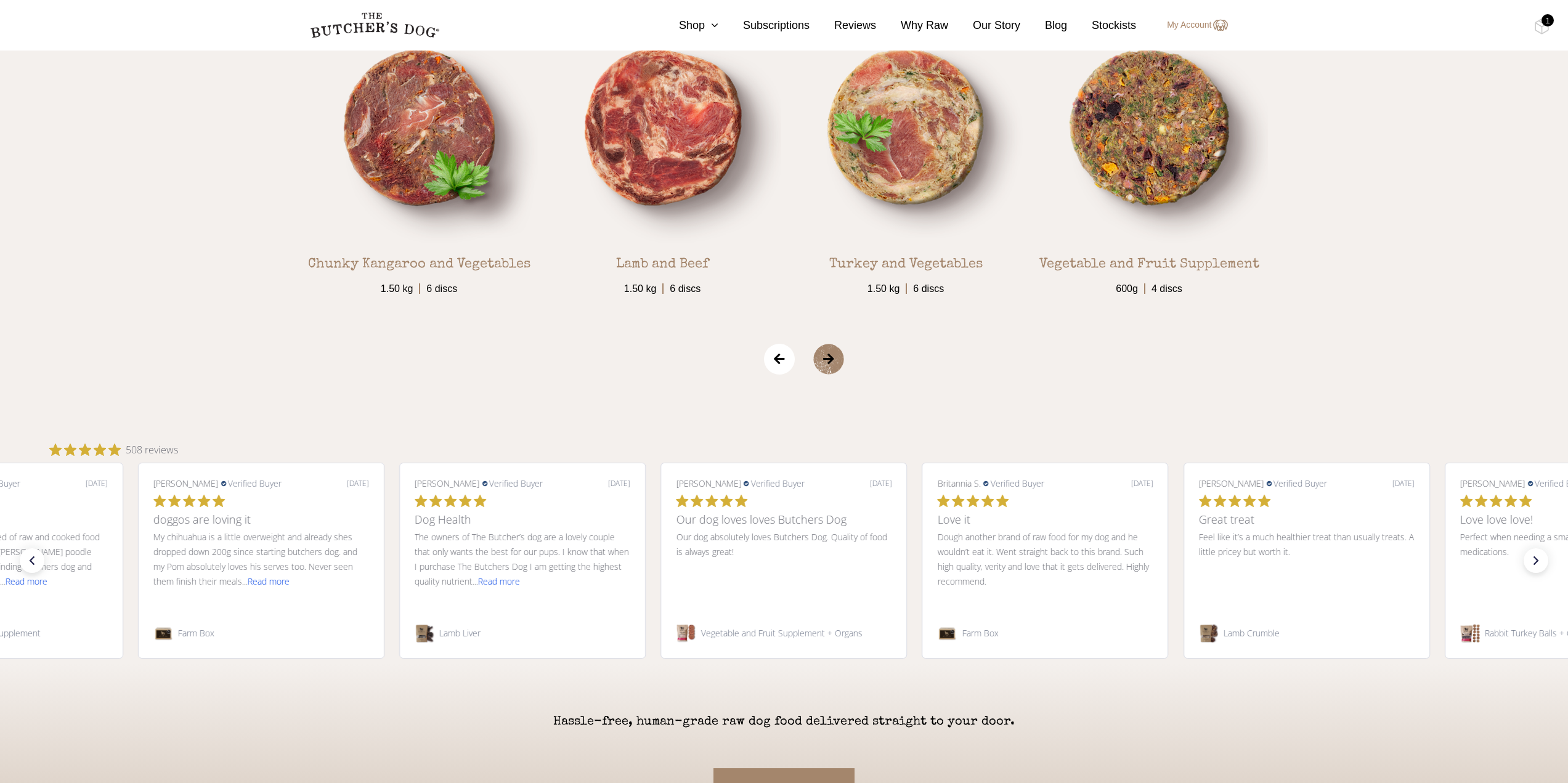
click at [837, 358] on span "›" at bounding box center [844, 359] width 62 height 30
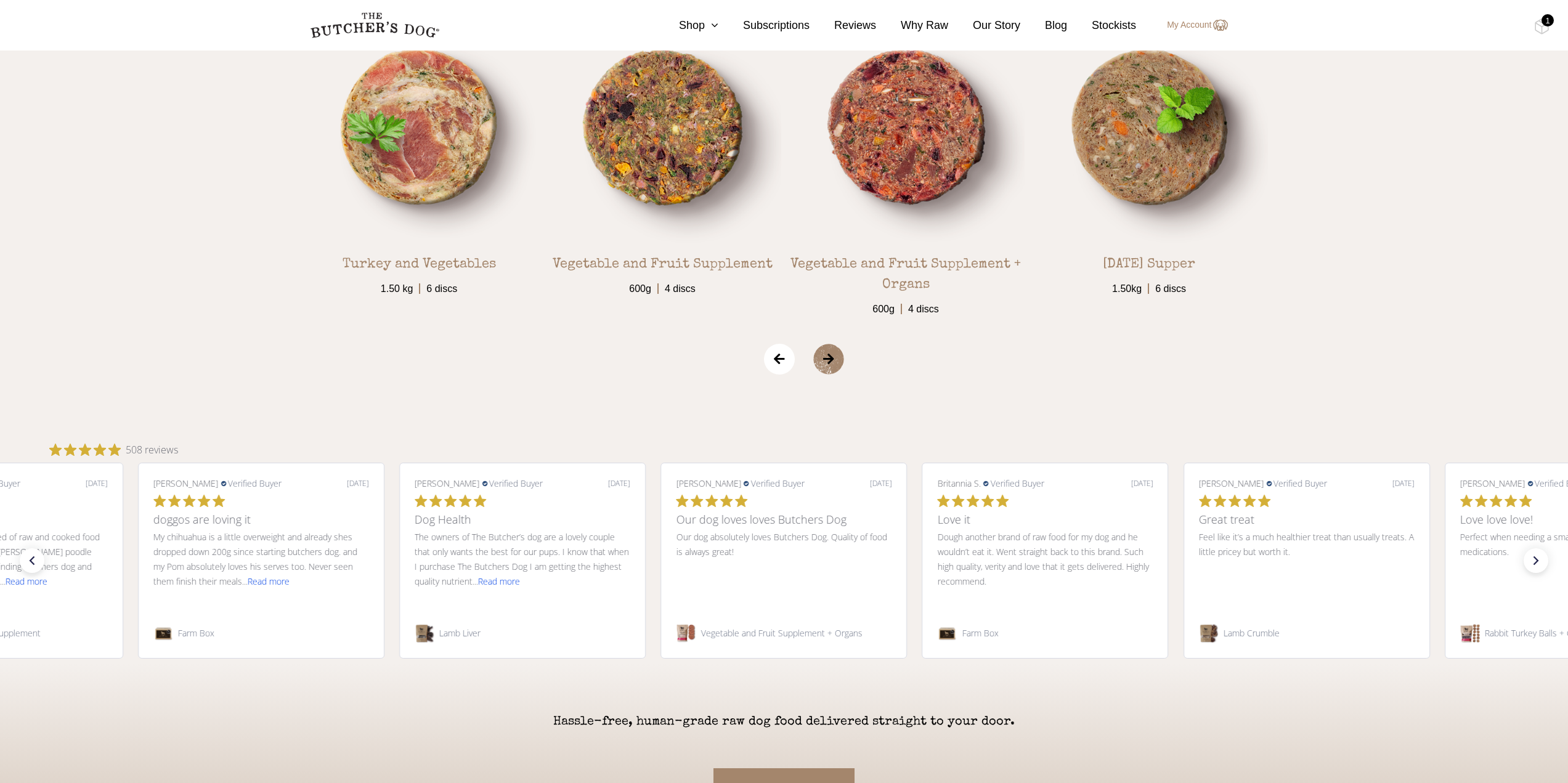
click at [837, 358] on span "›" at bounding box center [844, 359] width 62 height 30
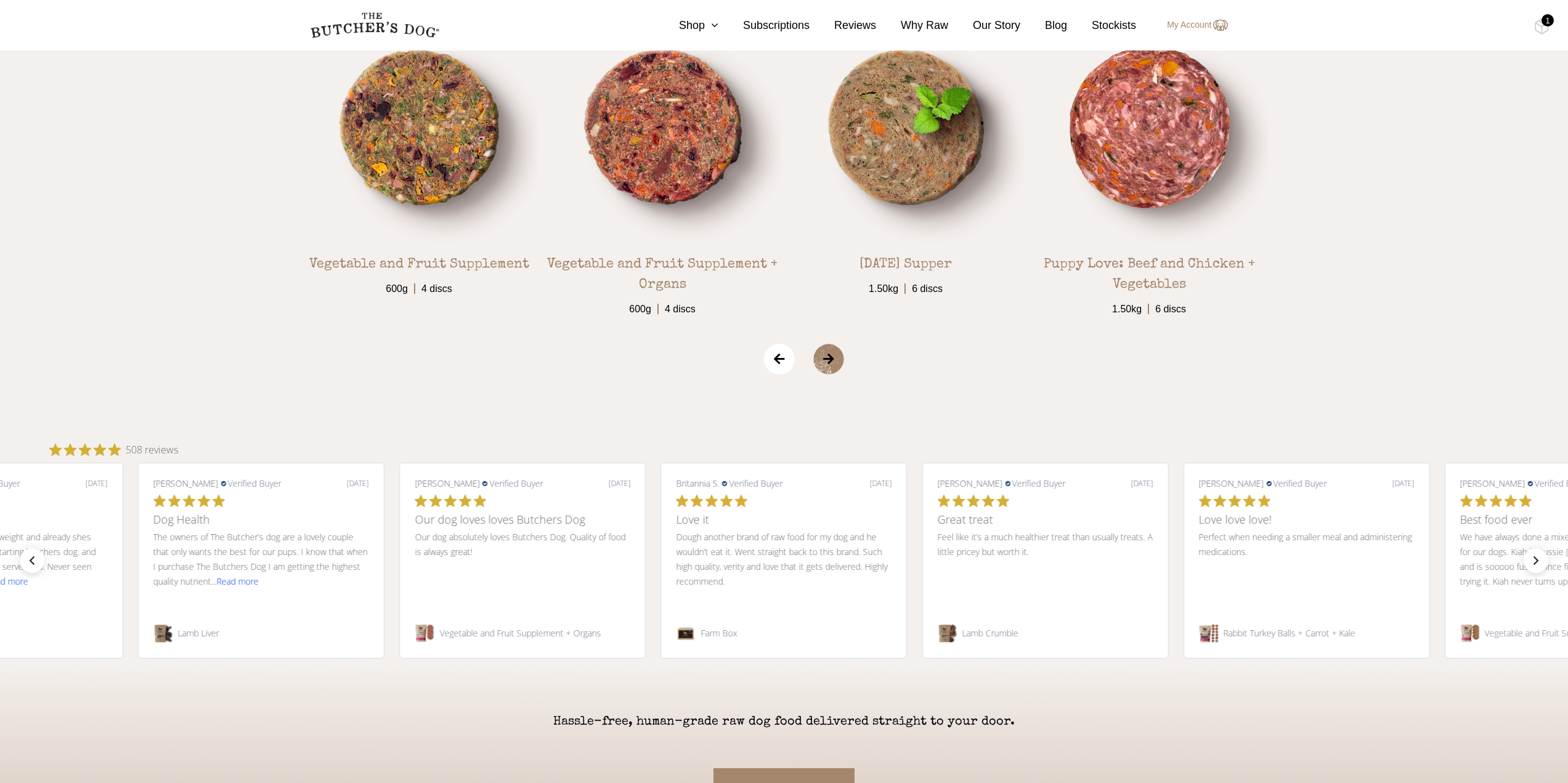
click at [837, 358] on span "›" at bounding box center [844, 359] width 62 height 30
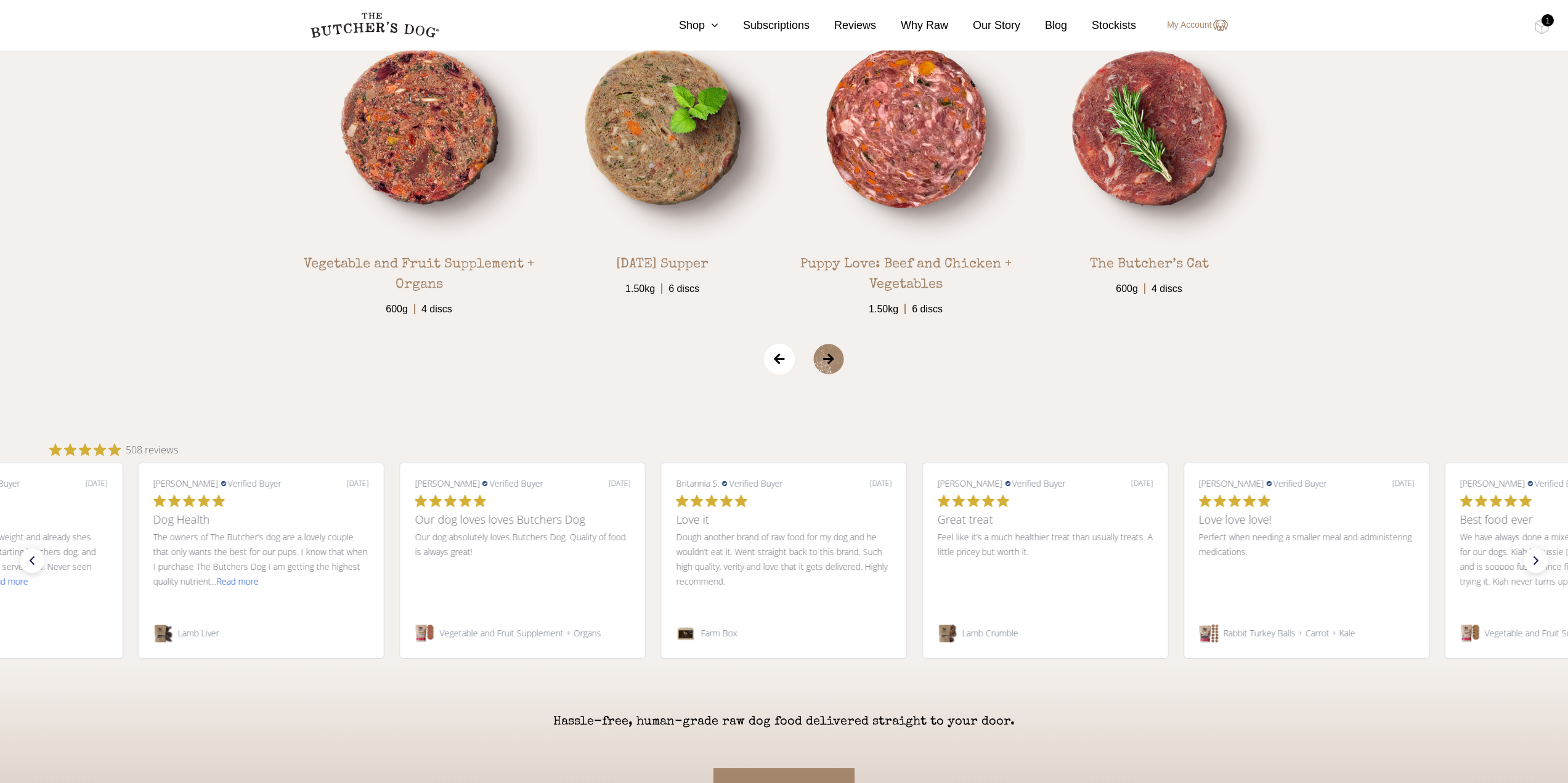
click at [837, 358] on span "›" at bounding box center [844, 359] width 62 height 30
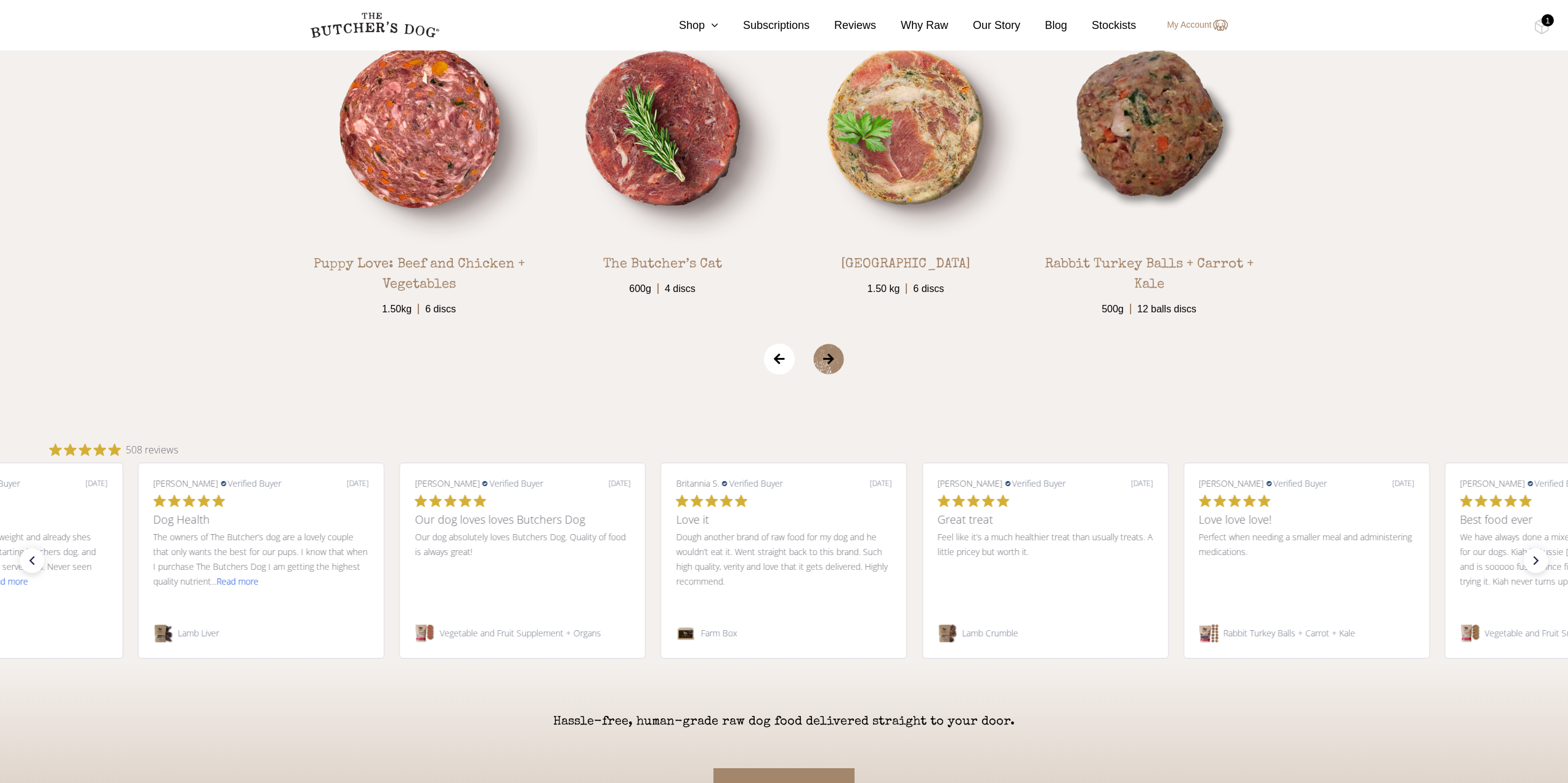
click at [837, 358] on span "›" at bounding box center [844, 359] width 62 height 30
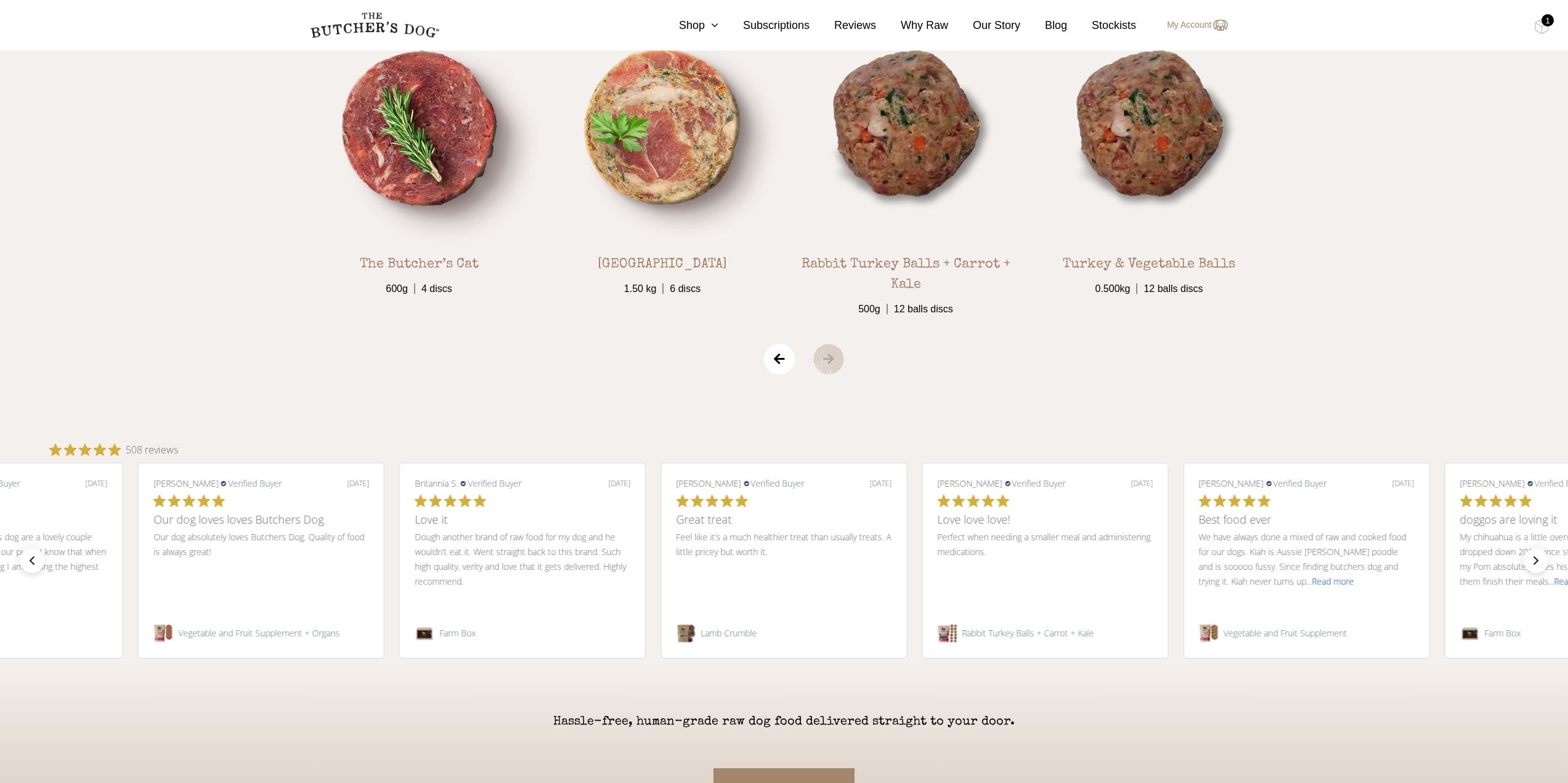
click at [837, 358] on span "›" at bounding box center [844, 359] width 62 height 30
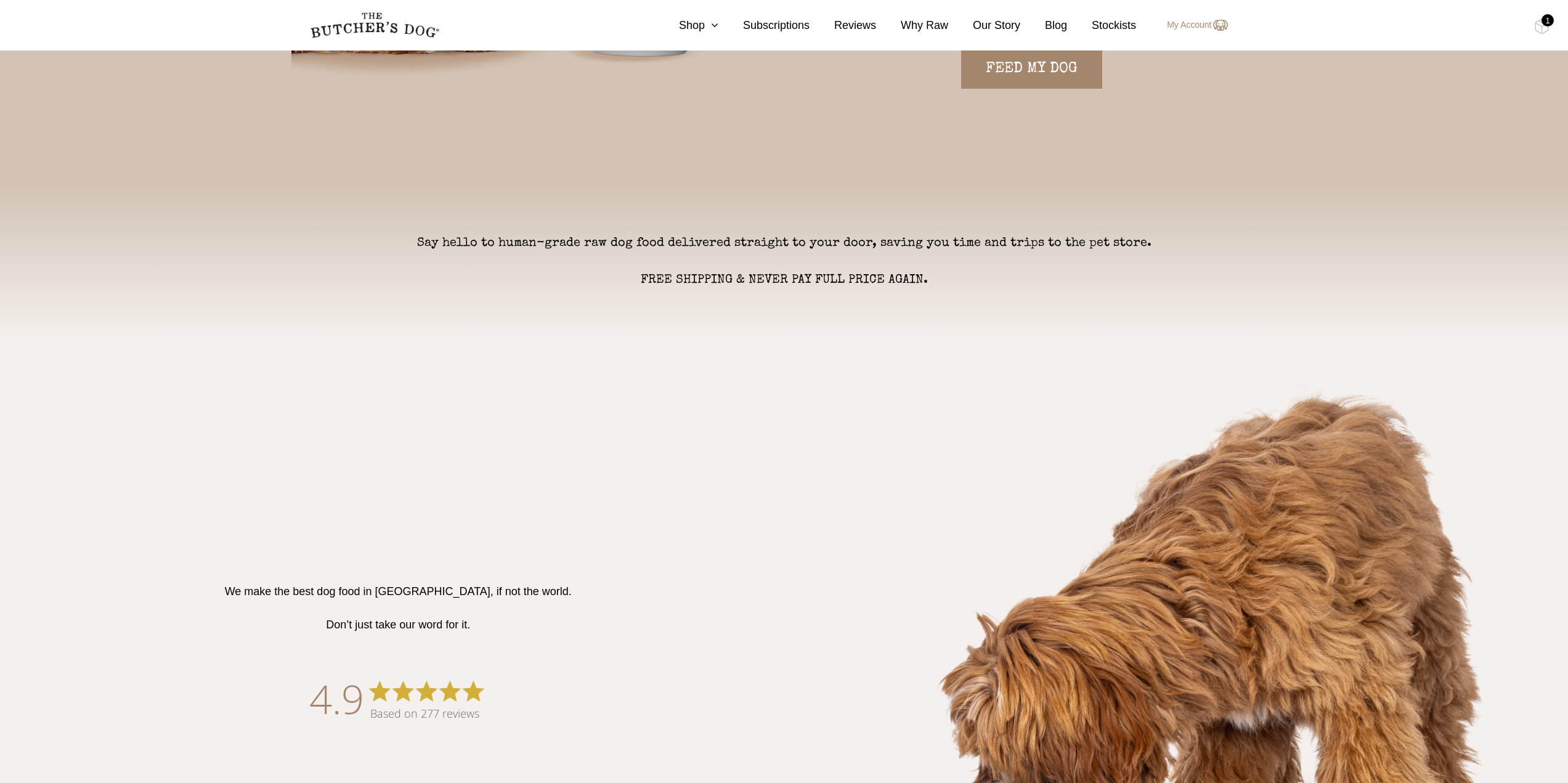
scroll to position [185, 0]
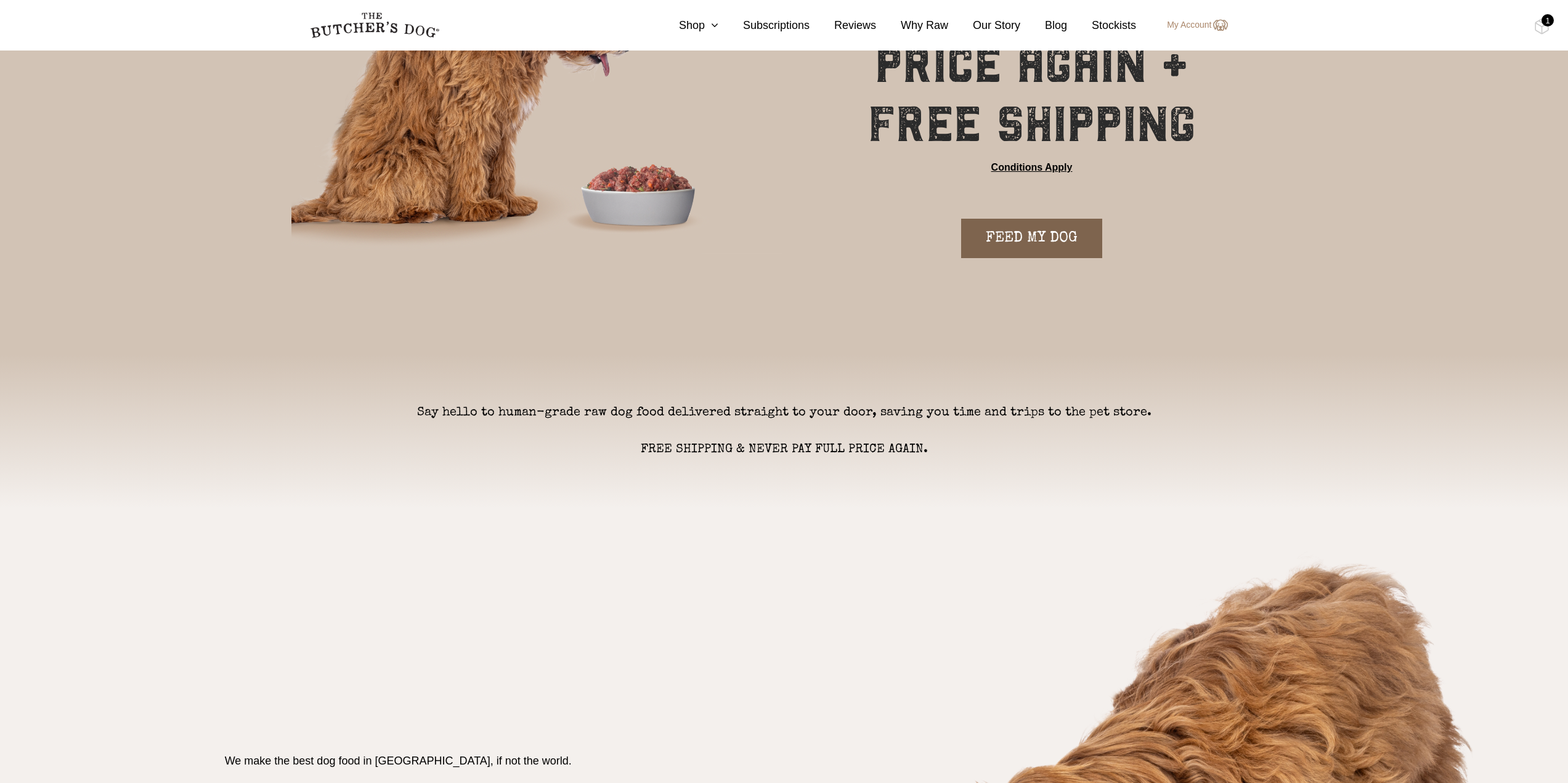
click at [1074, 234] on link "FEED MY DOG" at bounding box center [1032, 239] width 141 height 39
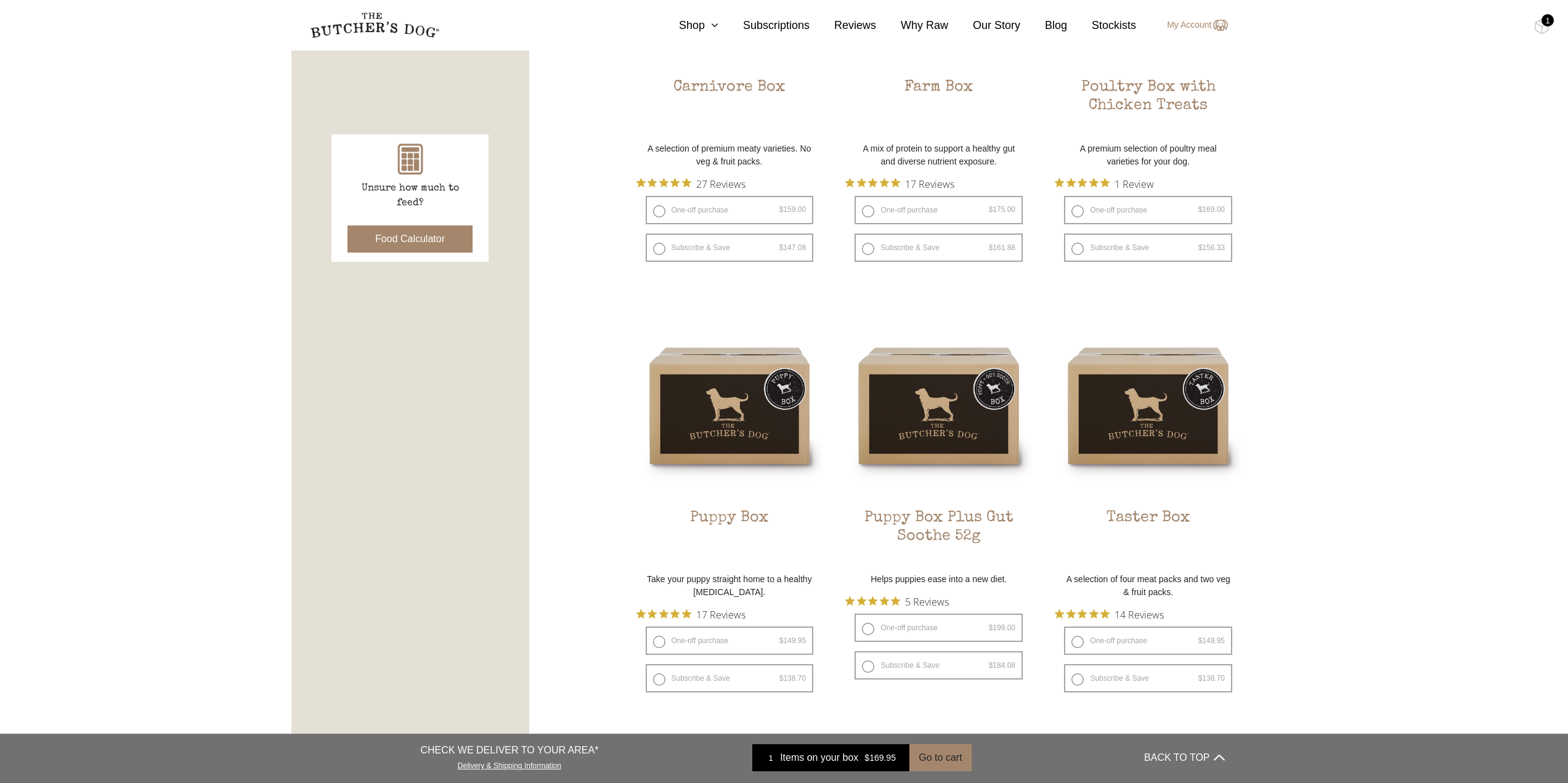
scroll to position [493, 0]
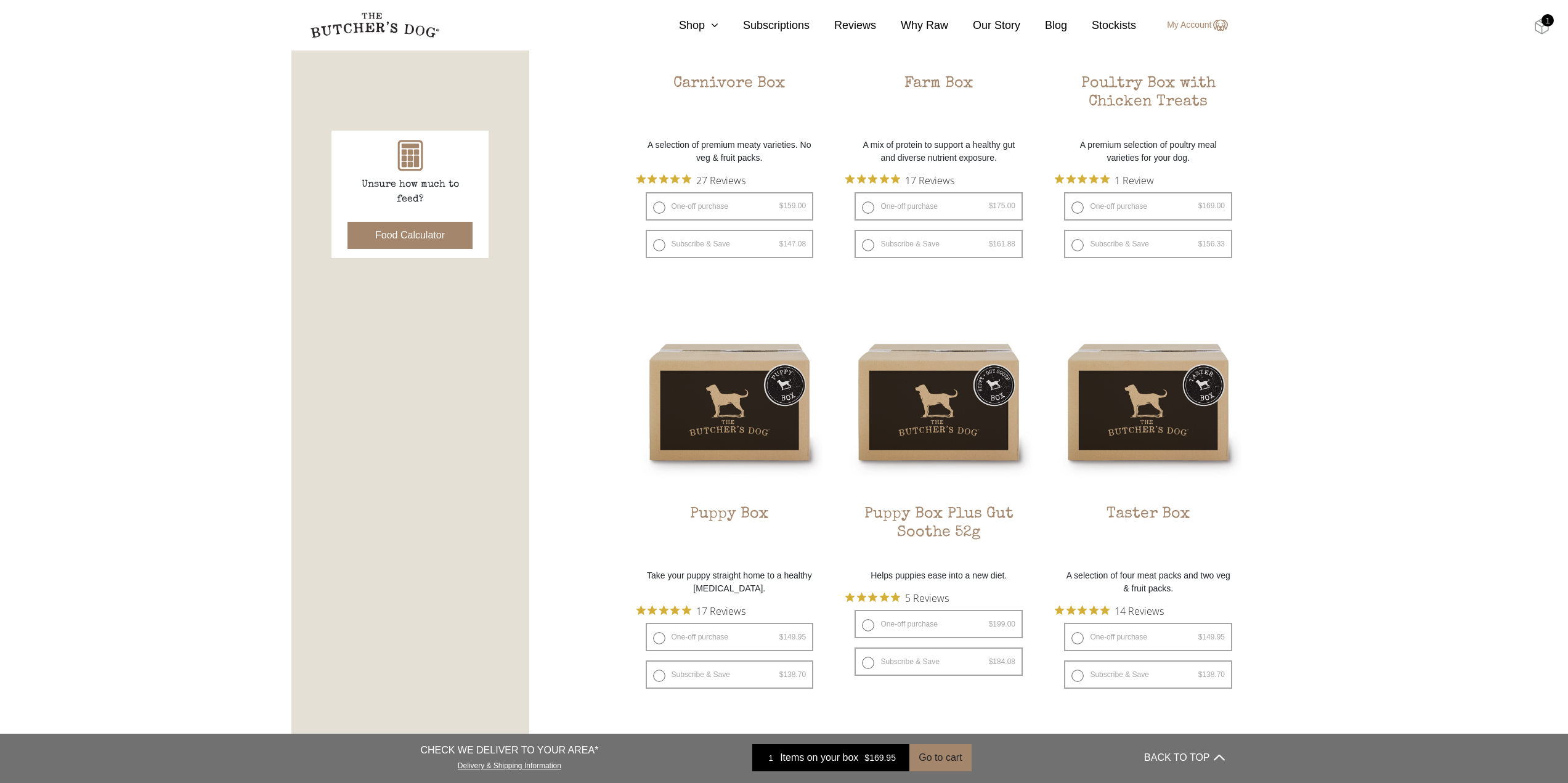
click at [1544, 28] on img at bounding box center [1542, 27] width 16 height 16
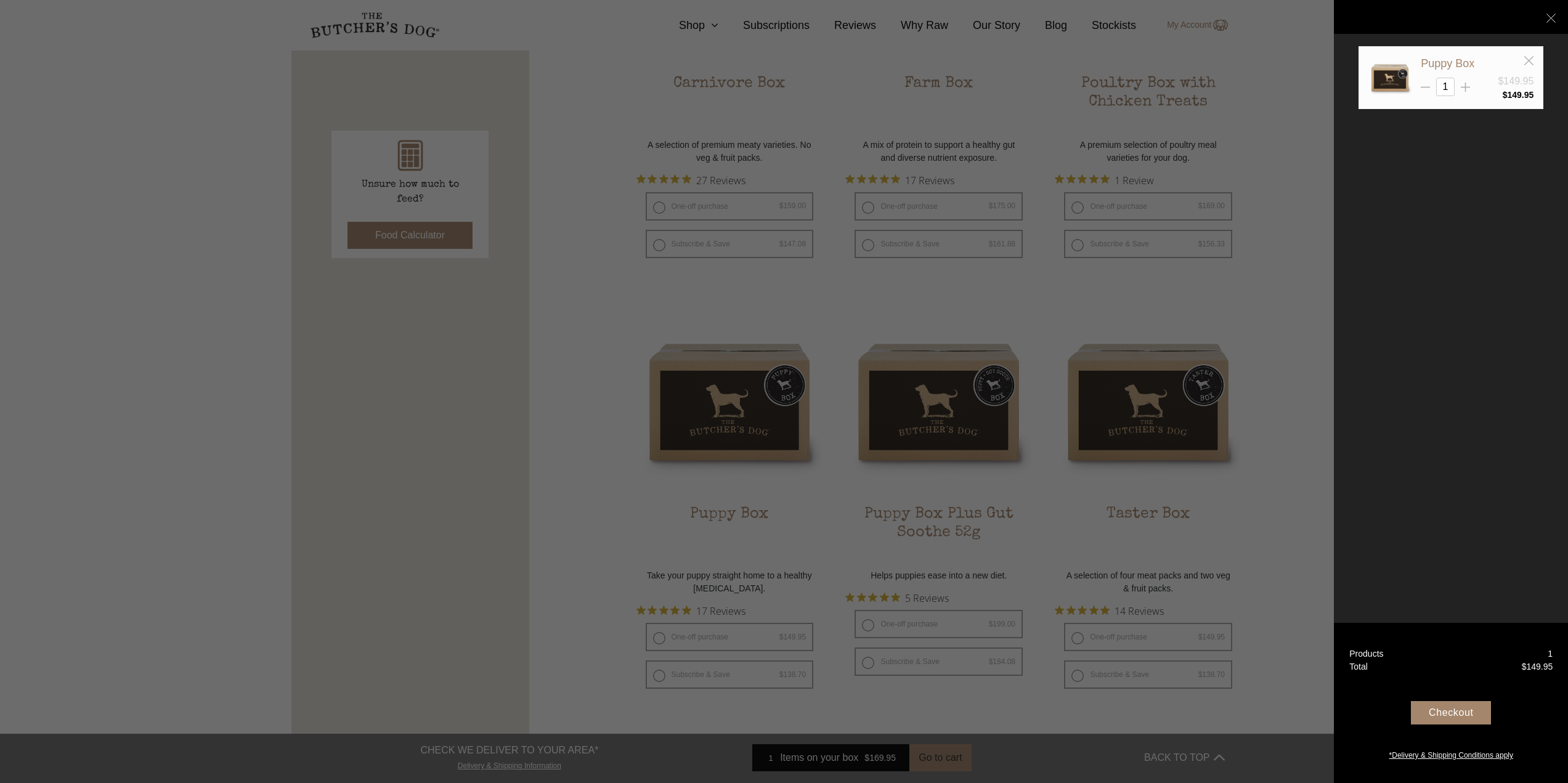
click at [1531, 55] on div "Your Box" at bounding box center [1451, 18] width 185 height 81
click at [1529, 60] on icon at bounding box center [1529, 60] width 9 height 9
click at [1551, 17] on icon at bounding box center [1550, 18] width 9 height 9
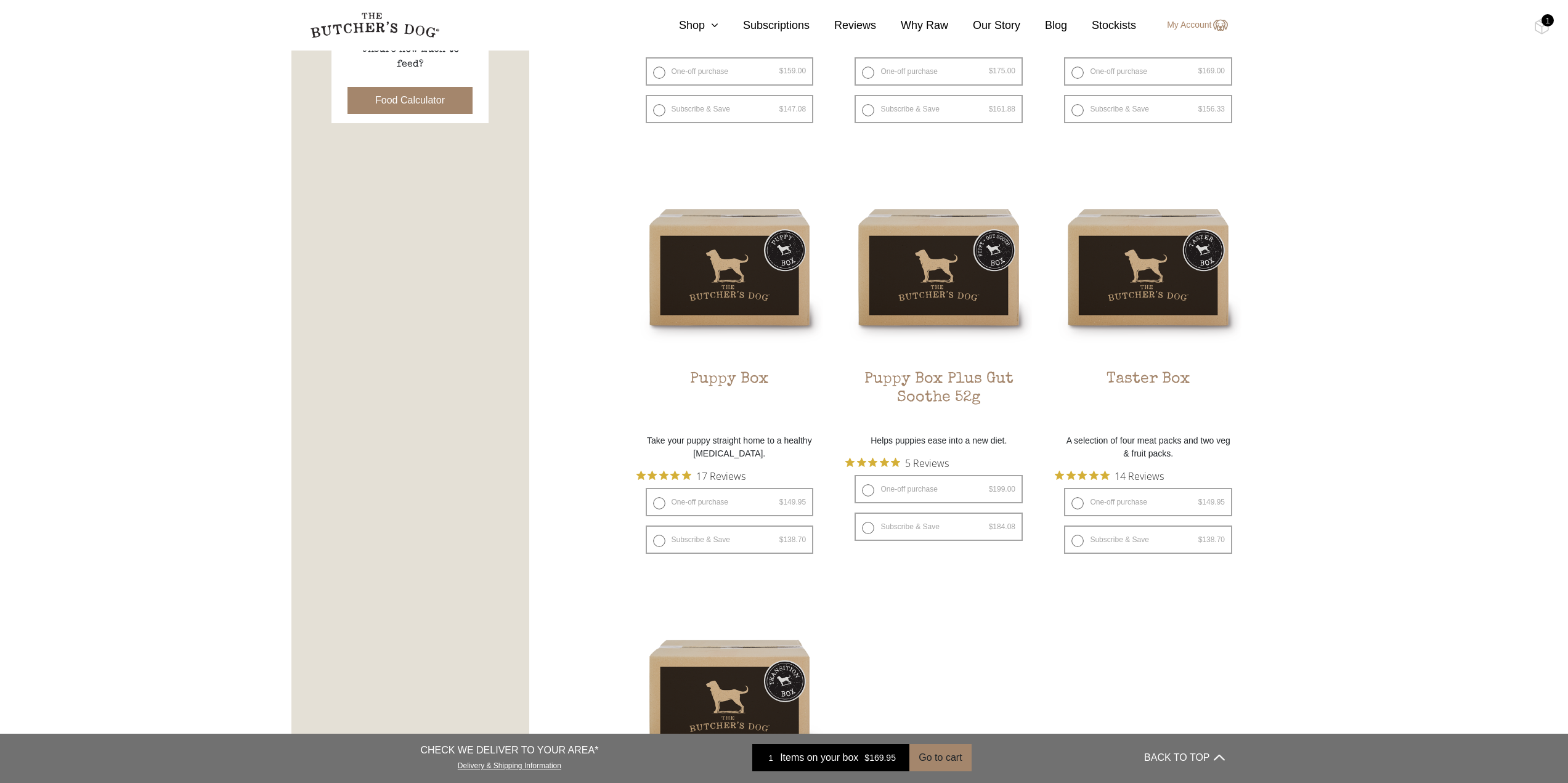
scroll to position [740, 0]
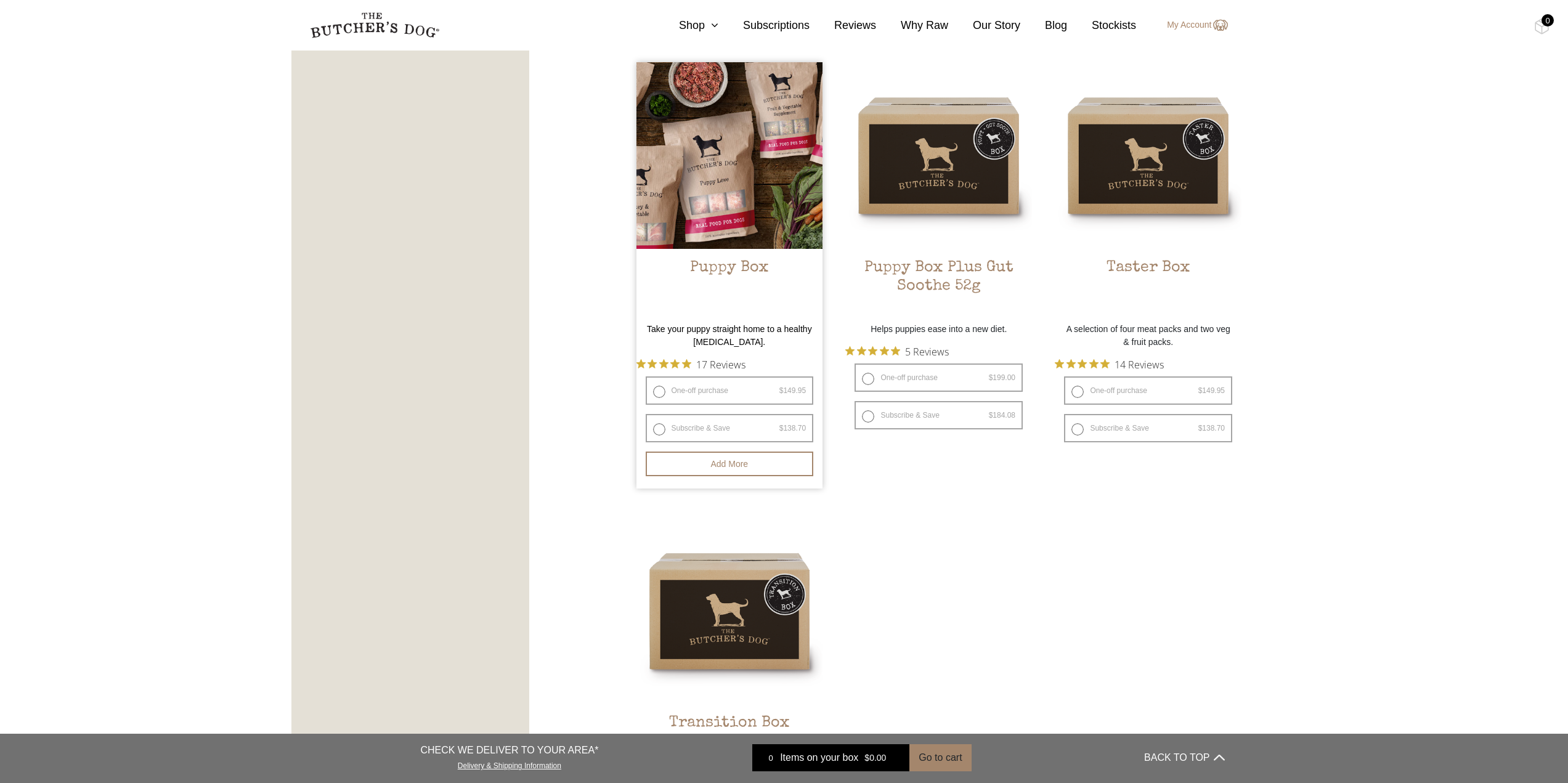
click at [715, 426] on label "Subscribe & Save $ 149.95 Original price was: $149.95. $ 138.70 Current price i…" at bounding box center [729, 427] width 168 height 28
radio input "true"
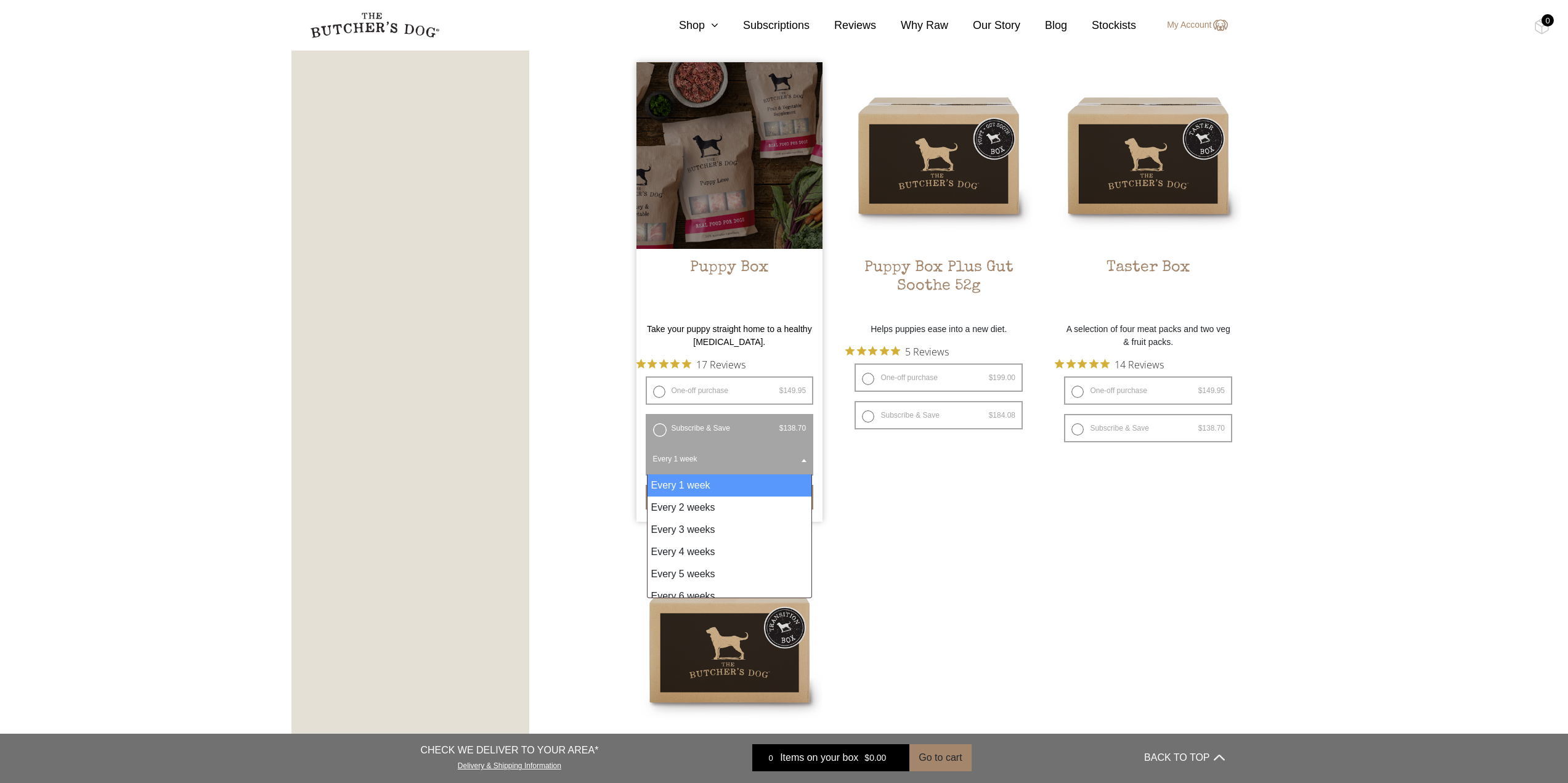
click at [802, 459] on b at bounding box center [804, 460] width 5 height 3
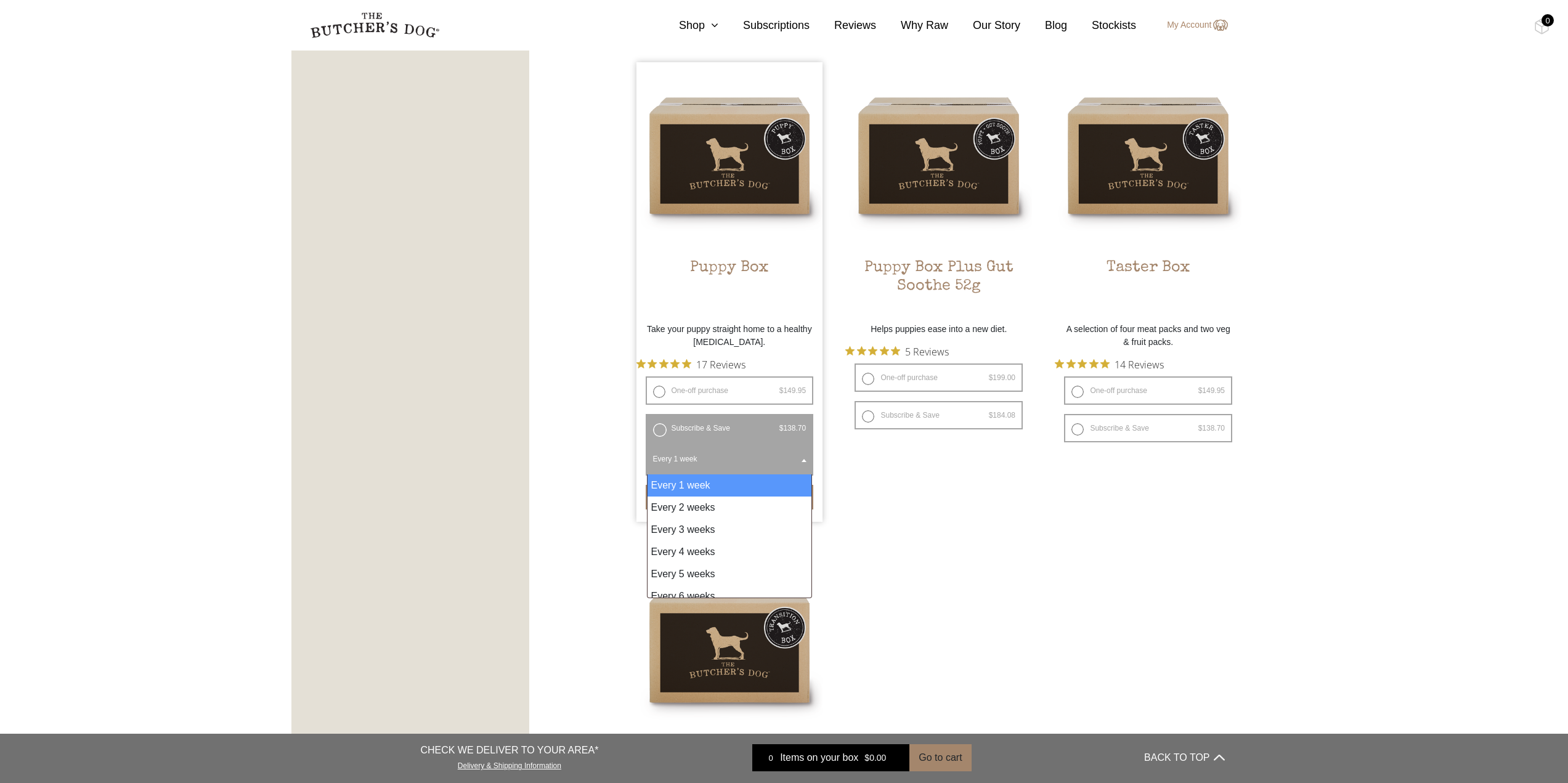
scroll to position [10, 0]
select select "6_week"
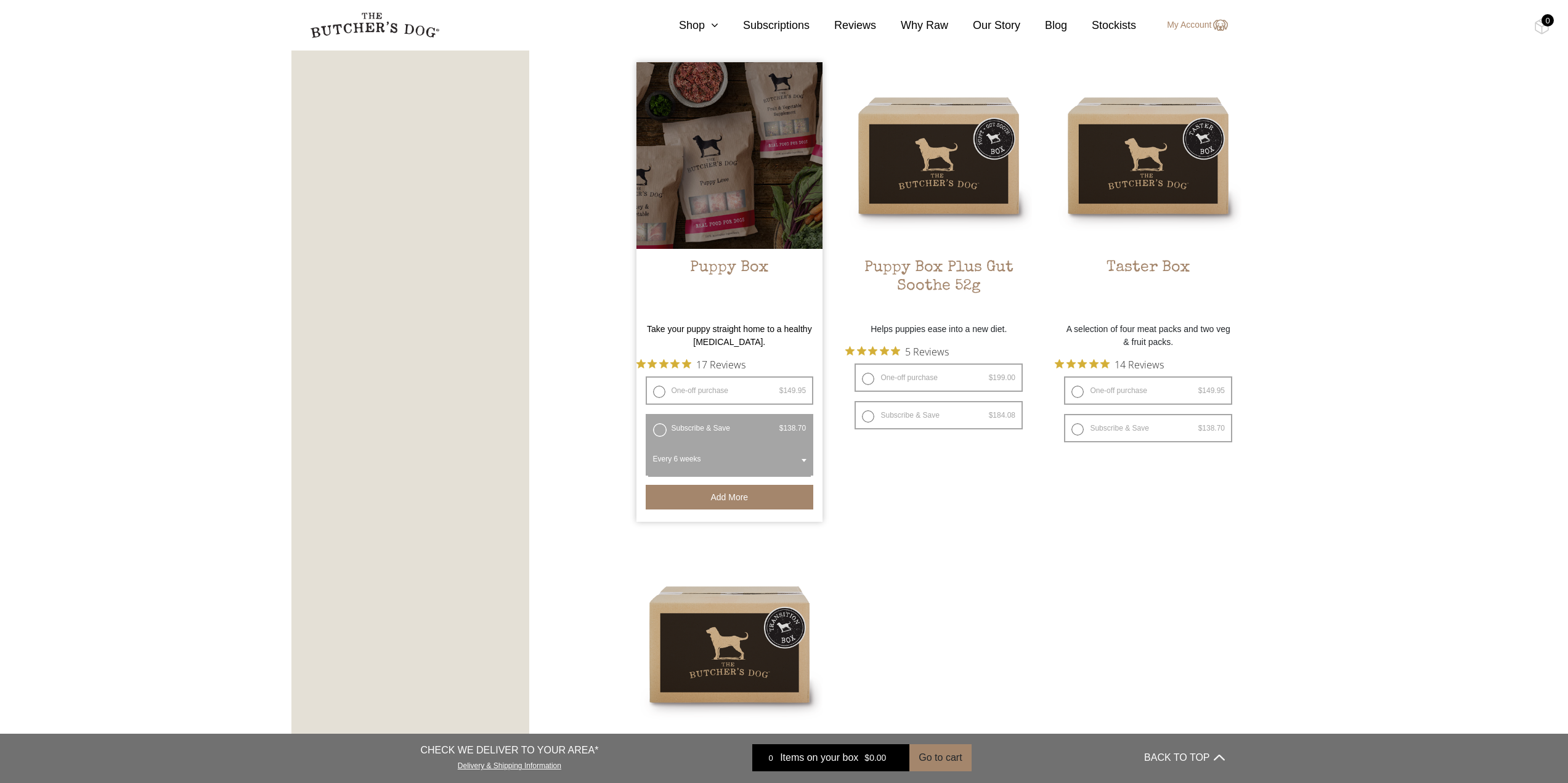
click at [748, 505] on button "Add more" at bounding box center [729, 497] width 168 height 25
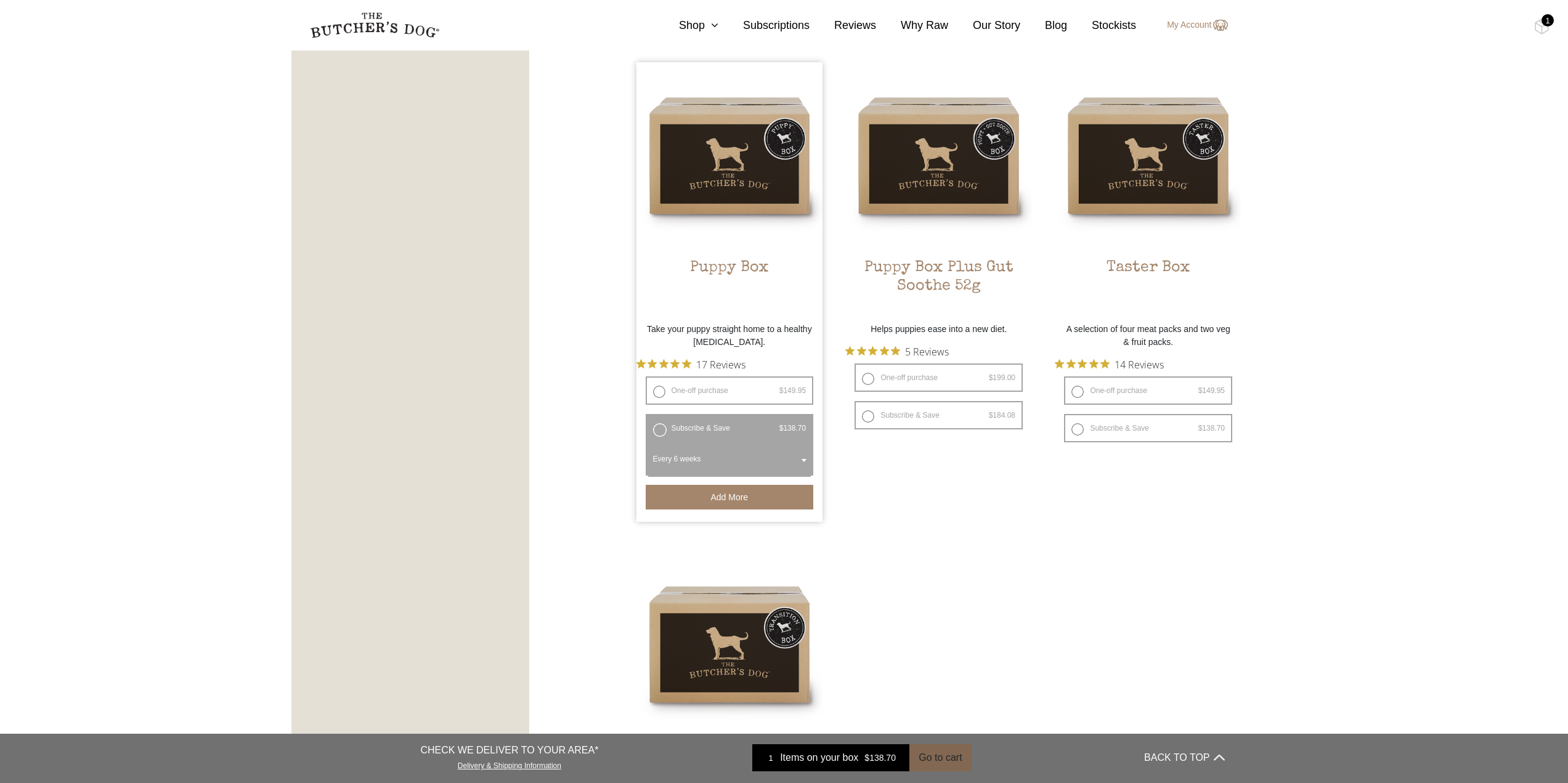
click at [936, 761] on button "Go to cart" at bounding box center [940, 758] width 62 height 28
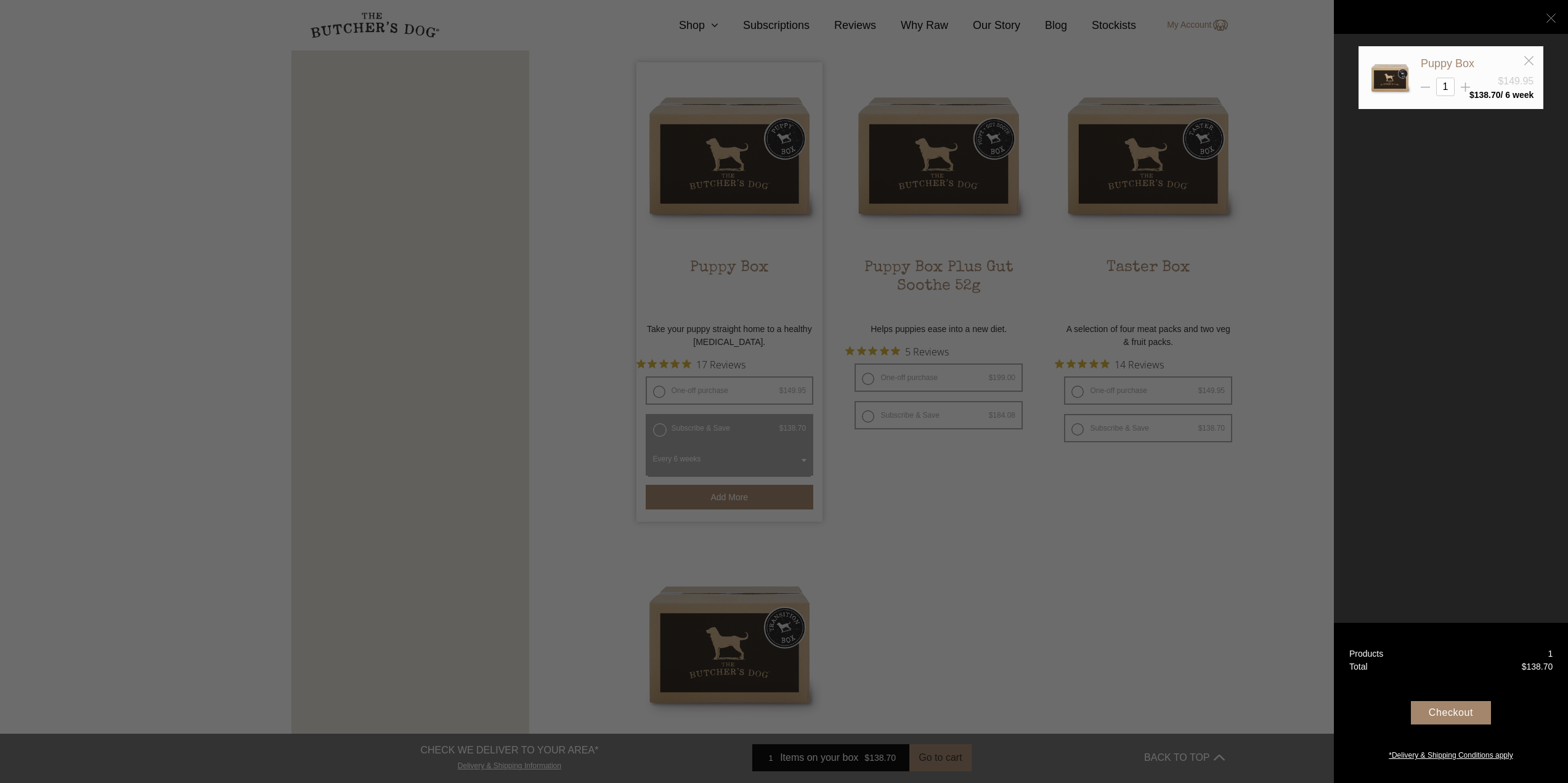
click at [1550, 19] on line at bounding box center [1550, 18] width 9 height 9
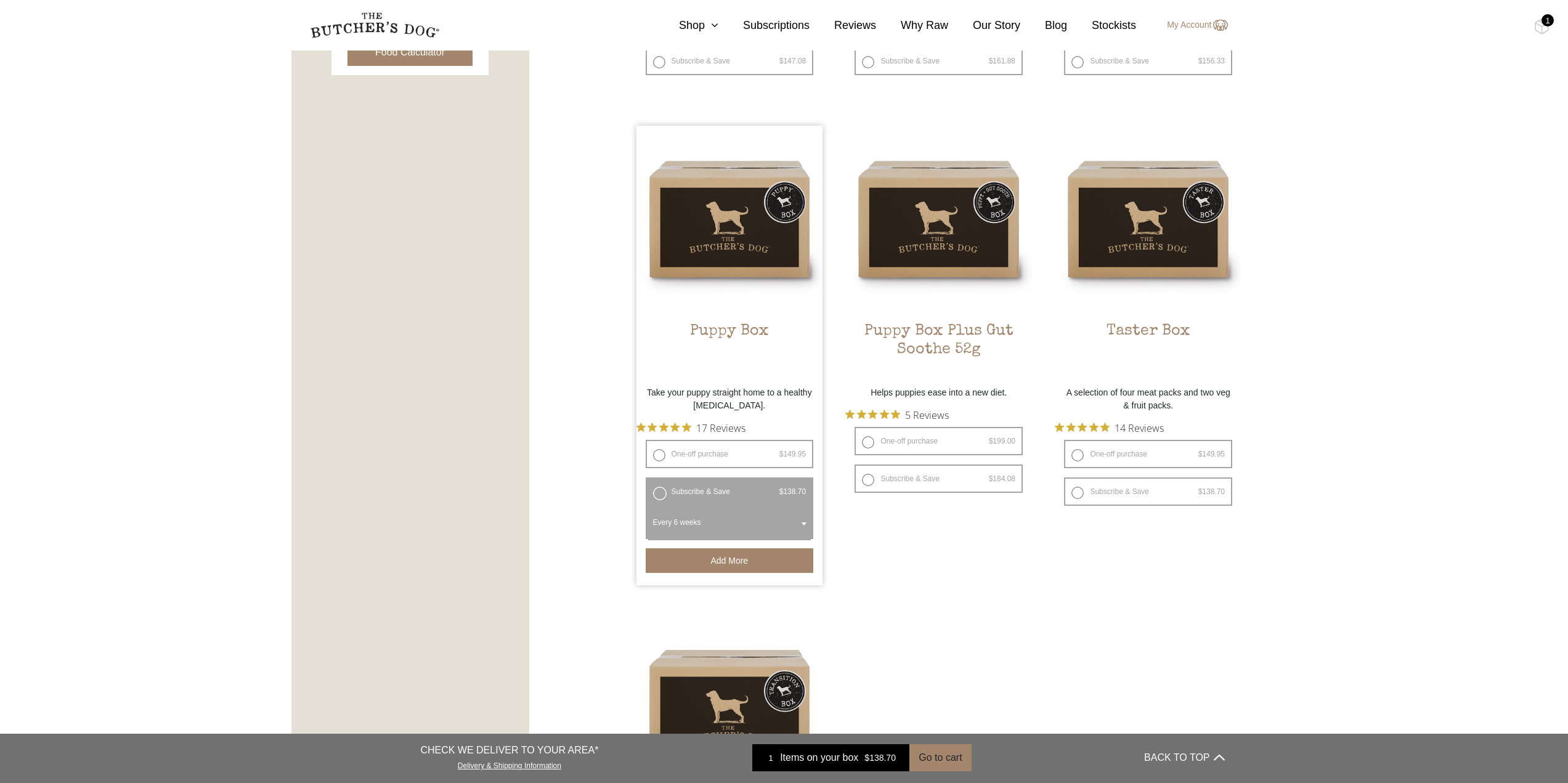
scroll to position [493, 0]
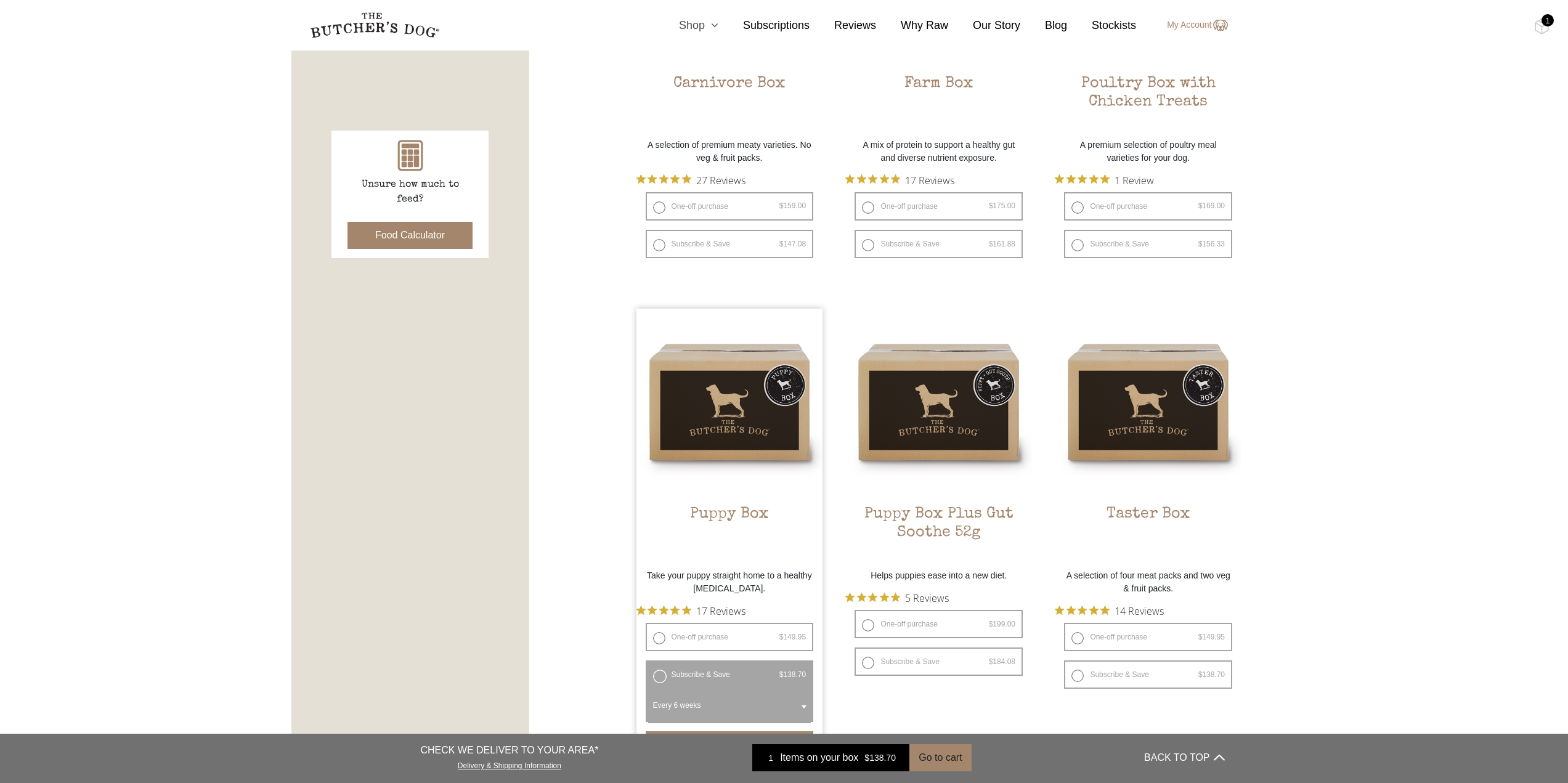
click at [713, 28] on icon at bounding box center [711, 25] width 14 height 11
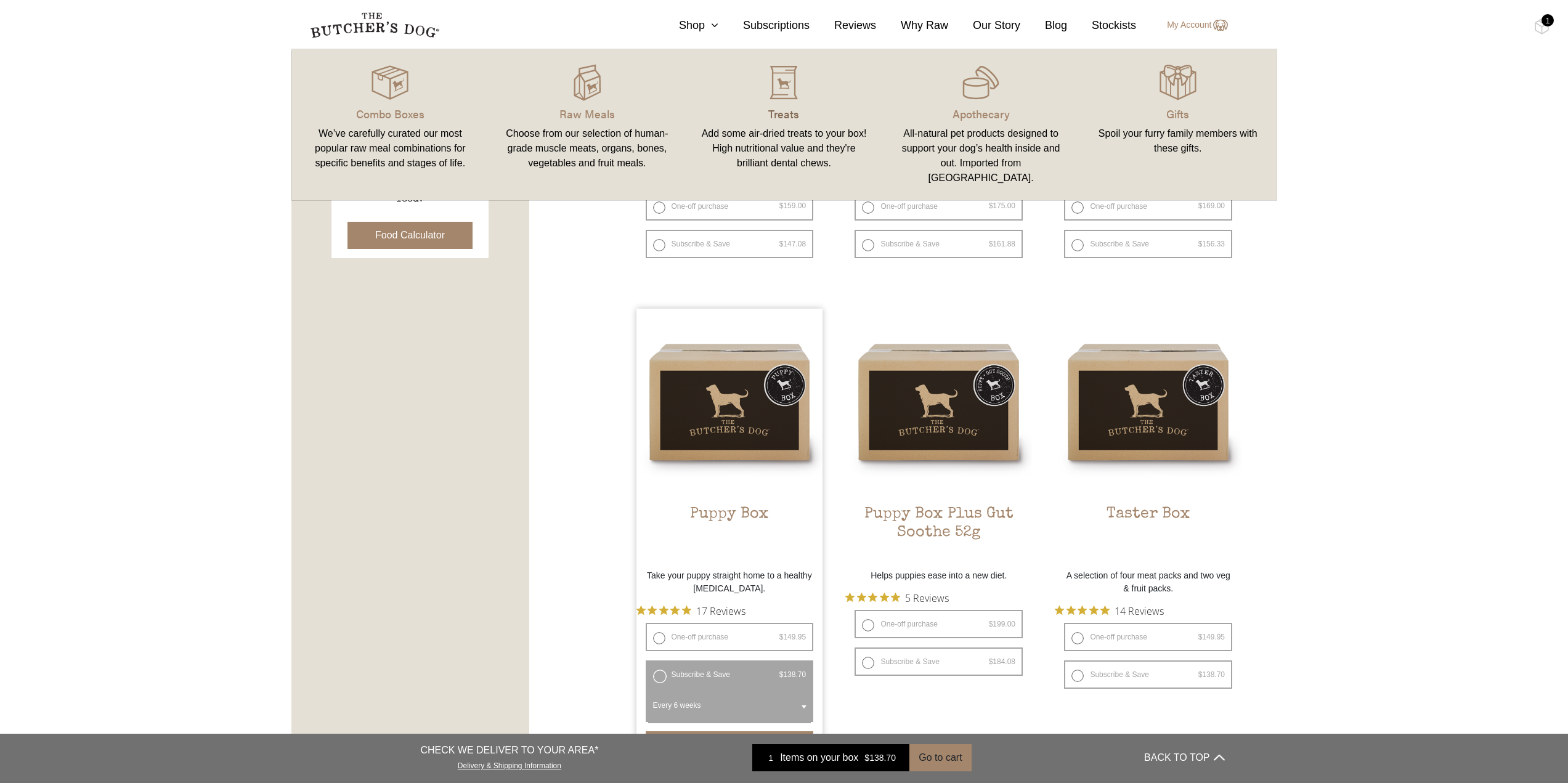
click at [798, 122] on p "Treats" at bounding box center [784, 113] width 168 height 17
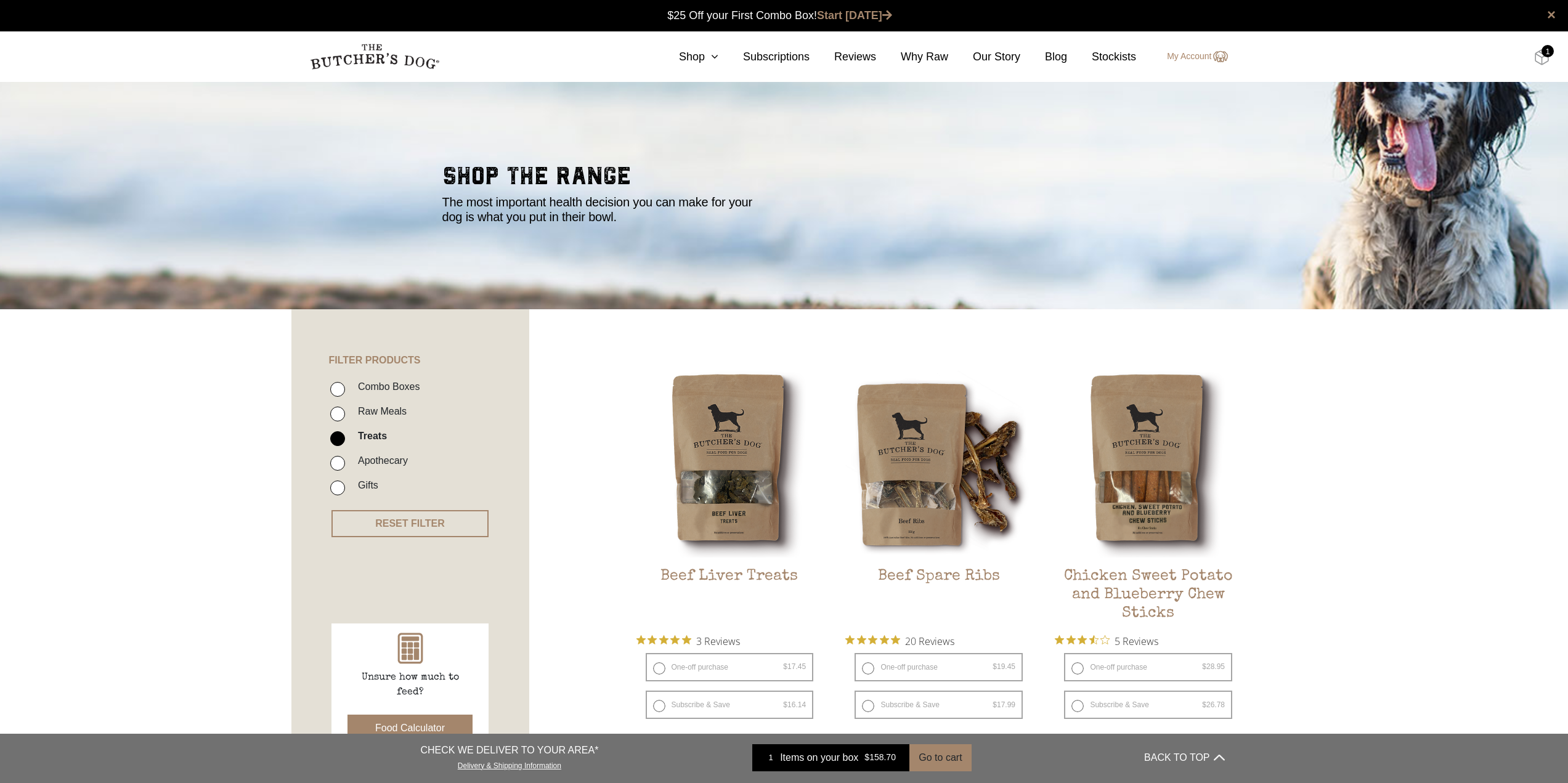
click at [1546, 59] on img at bounding box center [1542, 57] width 16 height 16
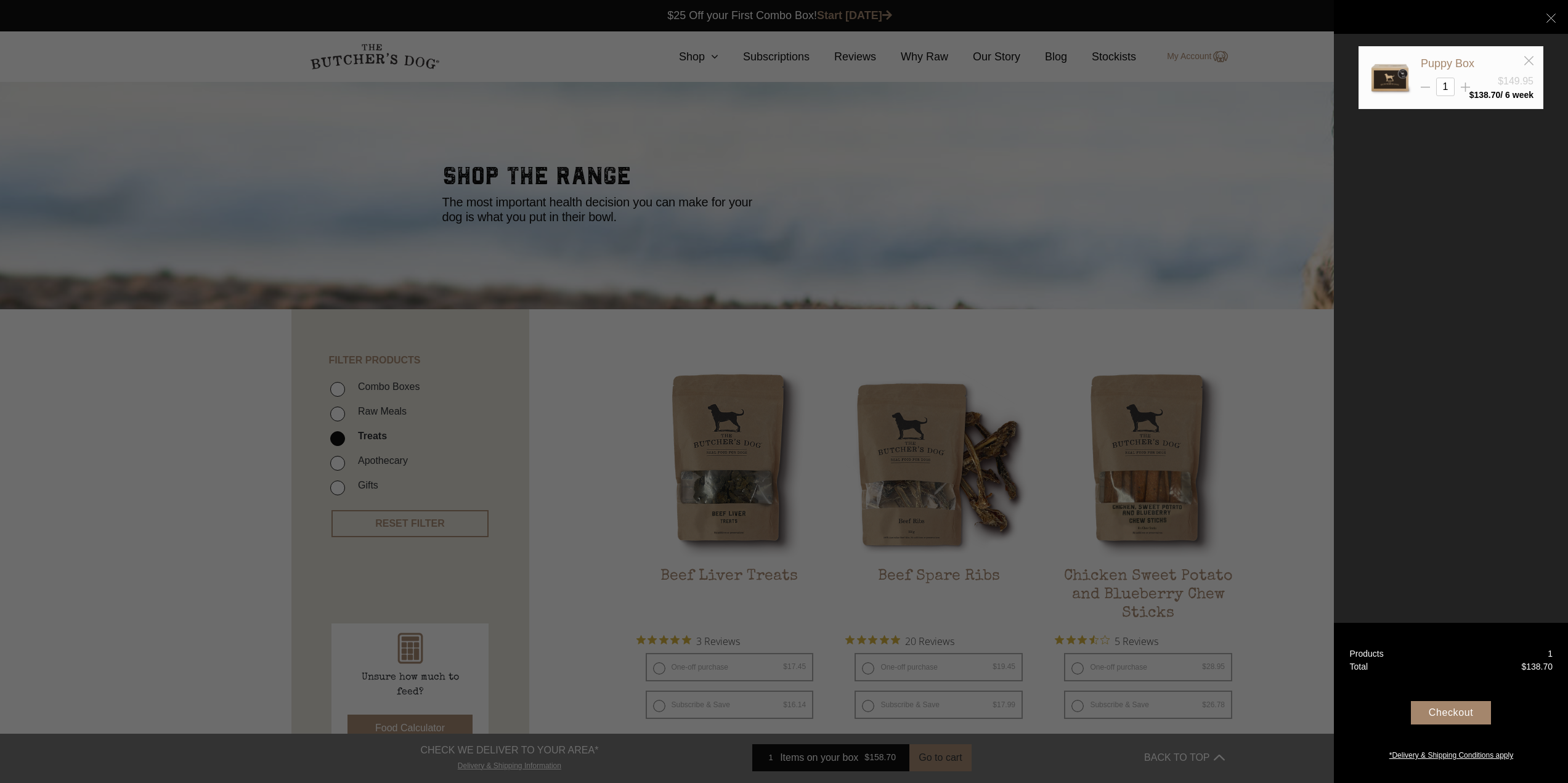
click at [1458, 710] on div "Checkout" at bounding box center [1451, 713] width 81 height 24
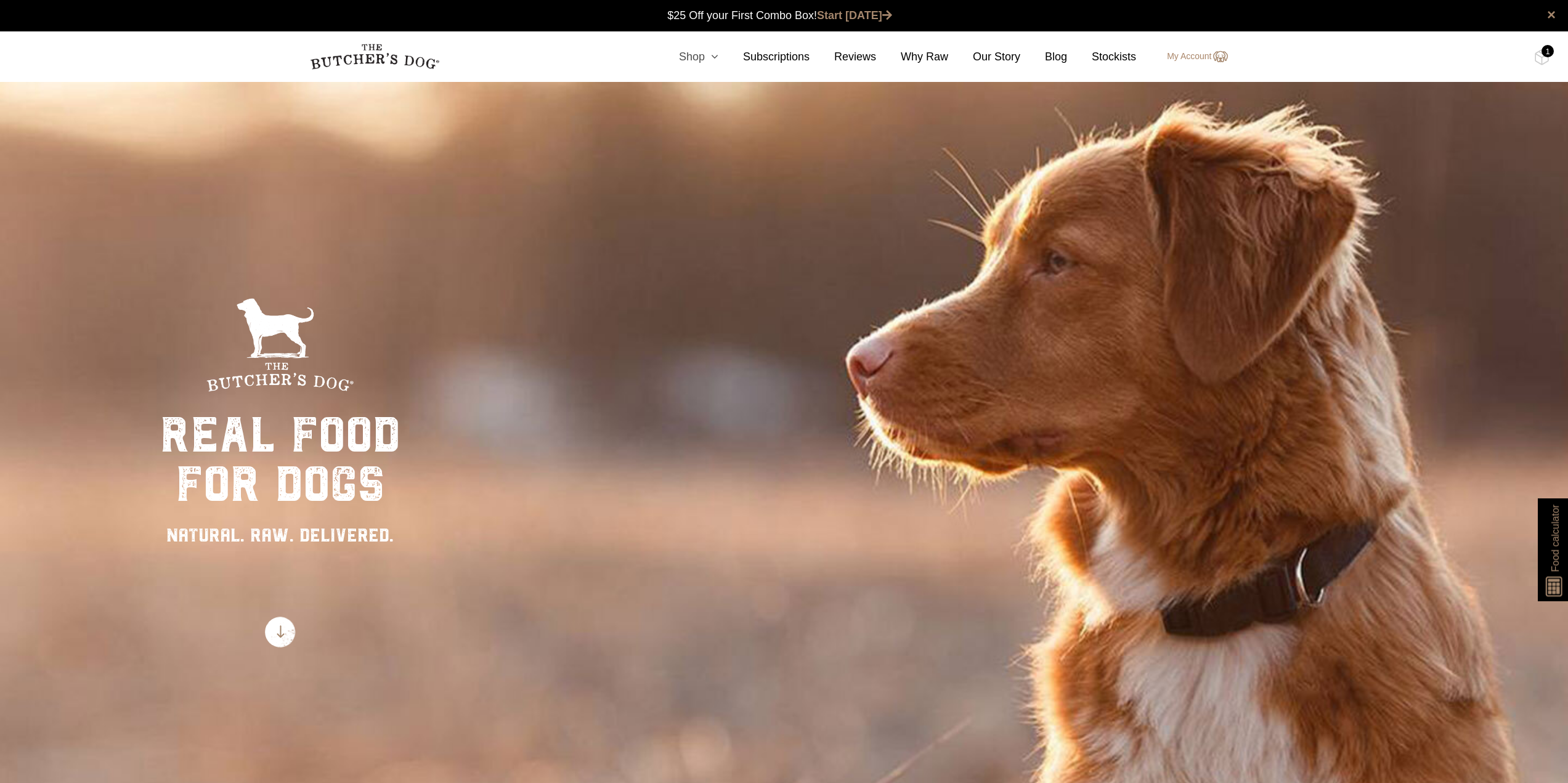
click at [715, 52] on icon at bounding box center [711, 56] width 14 height 11
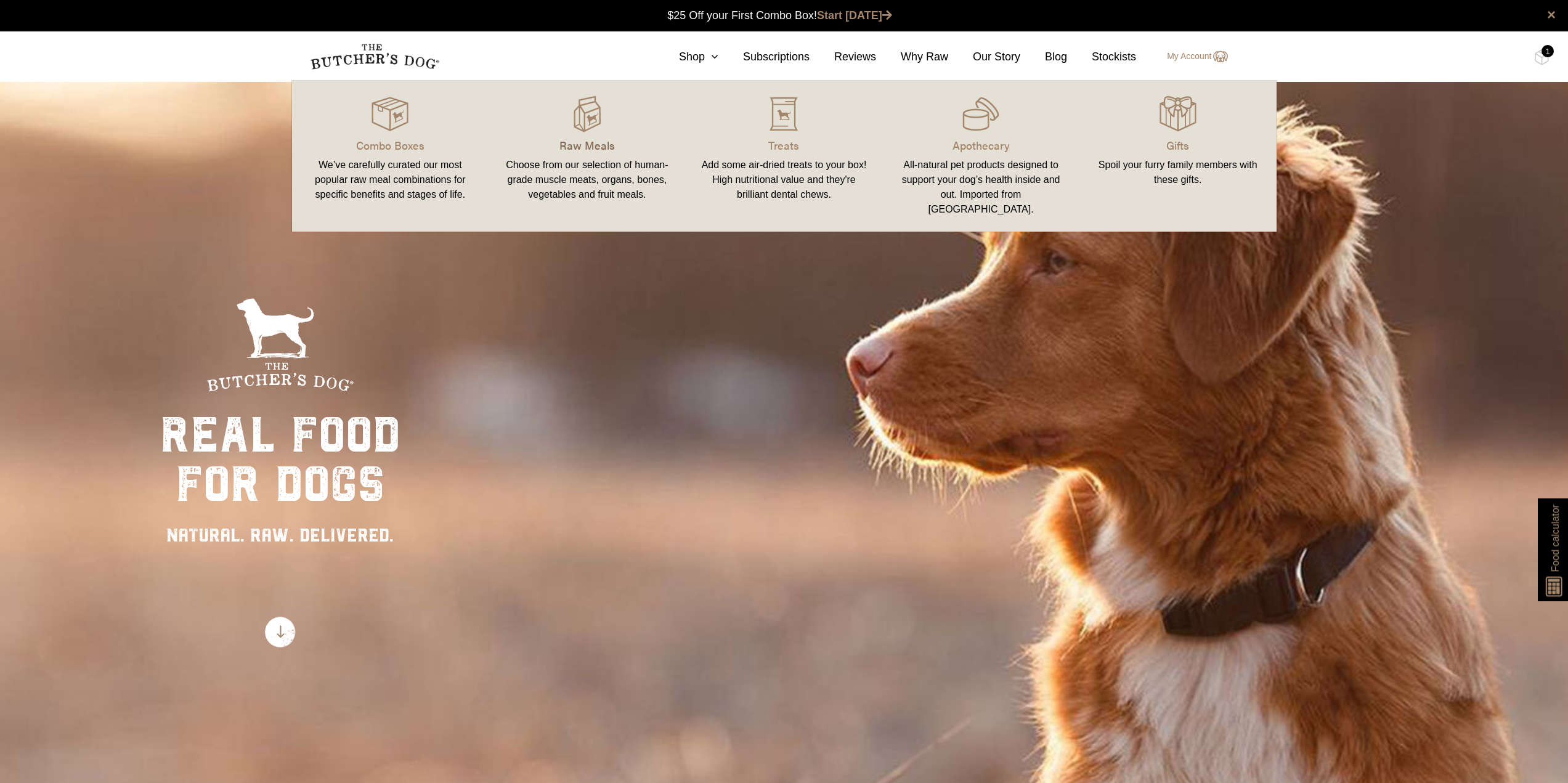
click at [593, 144] on p "Raw Meals" at bounding box center [587, 144] width 168 height 17
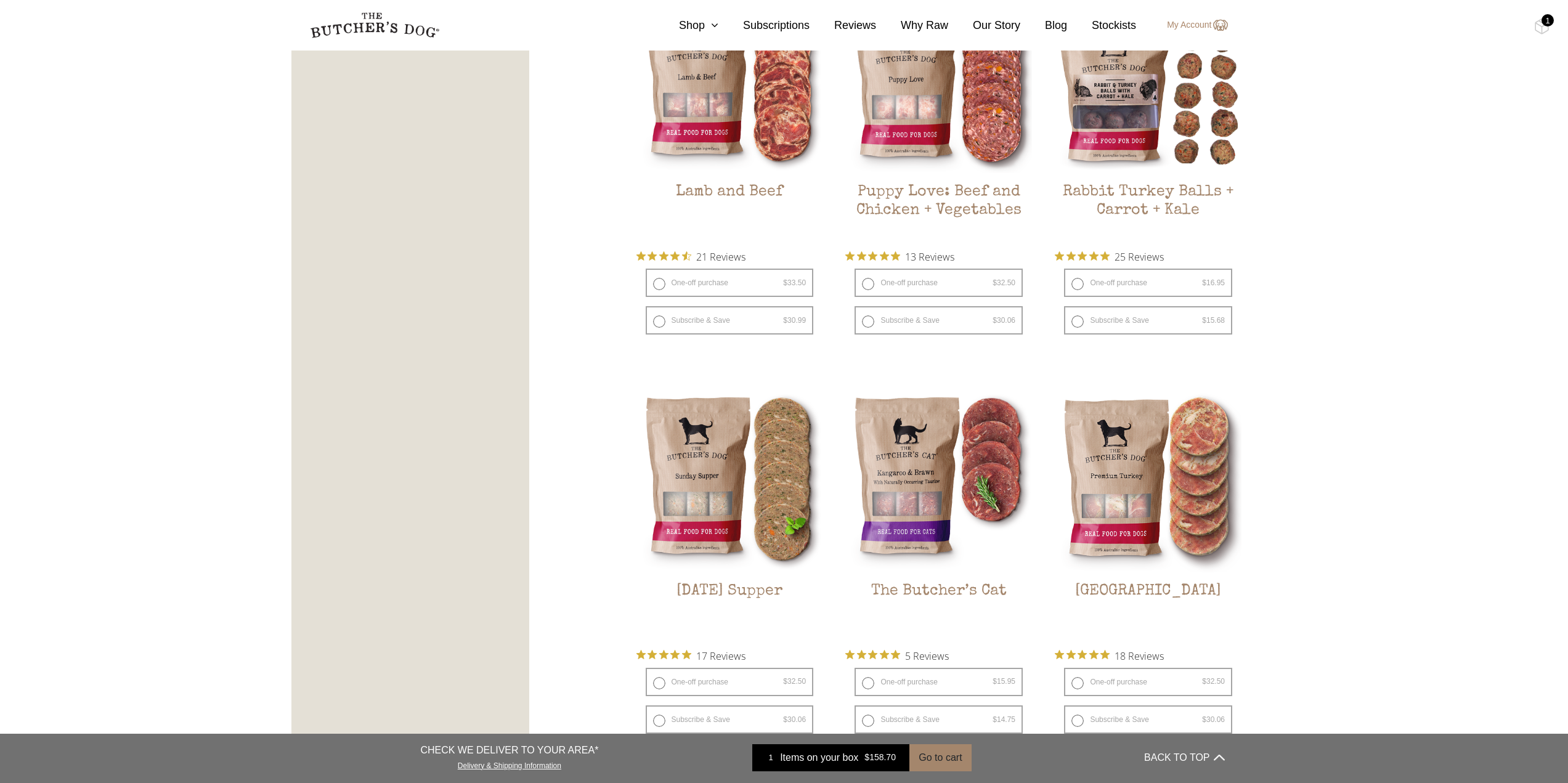
scroll to position [1356, 0]
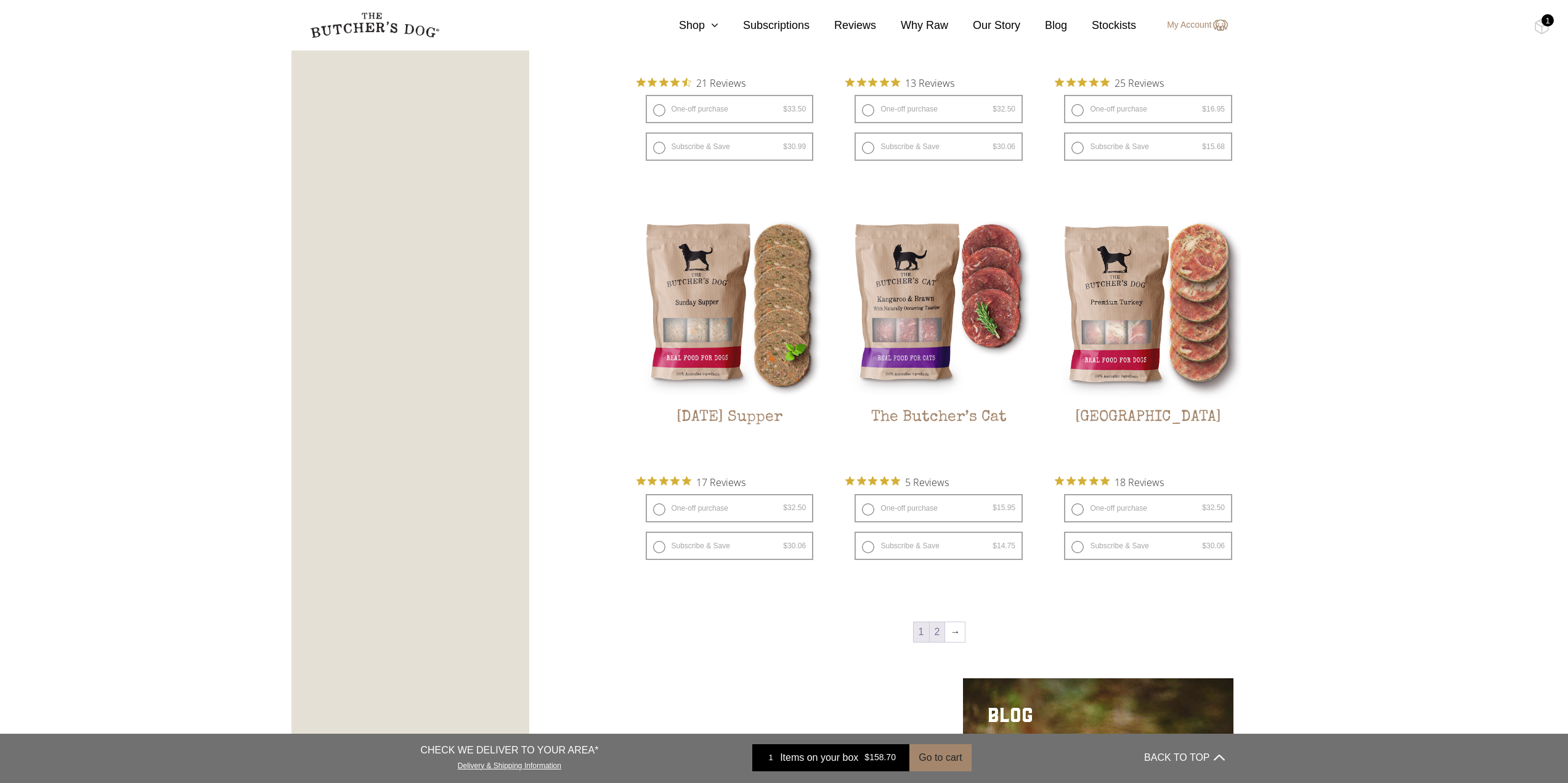
click at [936, 633] on link "2" at bounding box center [937, 632] width 16 height 20
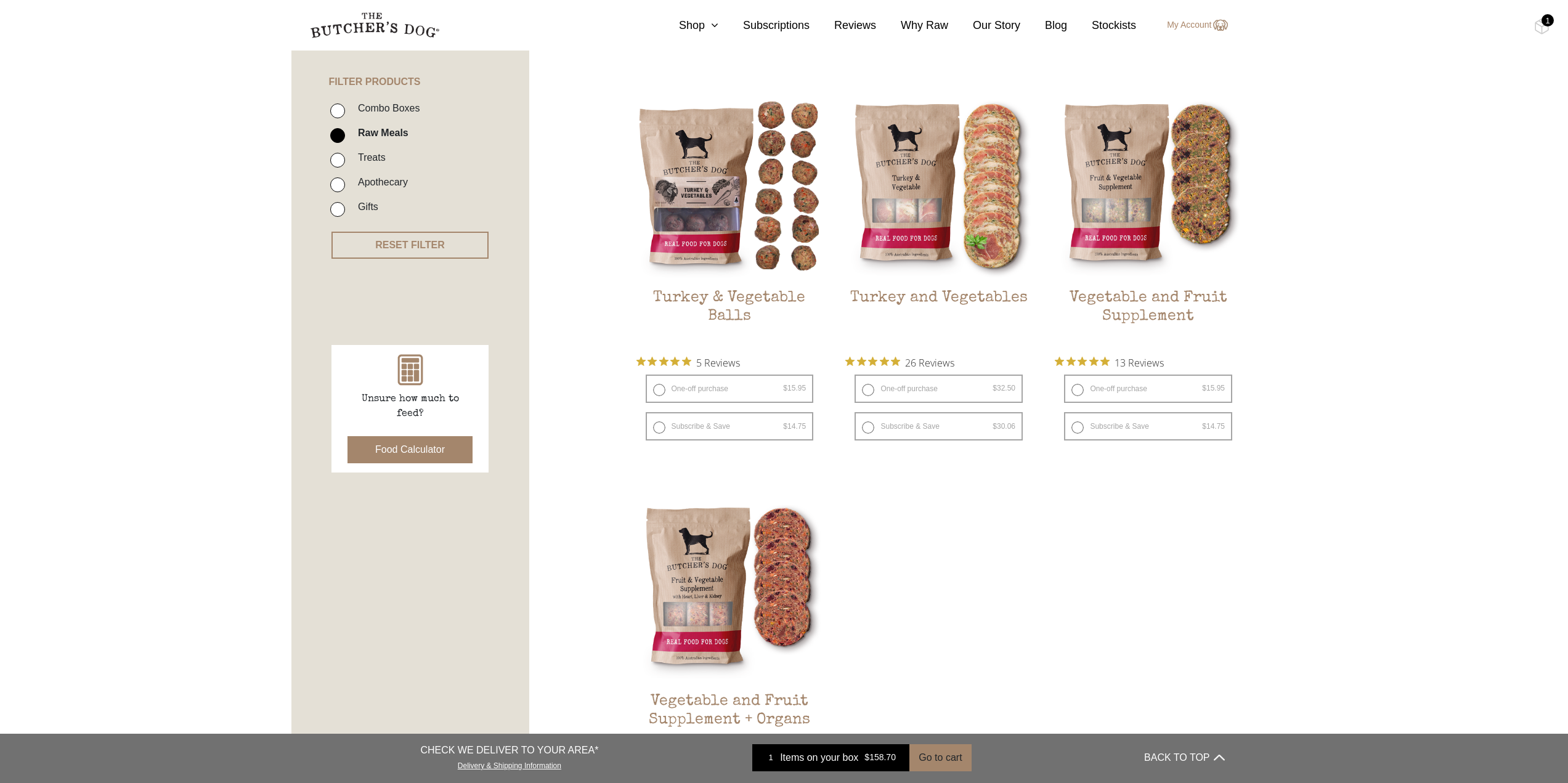
scroll to position [587, 0]
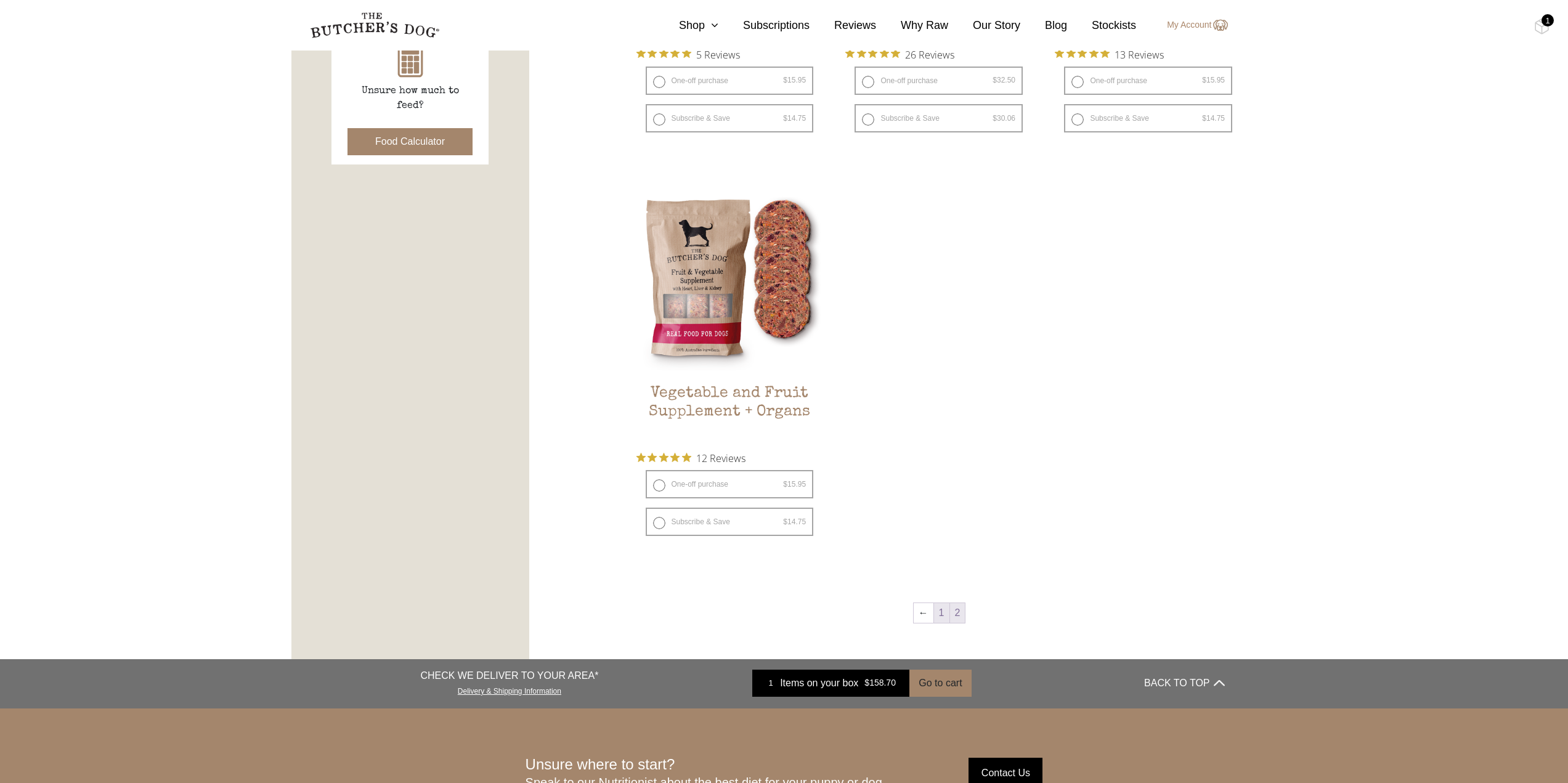
click at [941, 618] on link "1" at bounding box center [942, 613] width 16 height 20
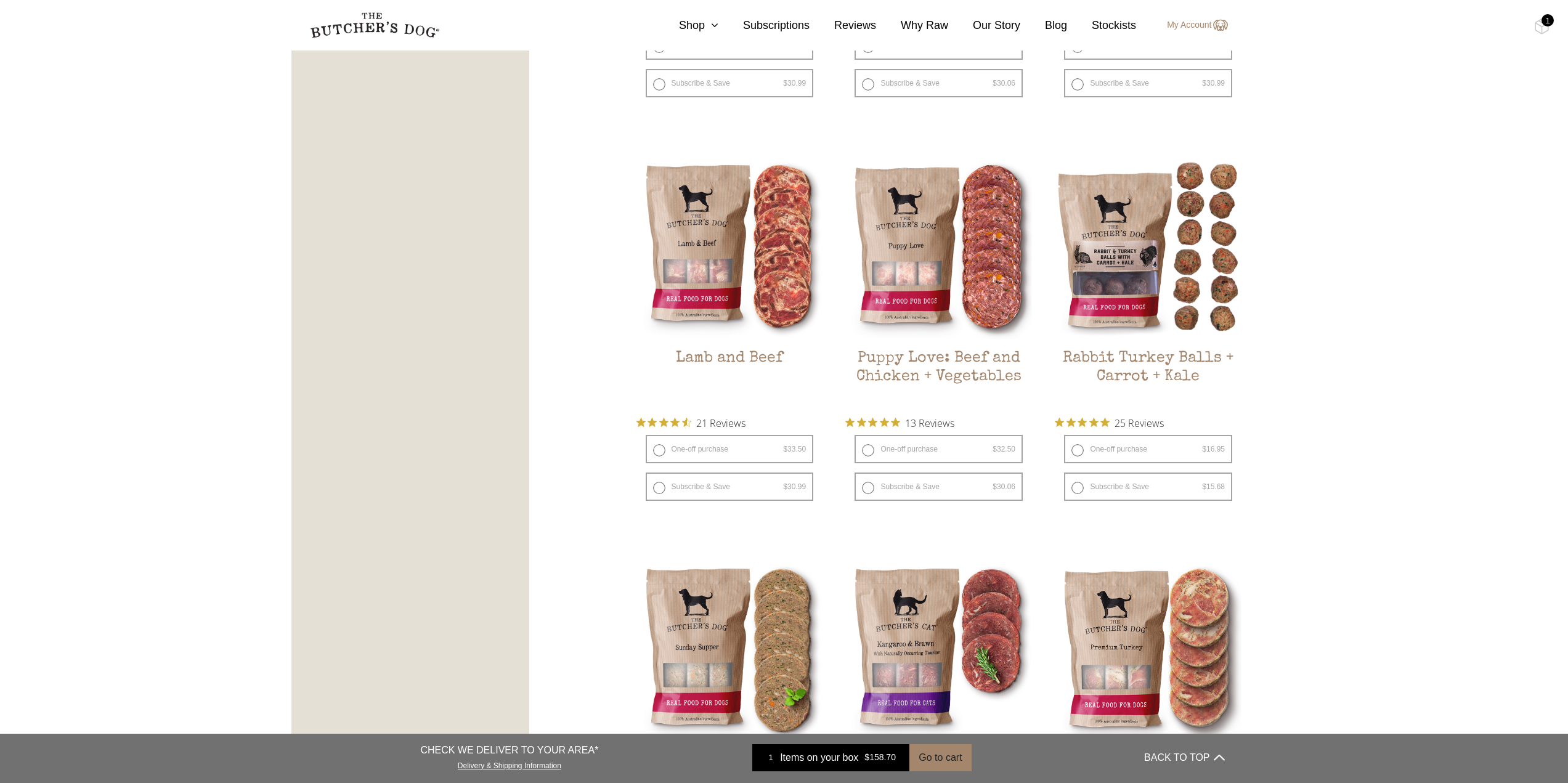
scroll to position [1109, 0]
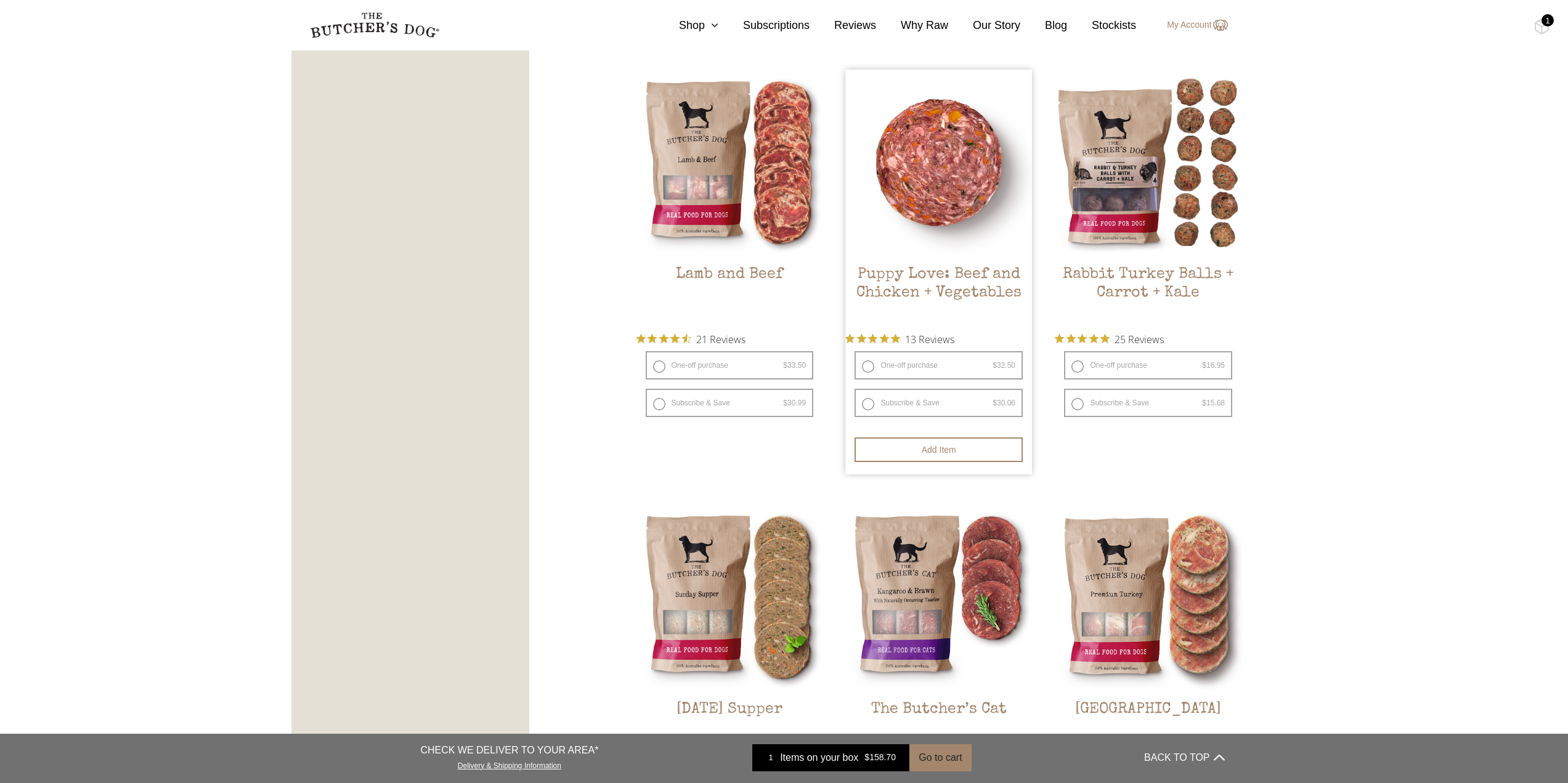
click at [949, 406] on label "Subscribe & Save $ 32.50 Original price was: $32.50. $ 30.06 Current price is: …" at bounding box center [938, 403] width 168 height 28
radio input "true"
select select "6_week"
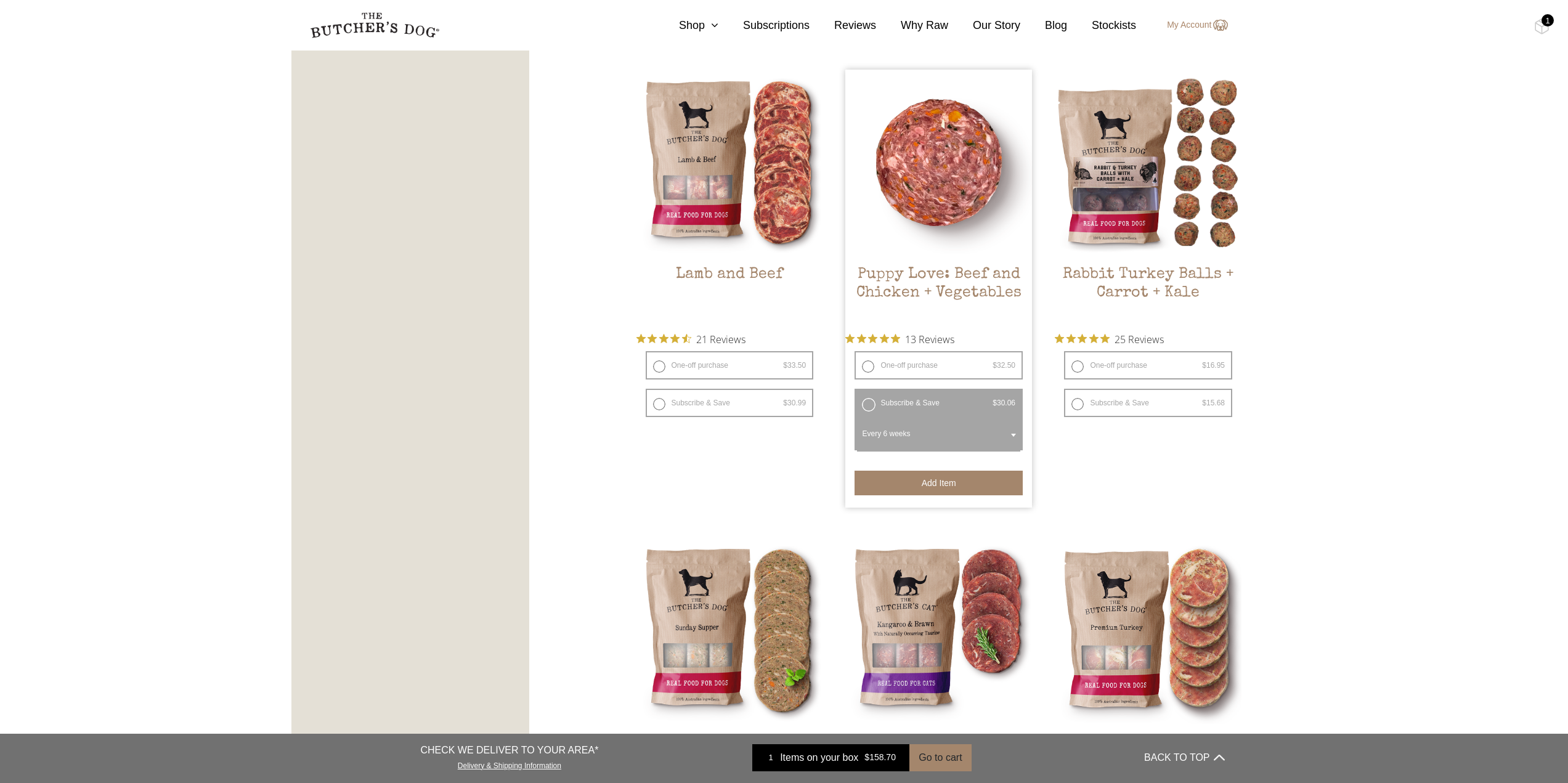
click at [939, 486] on button "Add item" at bounding box center [938, 482] width 168 height 25
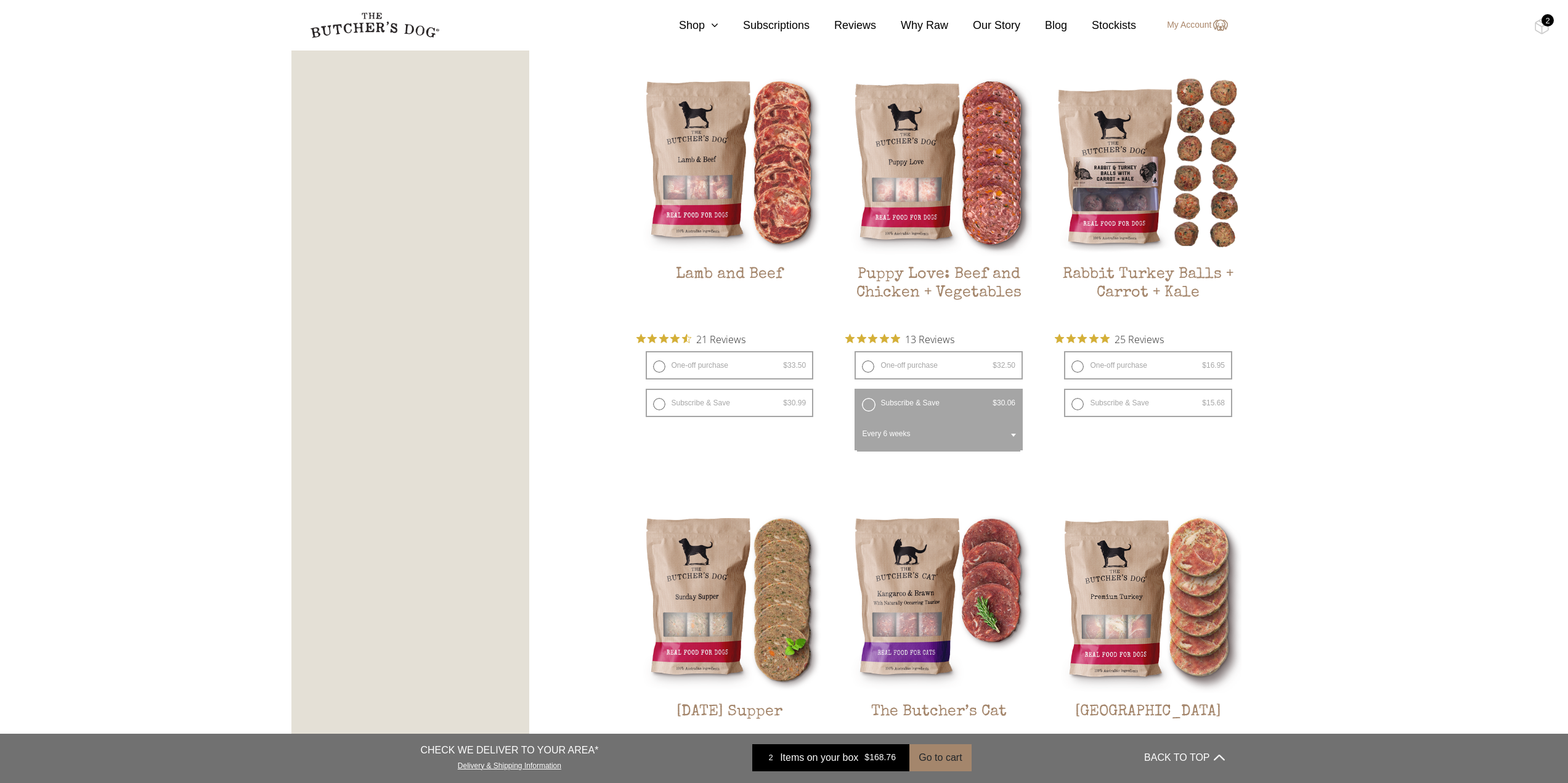
click at [859, 753] on div "$ 168.76" at bounding box center [879, 757] width 42 height 13
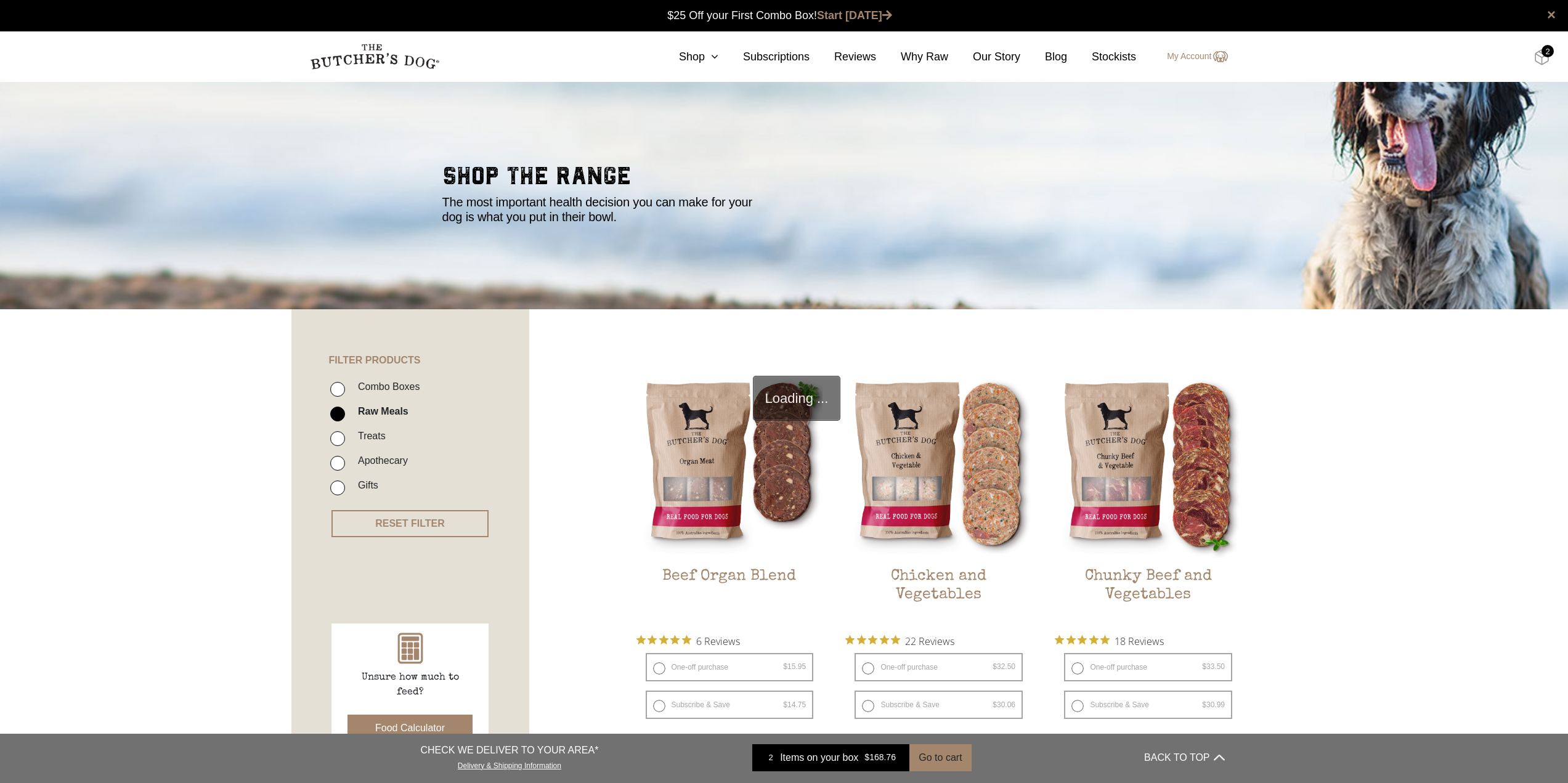
click at [1543, 59] on img at bounding box center [1542, 57] width 16 height 16
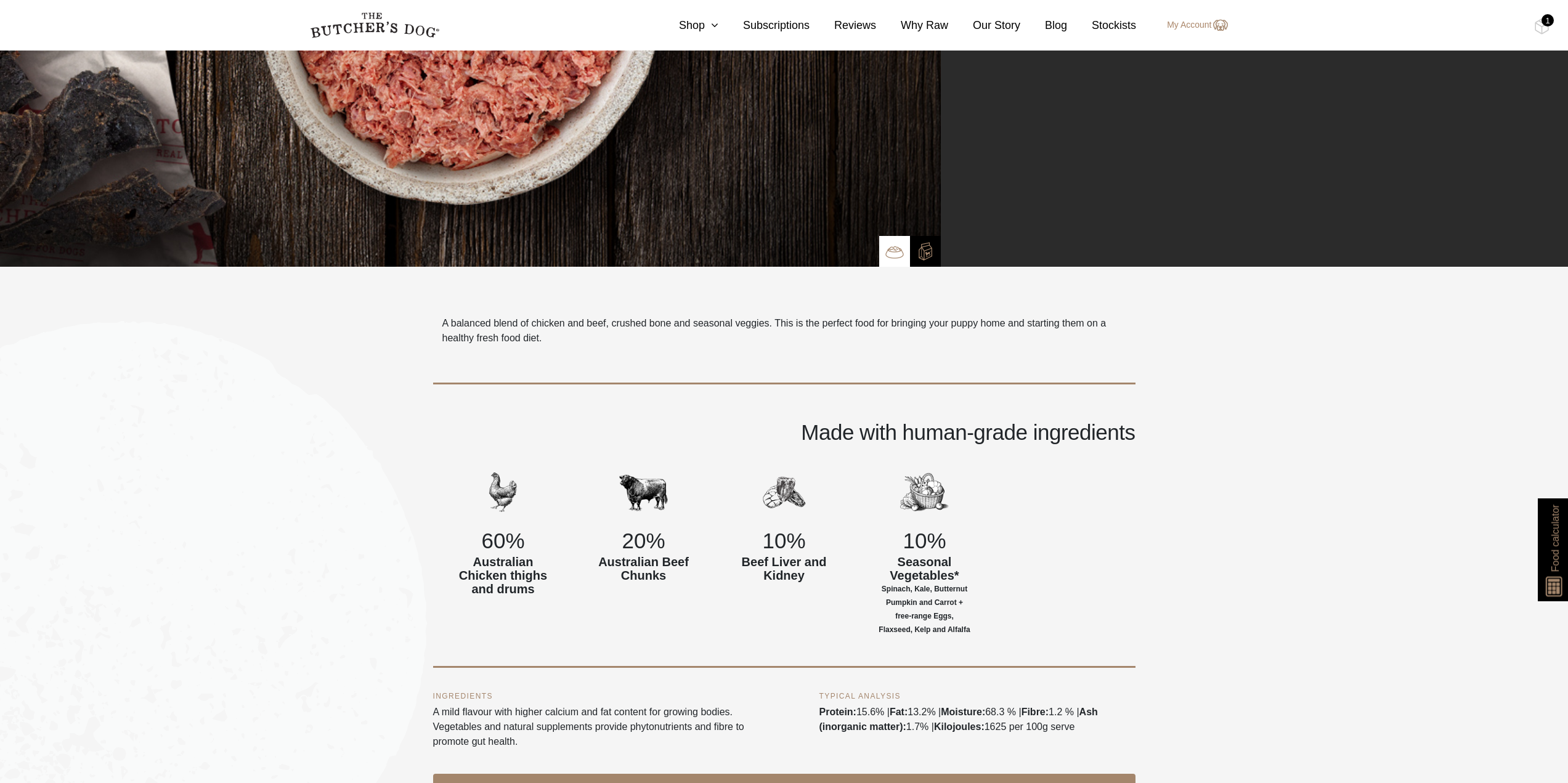
scroll to position [343, 0]
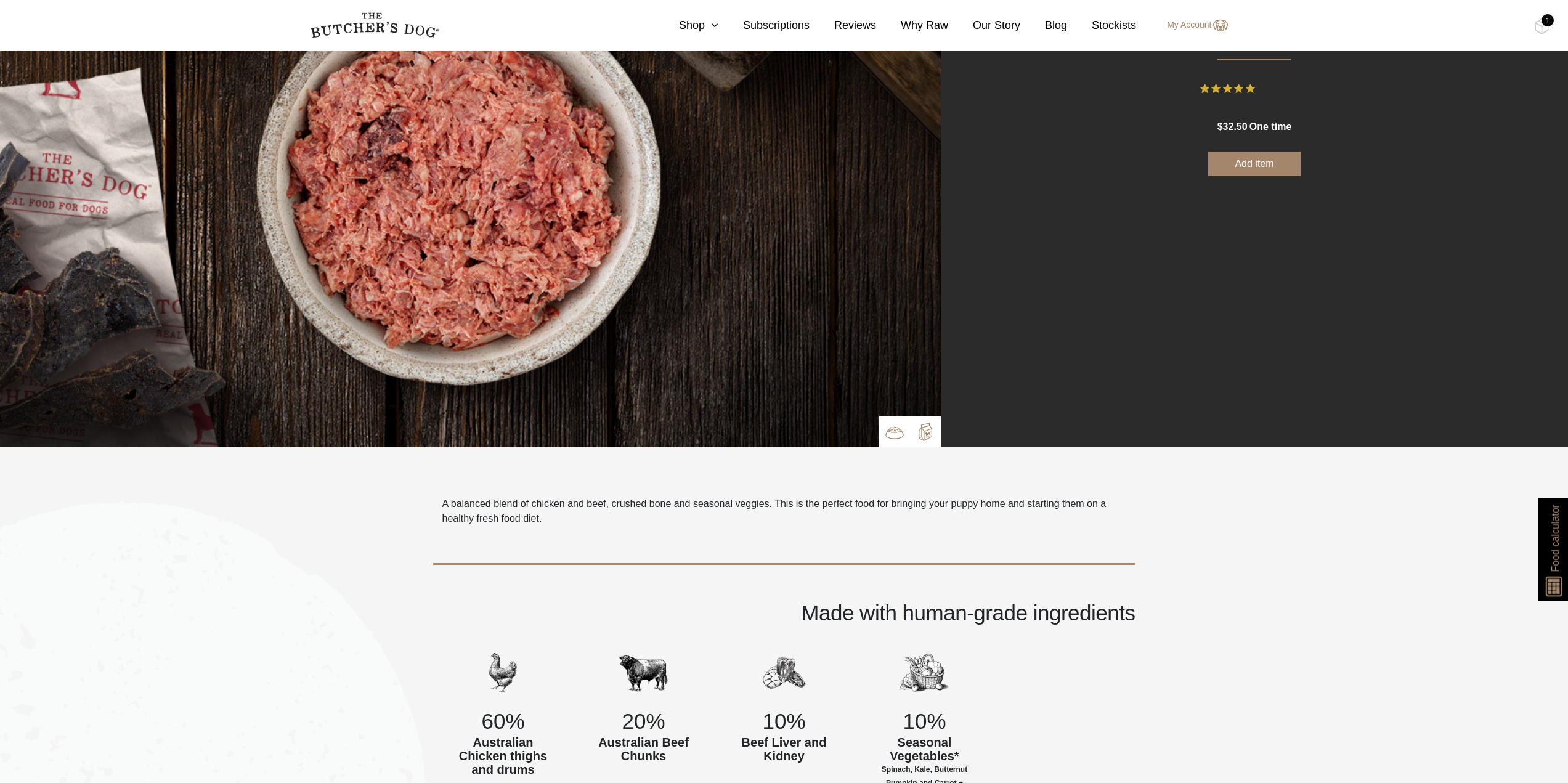
click at [929, 437] on img at bounding box center [925, 431] width 19 height 19
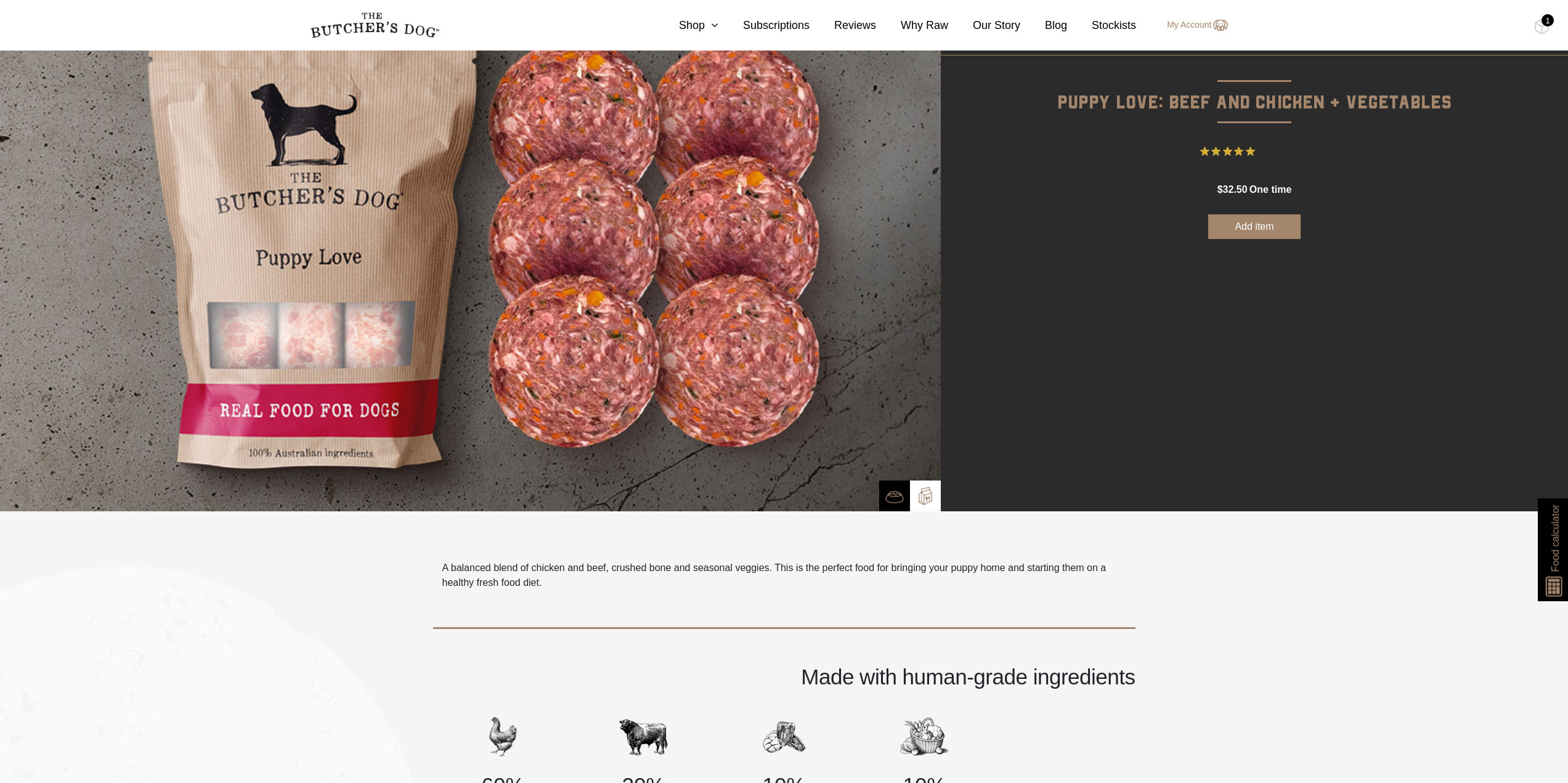
scroll to position [0, 0]
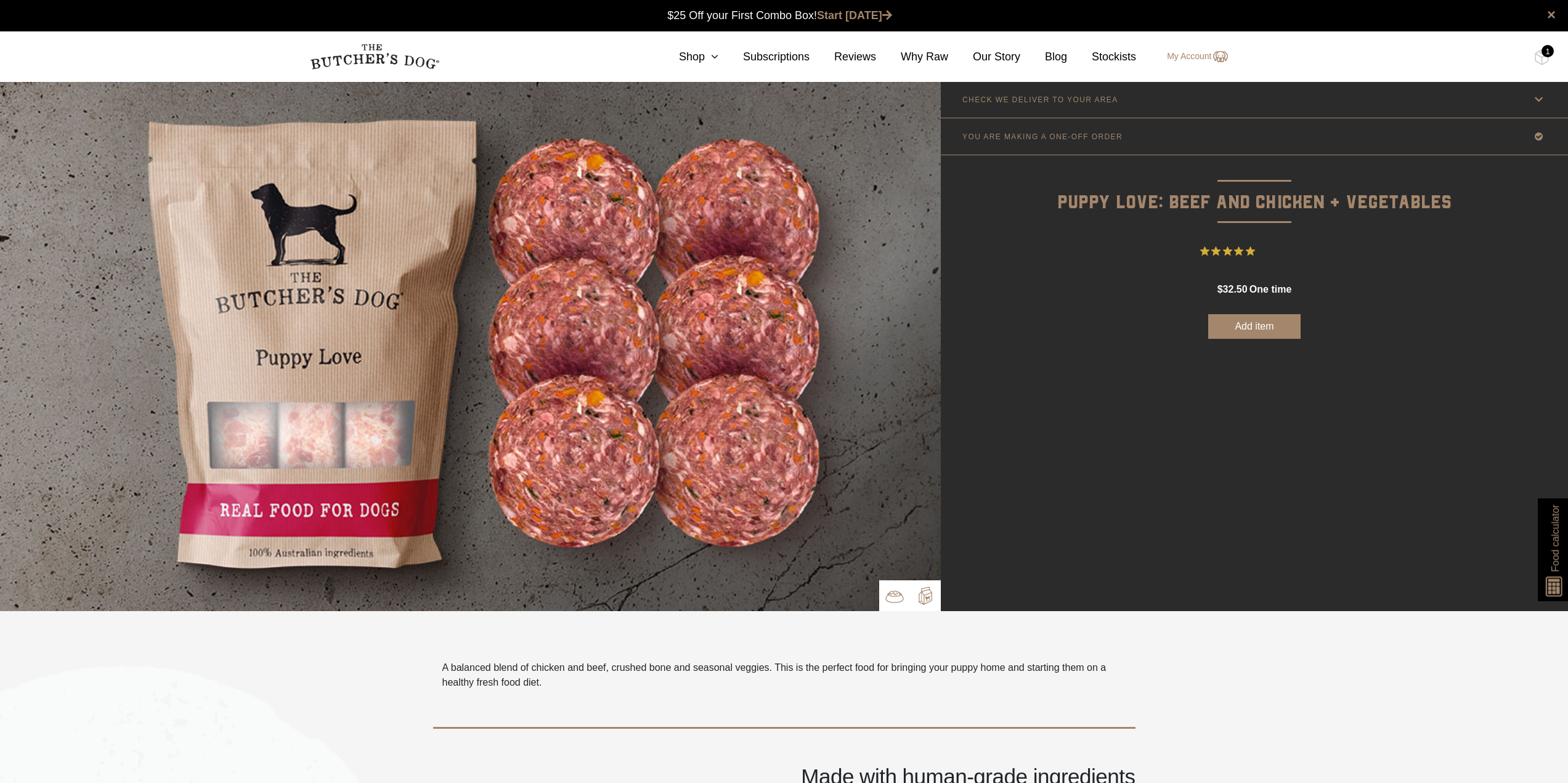
click at [894, 596] on img at bounding box center [894, 596] width 19 height 19
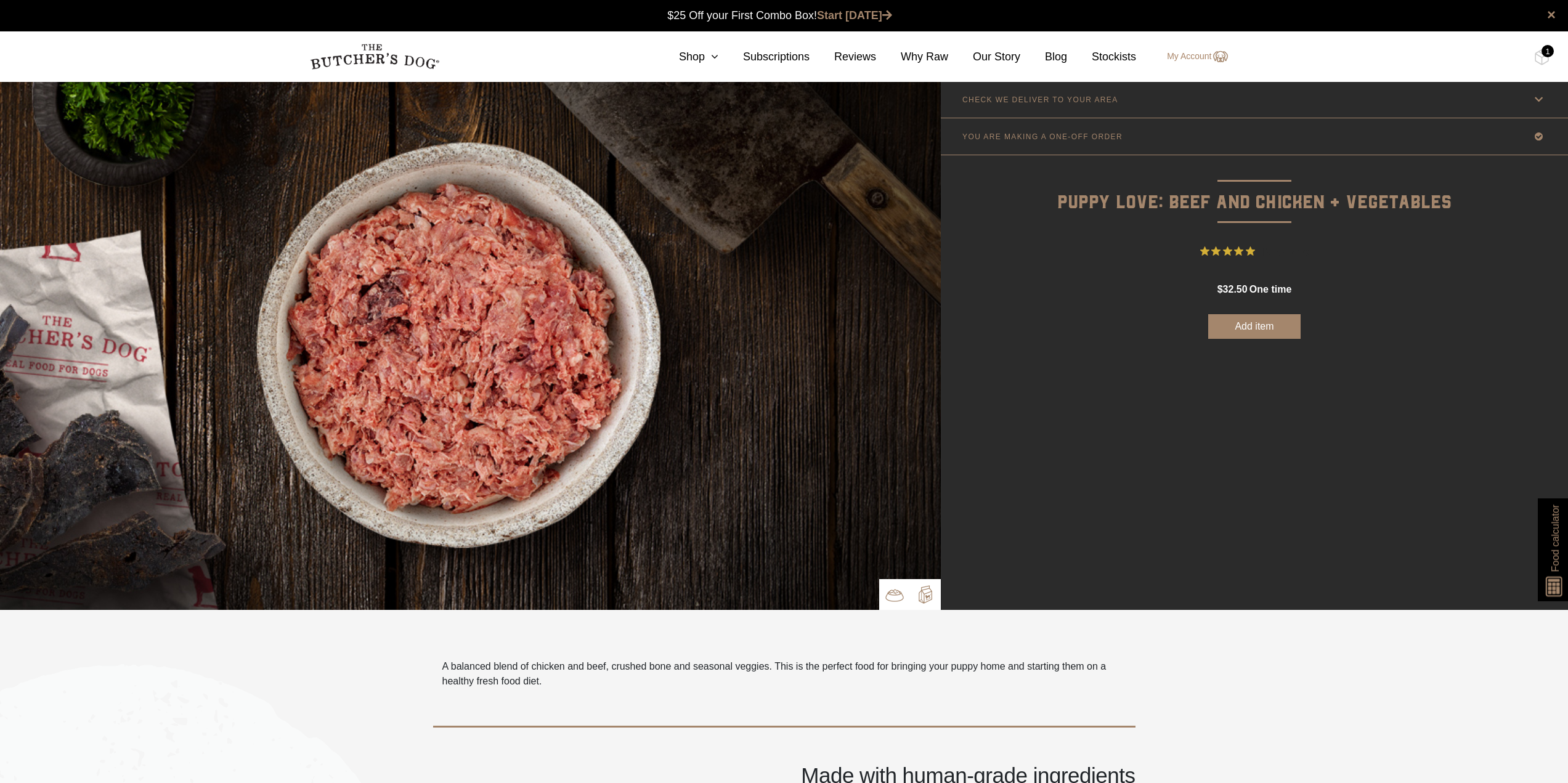
click at [937, 597] on p at bounding box center [924, 594] width 30 height 30
click at [924, 588] on img at bounding box center [925, 594] width 19 height 19
